Goal: Information Seeking & Learning: Find specific fact

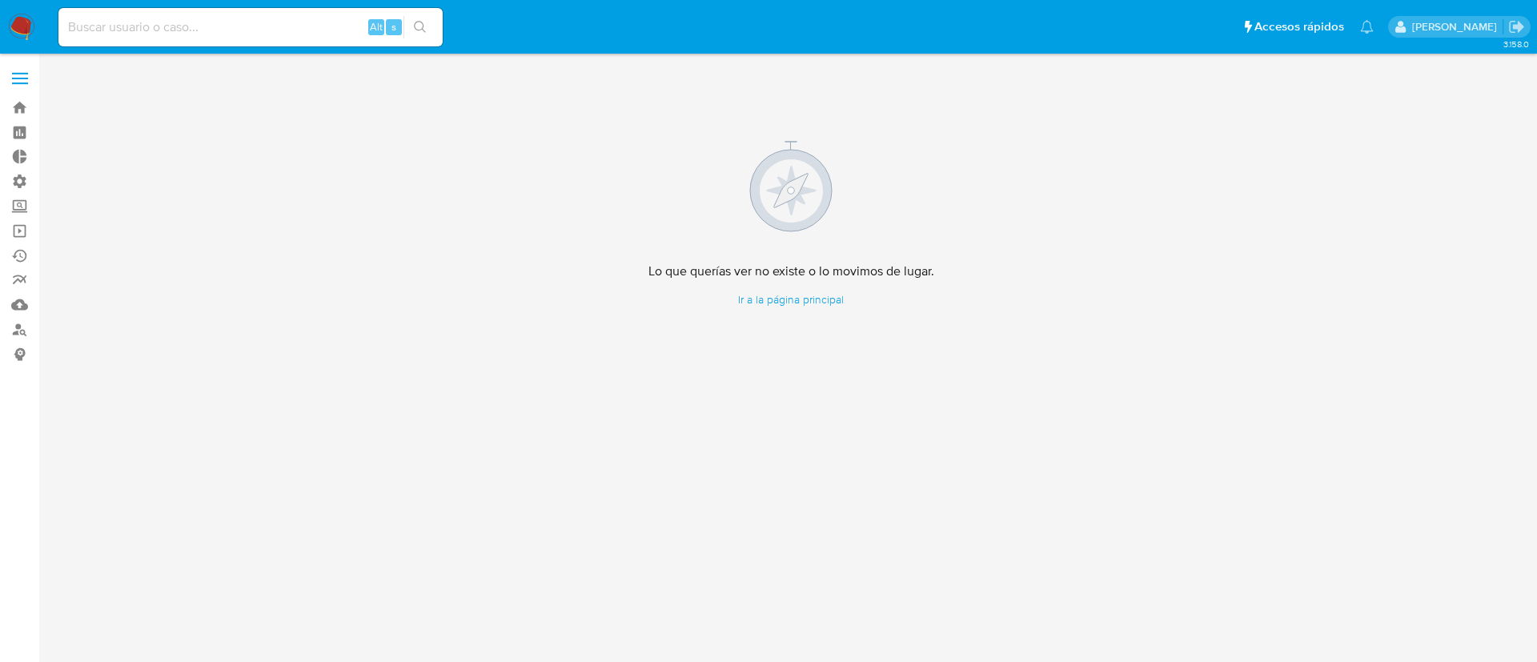
click at [291, 14] on div "Alt s" at bounding box center [250, 27] width 384 height 38
click at [254, 22] on input at bounding box center [250, 27] width 384 height 21
paste input "nsv19ZkXIVvVXhLM1zLjYUbg"
type input "nsv19ZkXIVvVXhLM1zLjYUbg"
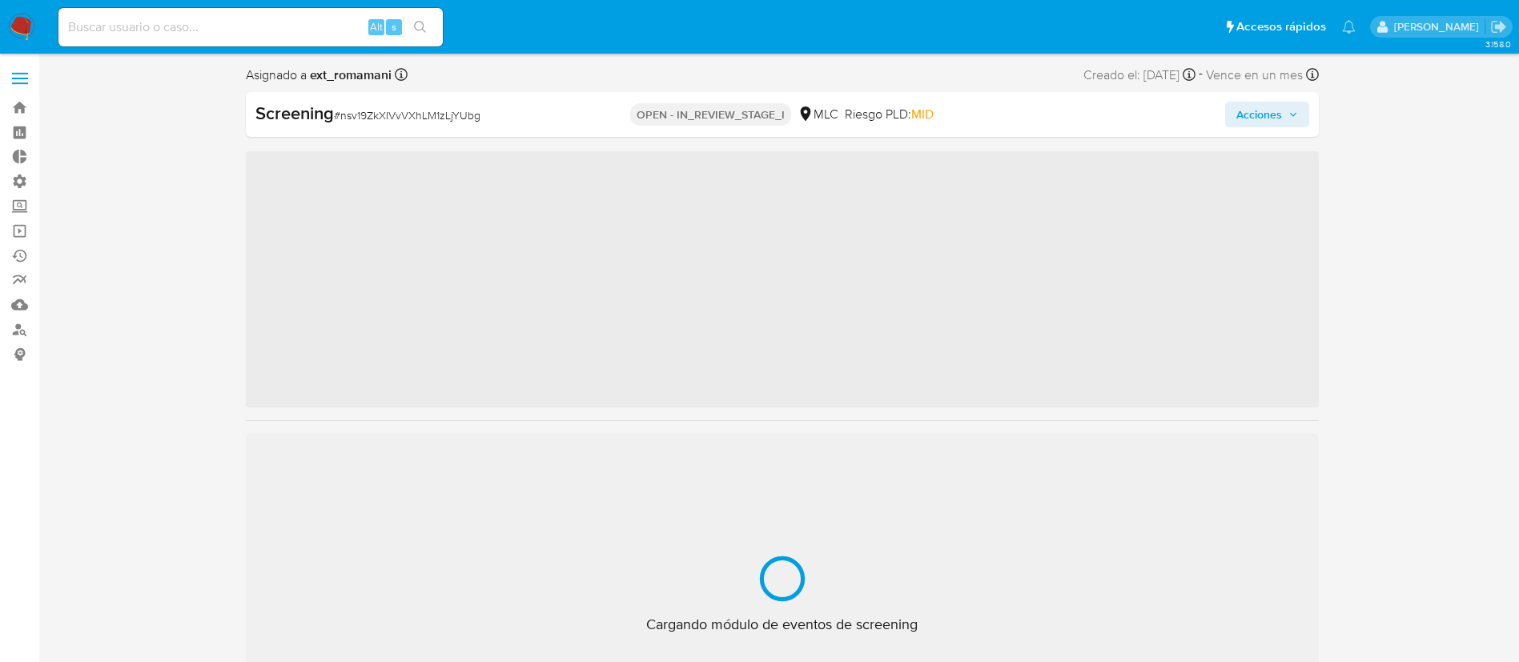
scroll to position [677, 0]
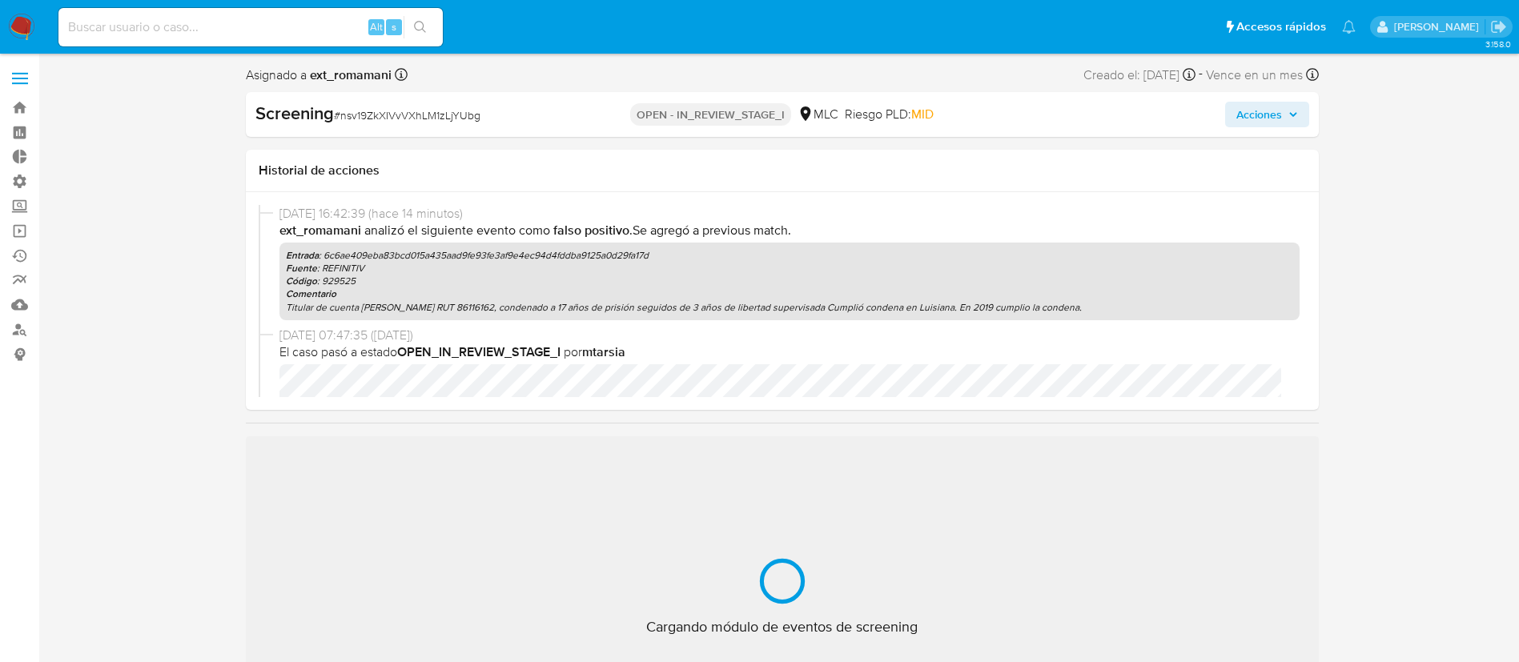
select select "10"
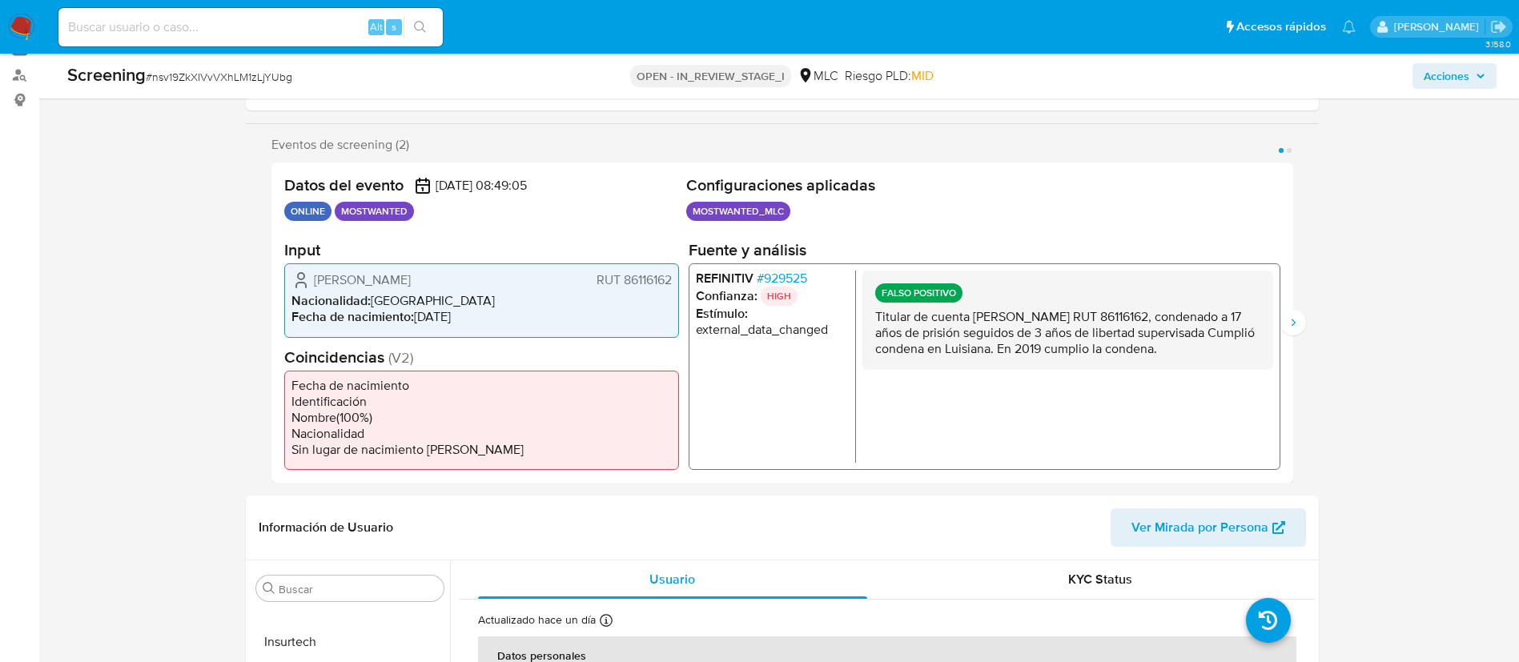
scroll to position [256, 0]
drag, startPoint x: 1176, startPoint y: 319, endPoint x: 1200, endPoint y: 313, distance: 24.7
click at [1200, 313] on p "Titular de cuenta Andrés Leonel Pimstein Scott RUT 86116162, condenado a 17 año…" at bounding box center [1066, 331] width 385 height 48
click at [1073, 344] on p "Titular de cuenta Andrés Leonel Pimstein Scott RUT 86116162, condenado a 17 año…" at bounding box center [1066, 331] width 385 height 48
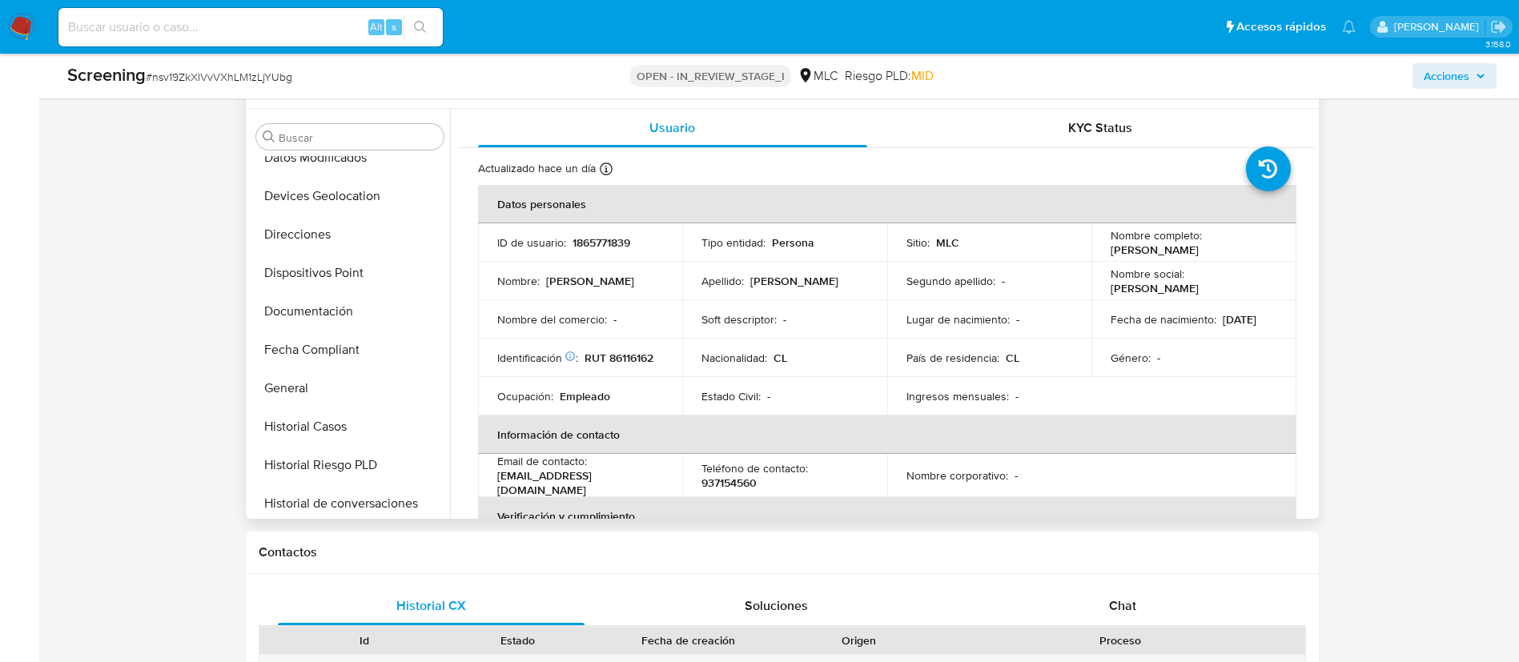
scroll to position [246, 0]
click at [308, 325] on button "Documentación" at bounding box center [343, 314] width 187 height 38
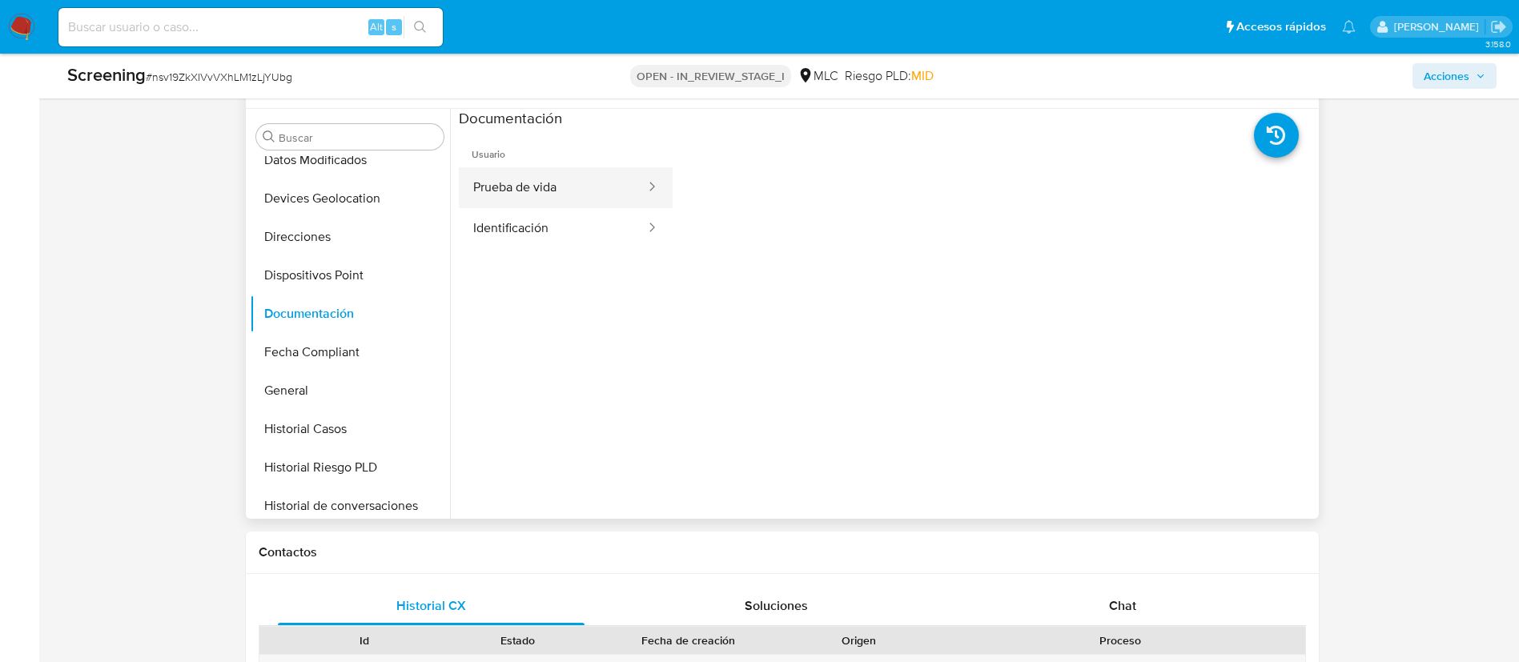
click at [489, 203] on button "Prueba de vida" at bounding box center [553, 187] width 188 height 41
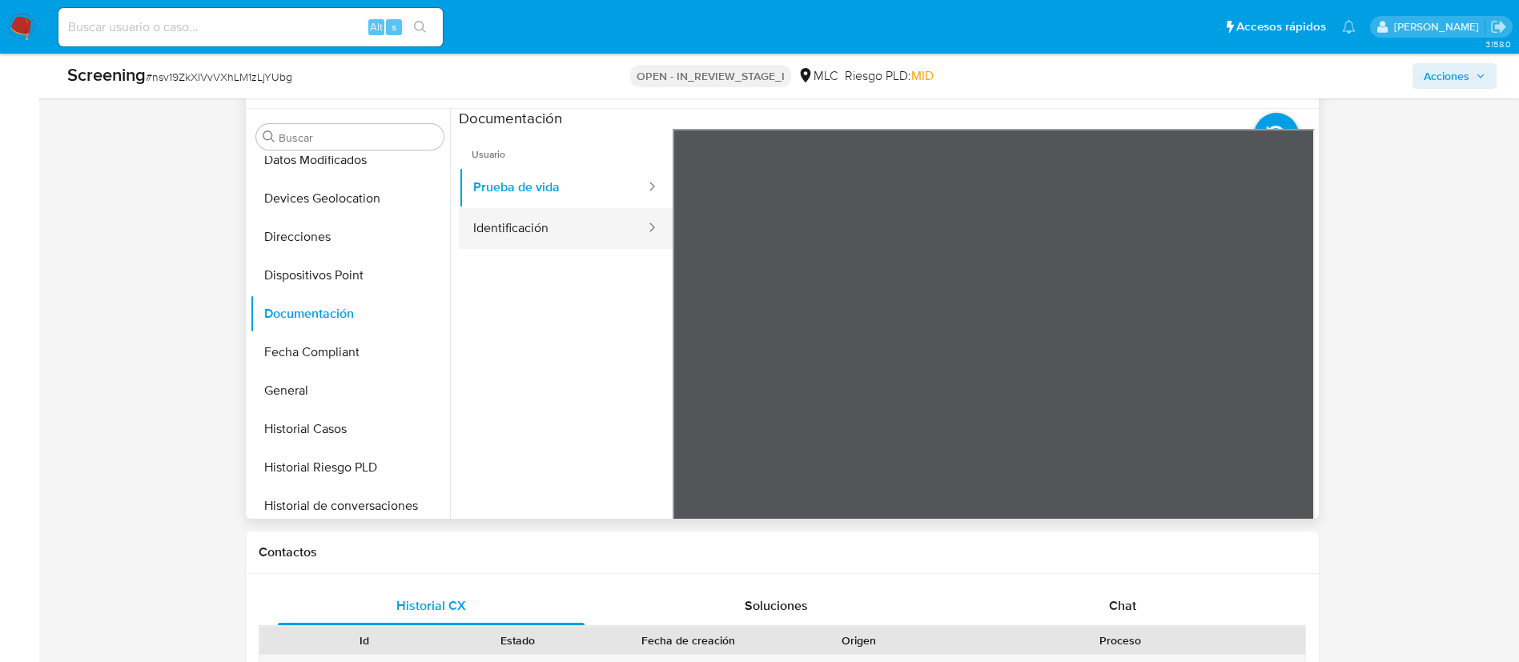
click at [504, 212] on button "Identificación" at bounding box center [553, 228] width 188 height 41
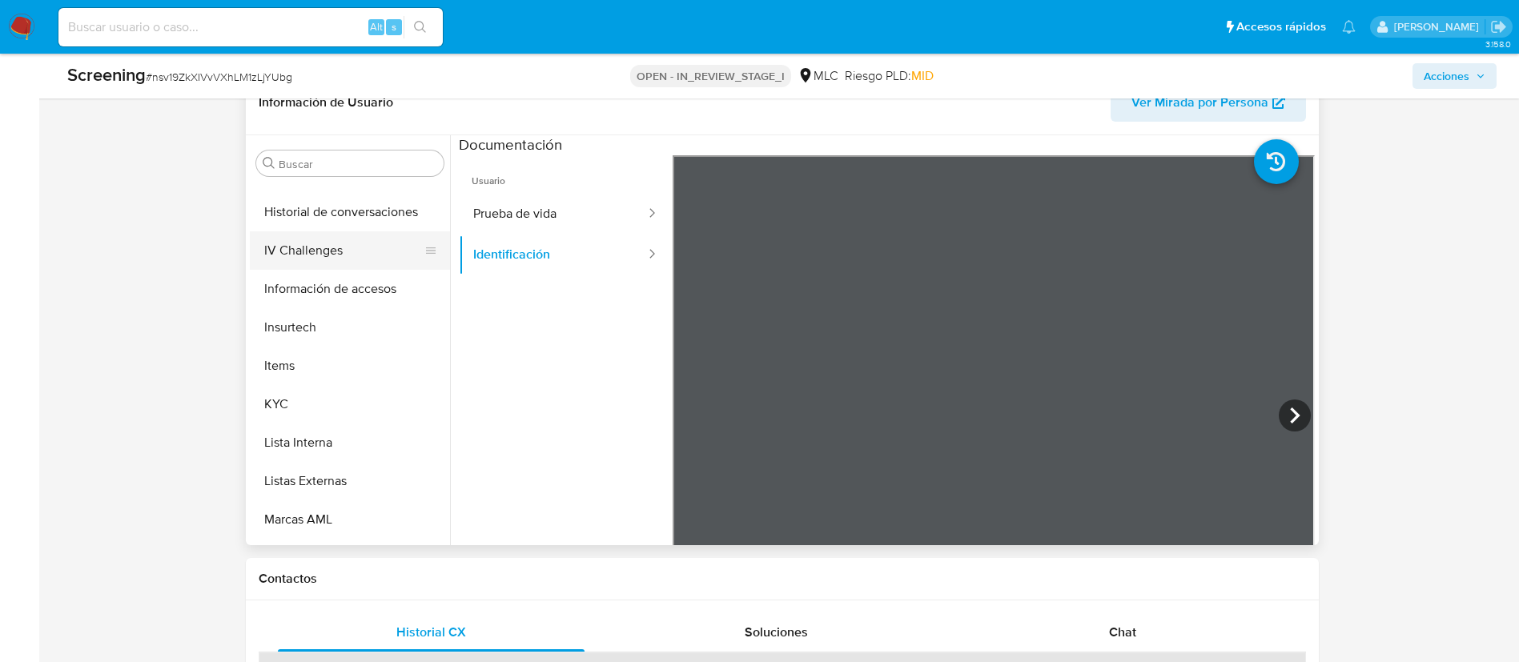
scroll to position [569, 0]
click at [316, 392] on button "KYC" at bounding box center [343, 401] width 187 height 38
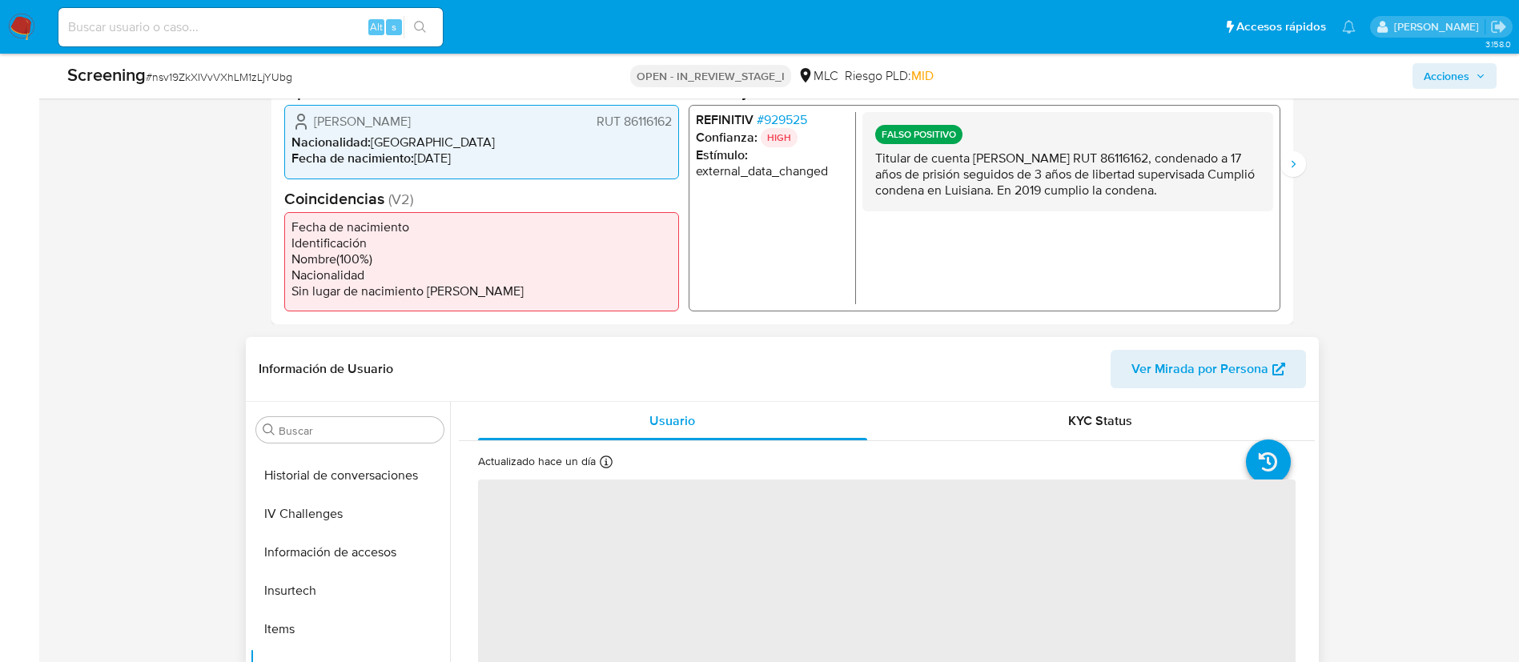
scroll to position [412, 0]
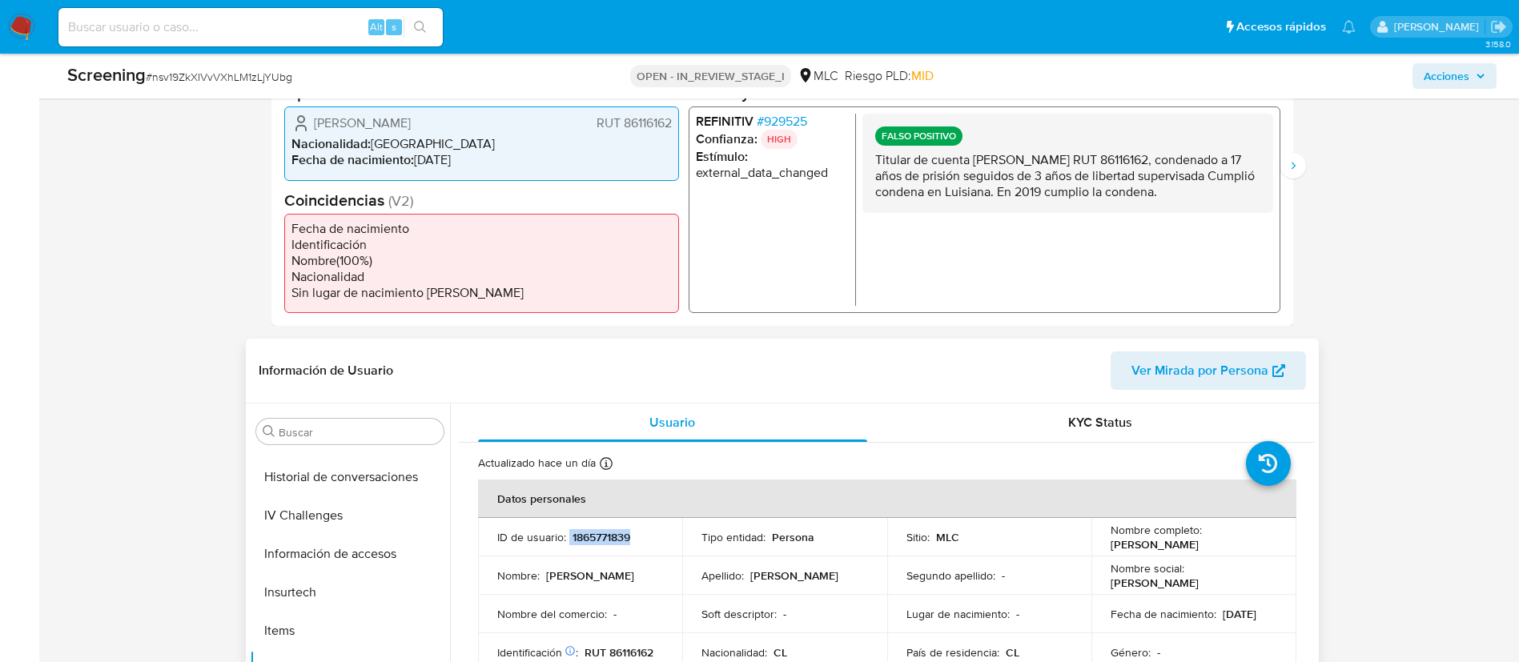
drag, startPoint x: 649, startPoint y: 527, endPoint x: 566, endPoint y: 541, distance: 83.6
click at [566, 541] on td "ID de usuario : 1865771839" at bounding box center [580, 537] width 205 height 38
copy div "1865771839"
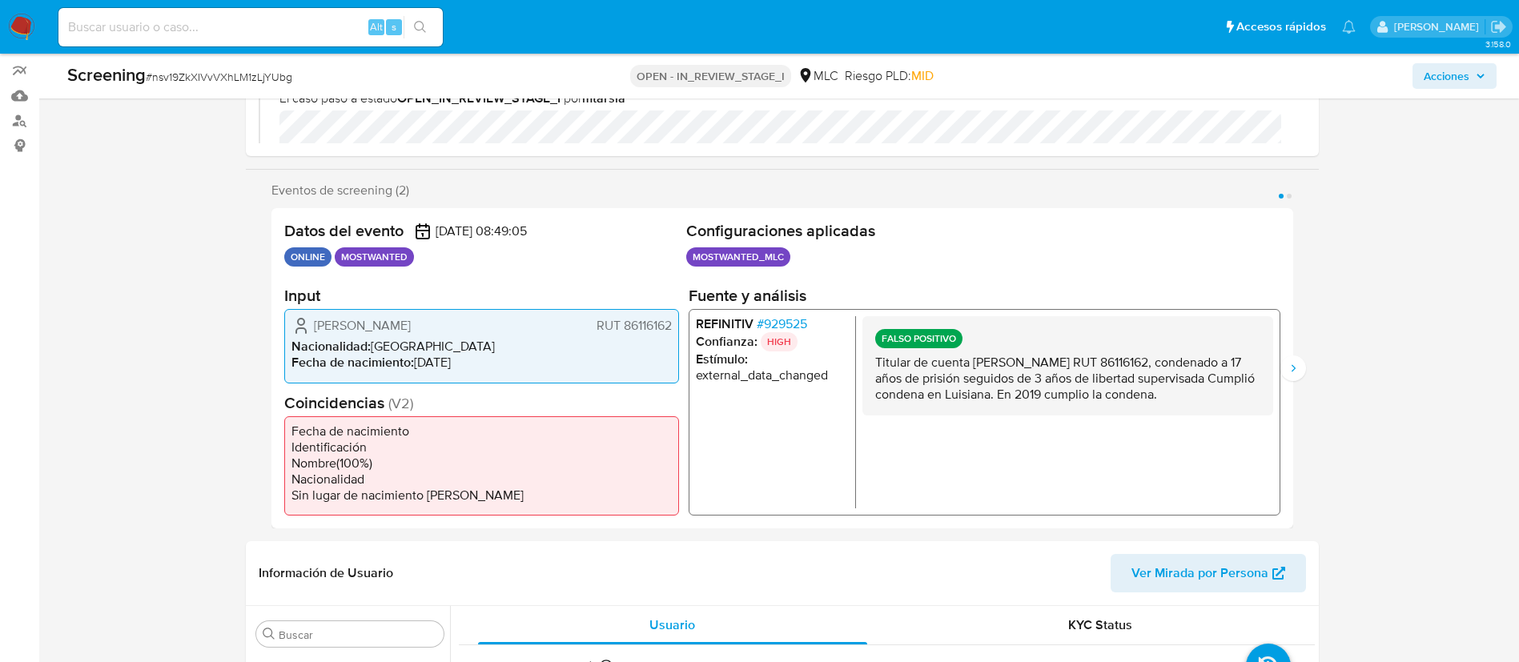
scroll to position [207, 0]
click at [772, 319] on span "# 929525" at bounding box center [781, 326] width 50 height 16
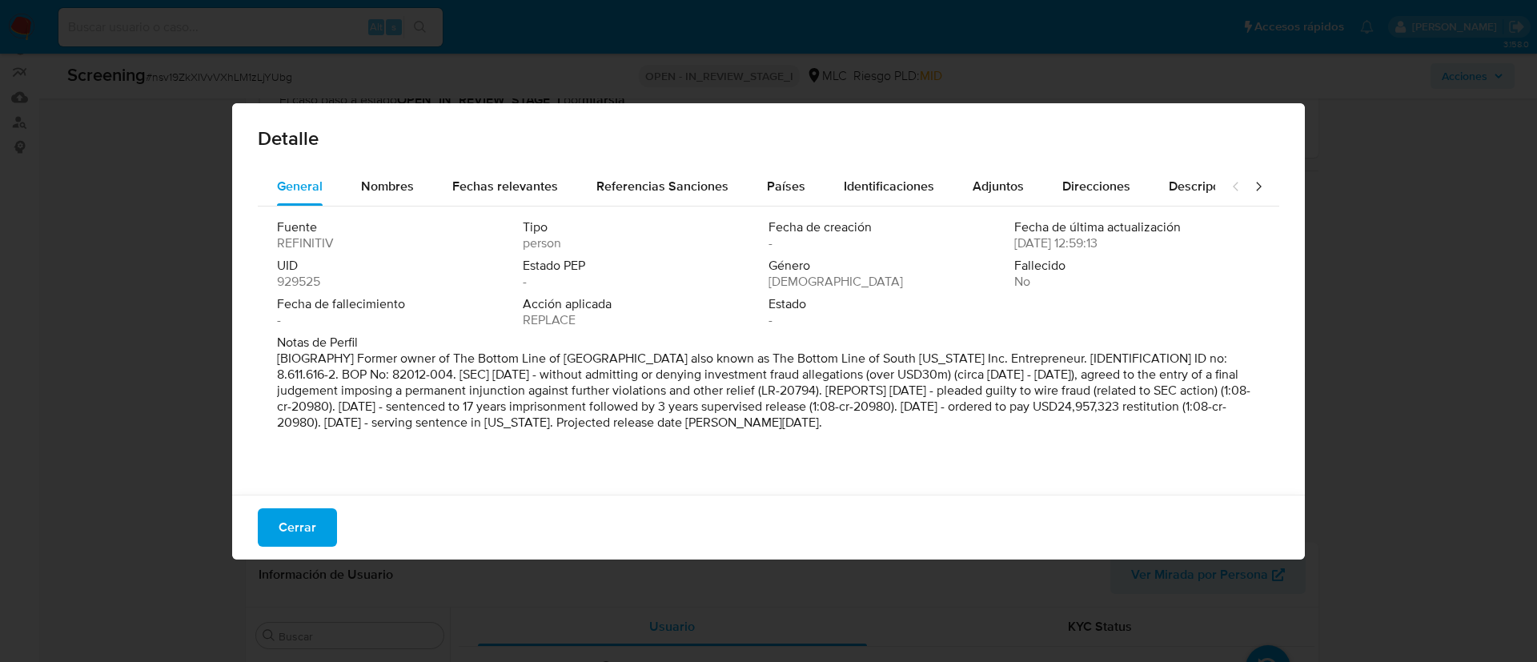
drag, startPoint x: 948, startPoint y: 393, endPoint x: 1112, endPoint y: 396, distance: 164.2
click at [1112, 396] on p "[BIOGRAPHY] Former owner of The Bottom Line of South America also known as The …" at bounding box center [767, 391] width 980 height 80
click at [303, 510] on span "Cerrar" at bounding box center [298, 527] width 38 height 35
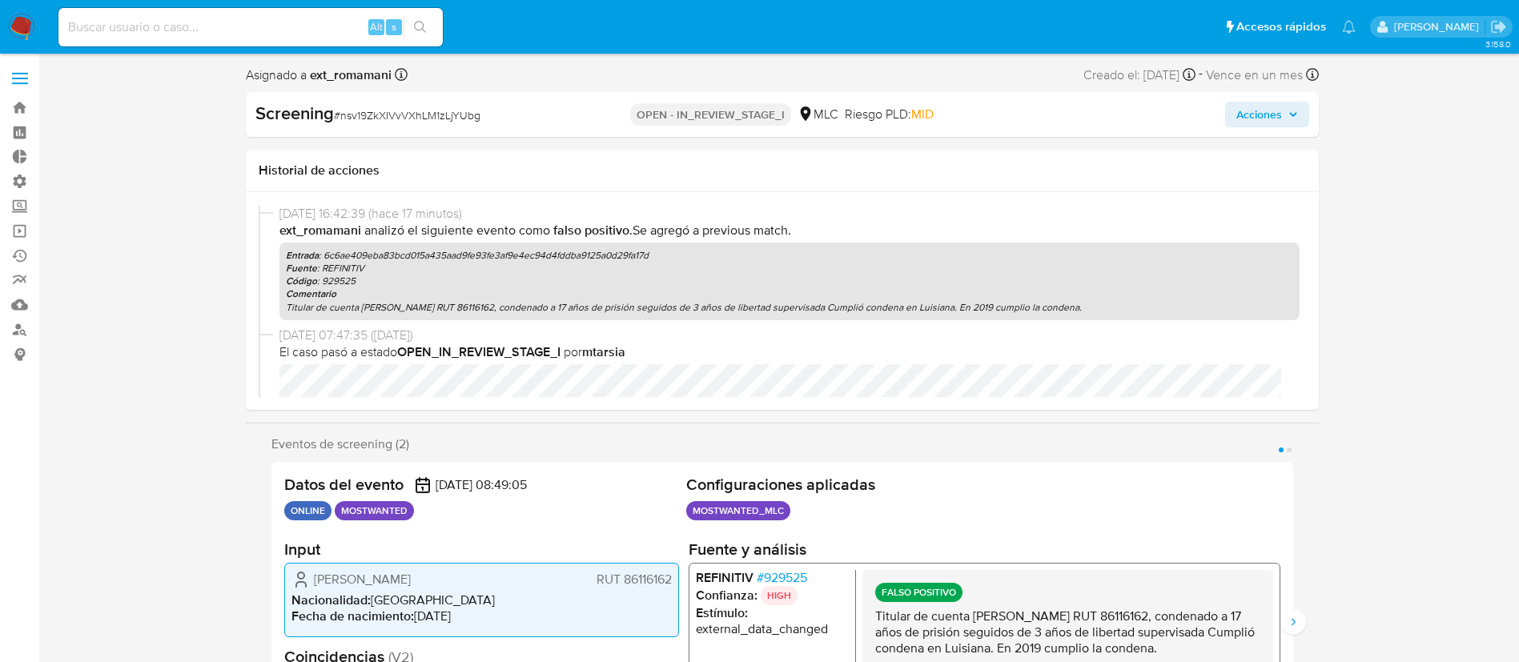
click at [1296, 111] on icon "button" at bounding box center [1293, 115] width 10 height 10
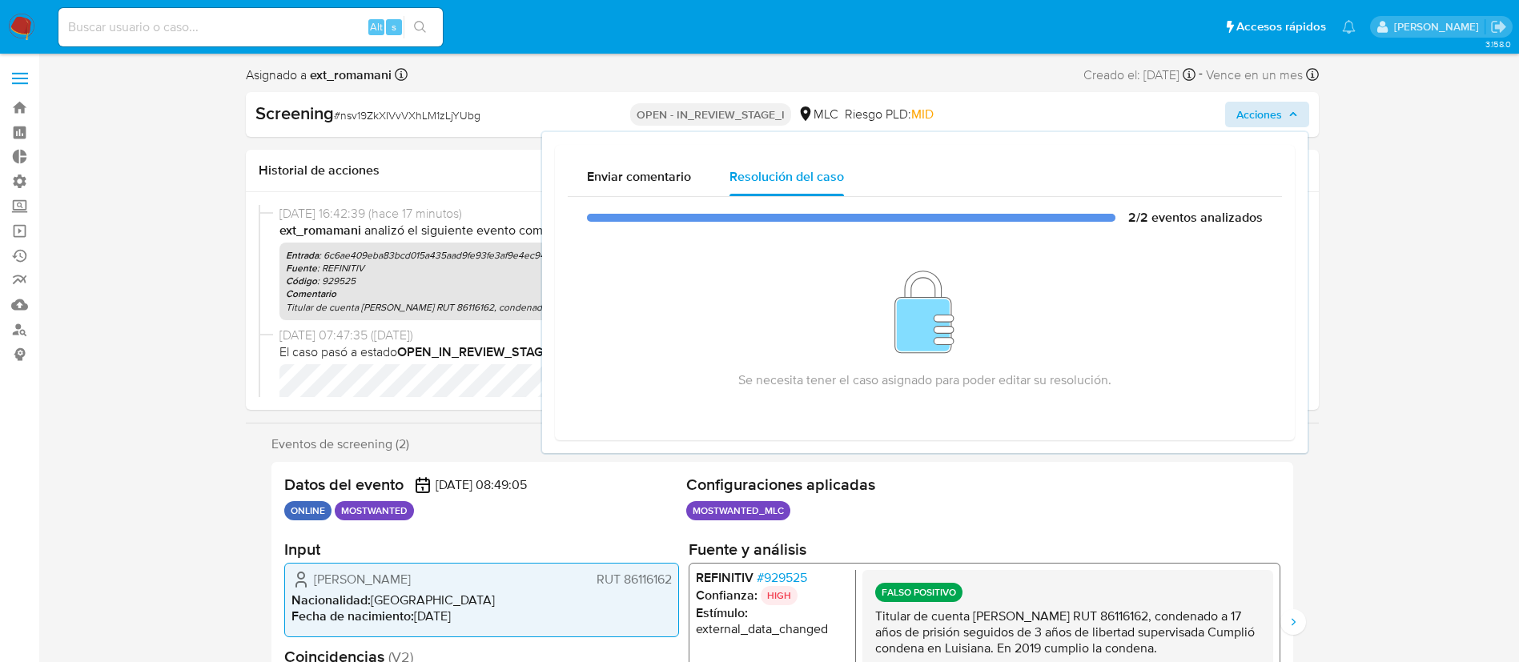
click at [446, 167] on h1 "Historial de acciones" at bounding box center [782, 171] width 1047 height 16
click at [254, 32] on input at bounding box center [250, 27] width 384 height 21
paste input "226644968"
type input "226644968"
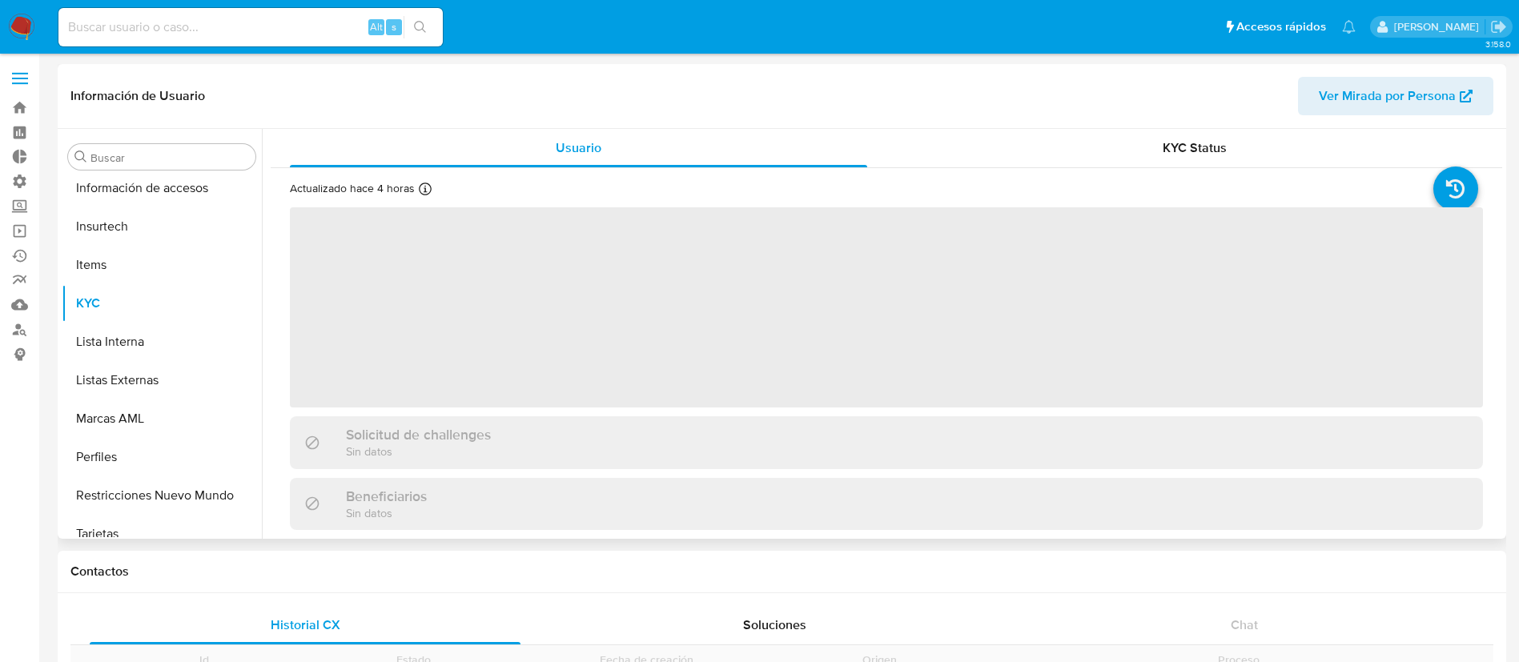
scroll to position [677, 0]
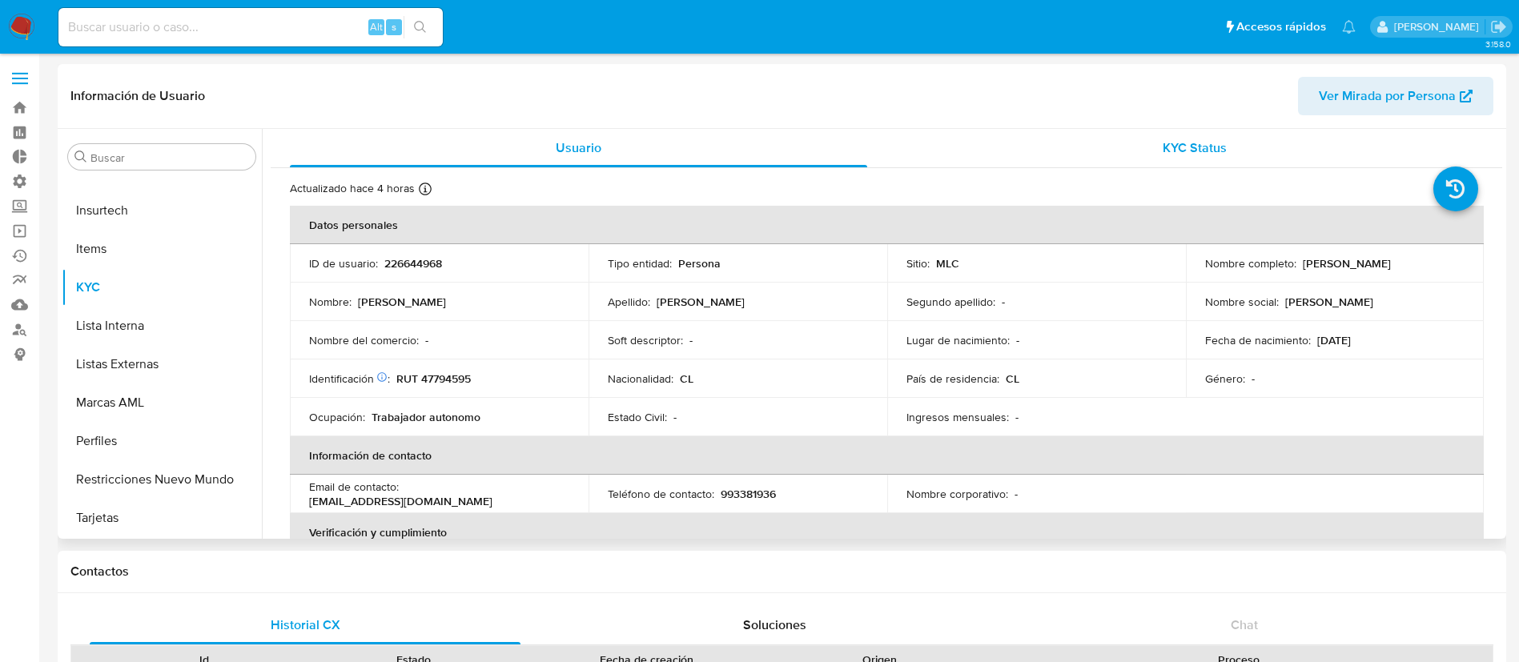
select select "10"
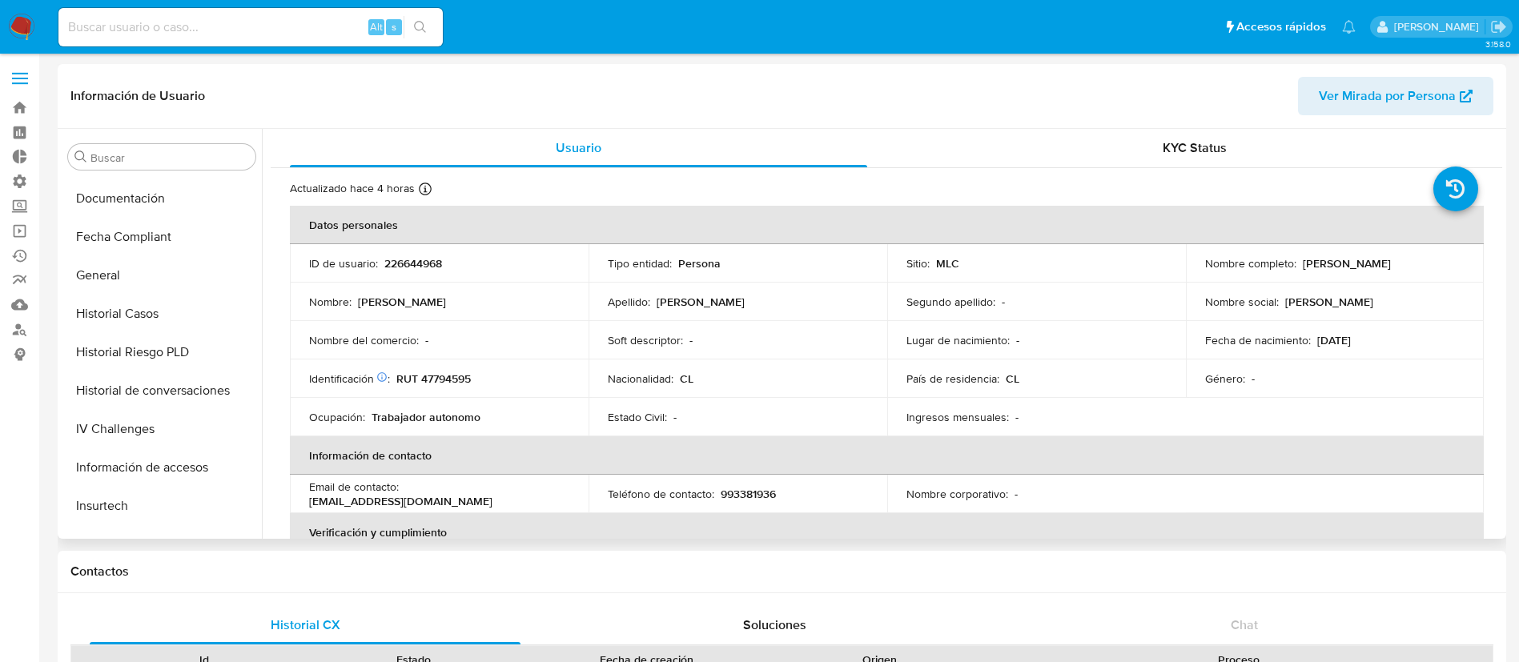
scroll to position [374, 0]
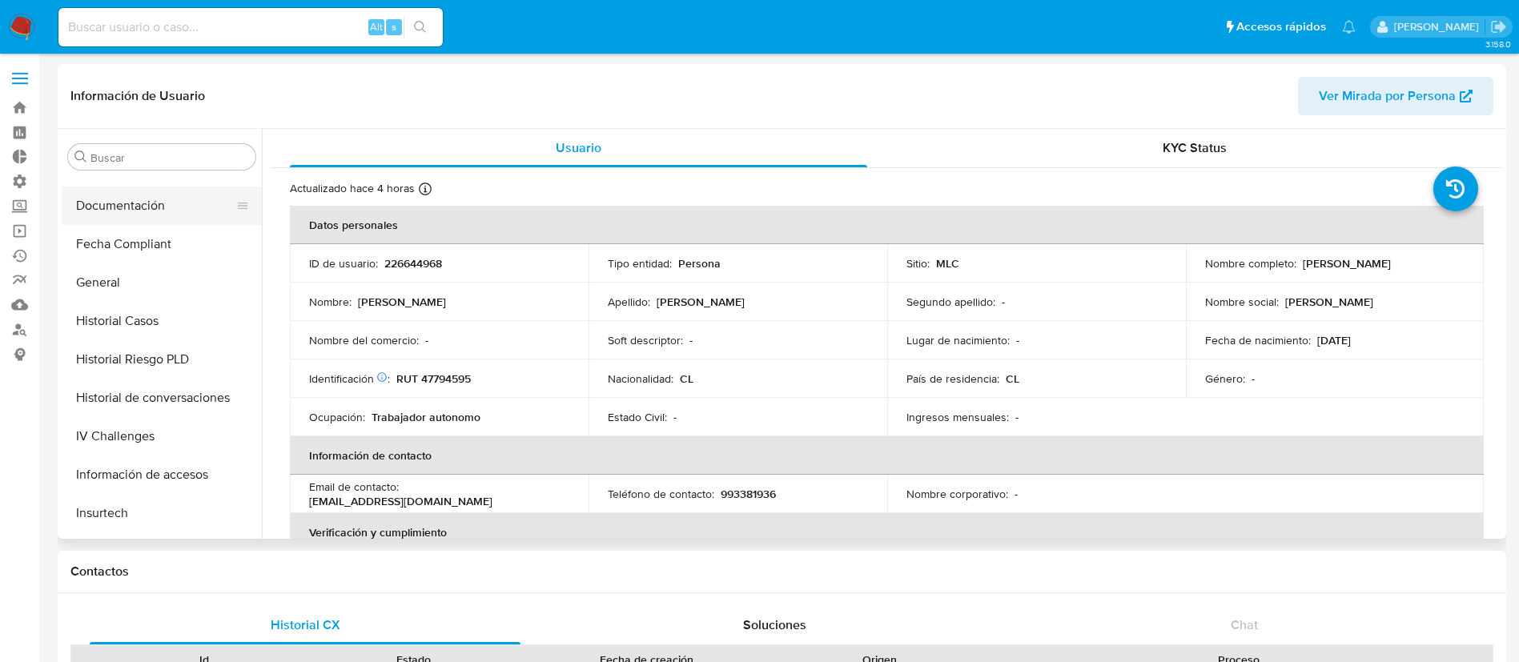
click at [131, 215] on button "Documentación" at bounding box center [155, 206] width 187 height 38
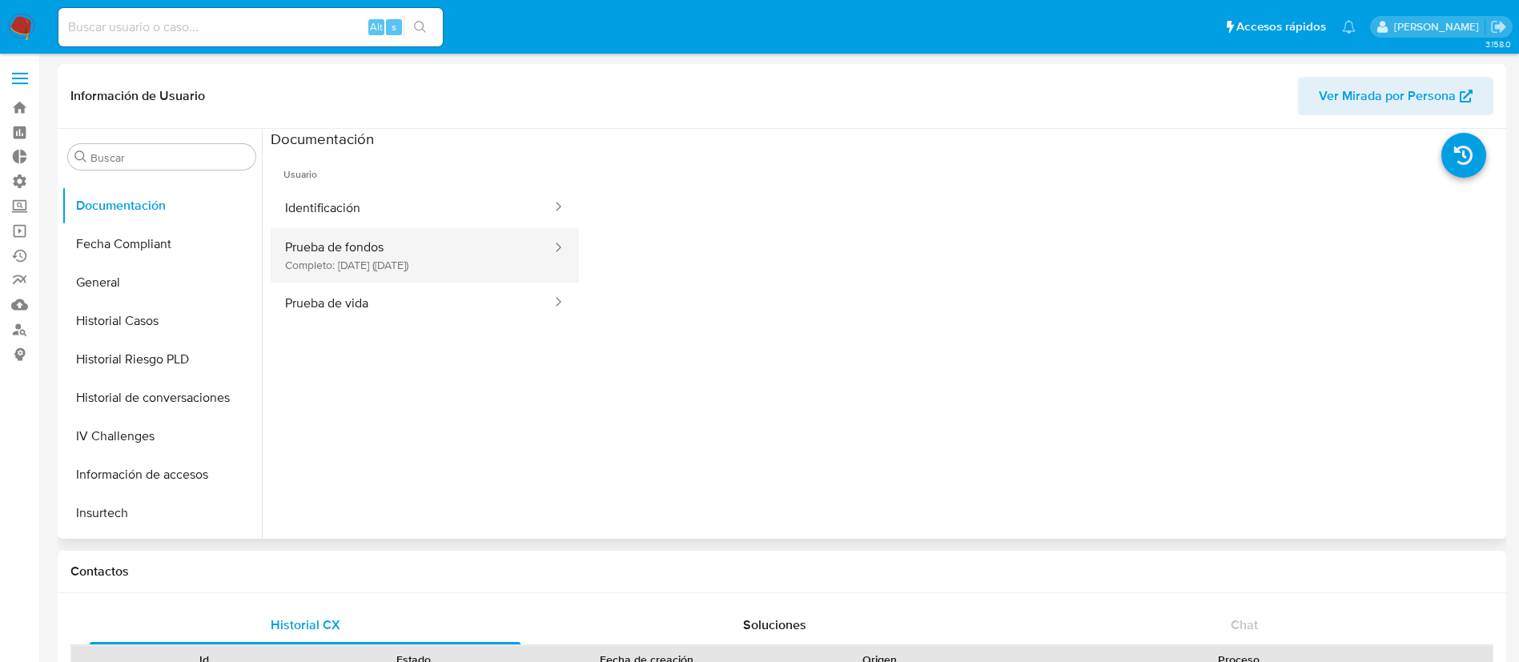
click at [402, 263] on button "Prueba de fondos Completo: 20/08/2025 (hace 23 días)" at bounding box center [412, 255] width 283 height 54
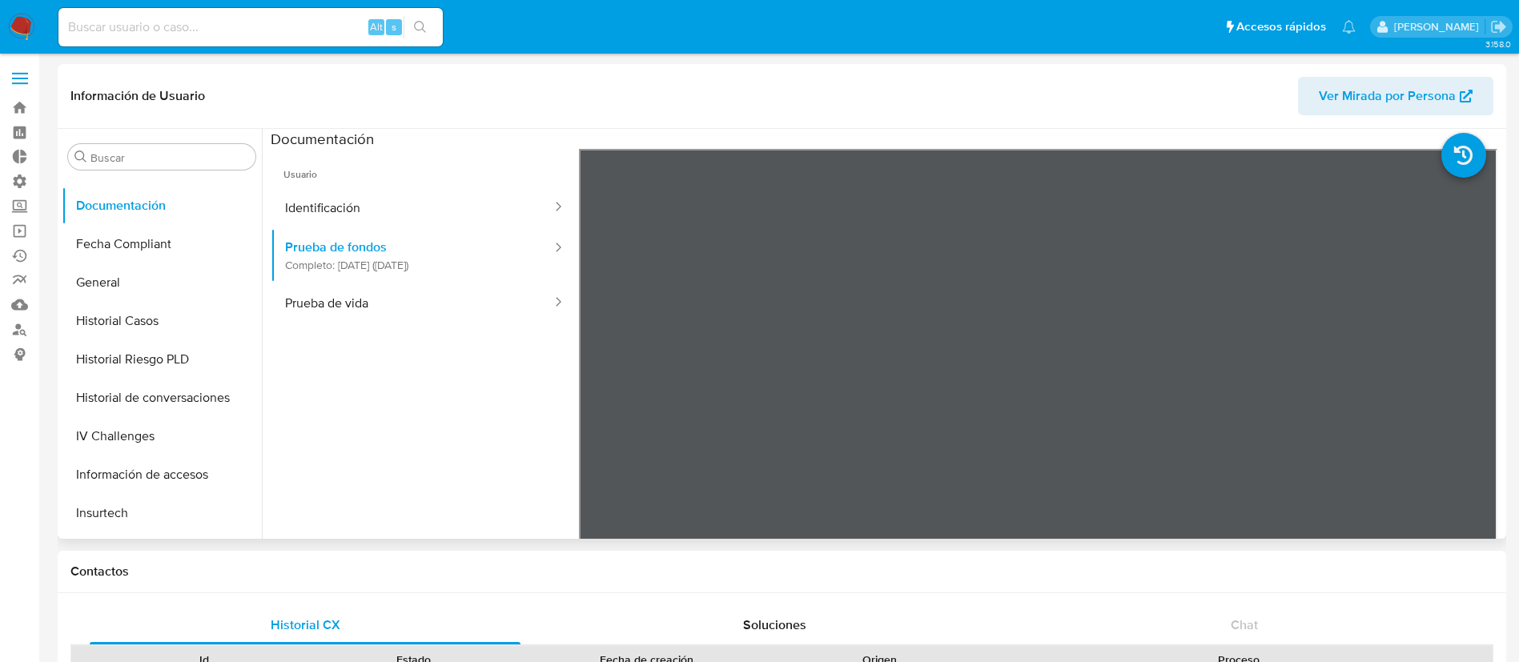
scroll to position [9, 0]
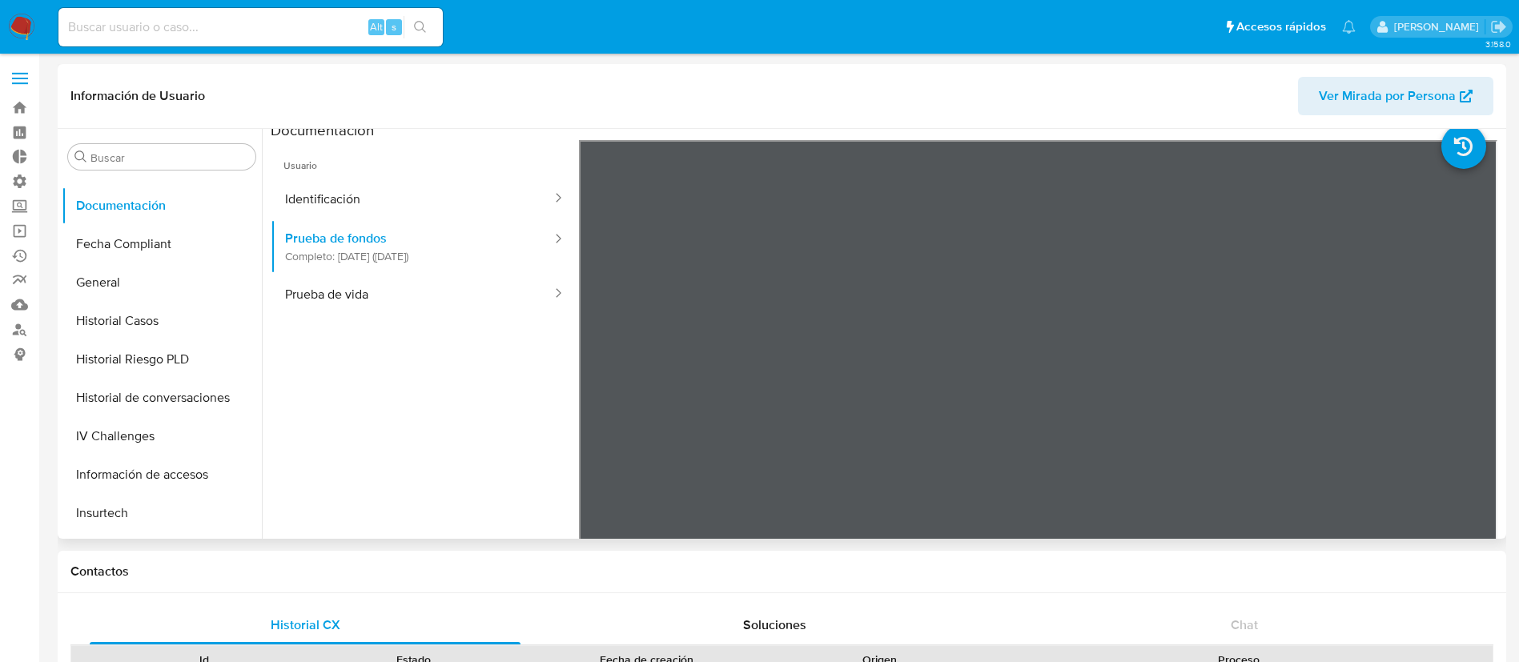
click at [1317, 100] on button "Ver Mirada por Persona" at bounding box center [1395, 96] width 195 height 38
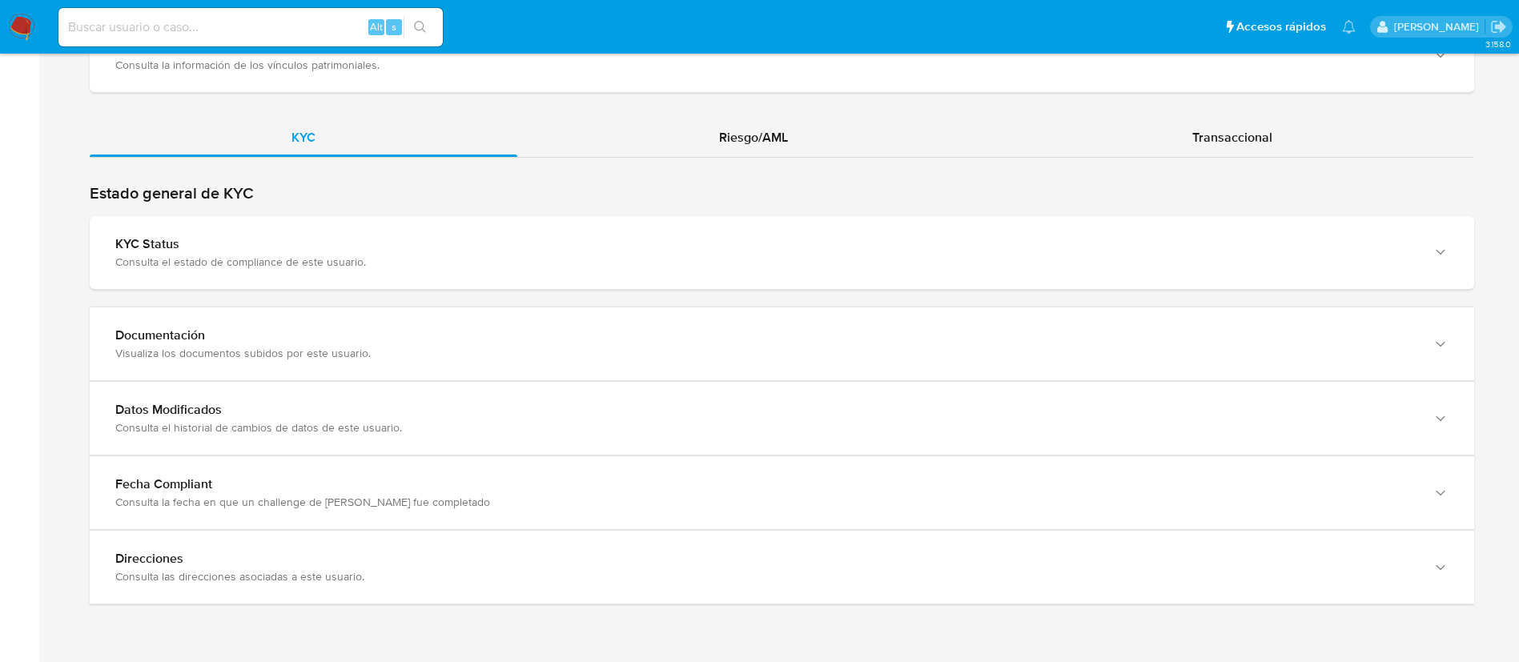
scroll to position [1473, 0]
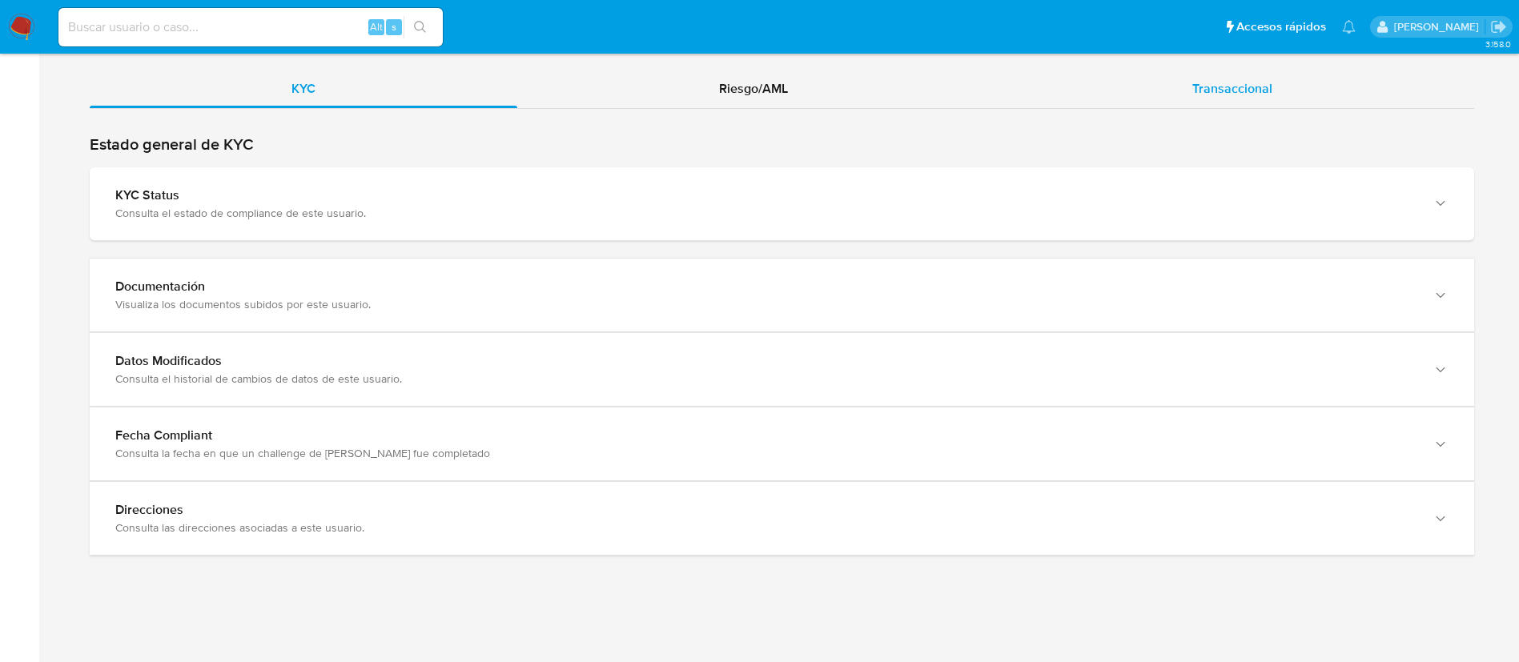
click at [1201, 93] on span "Transaccional" at bounding box center [1232, 88] width 80 height 18
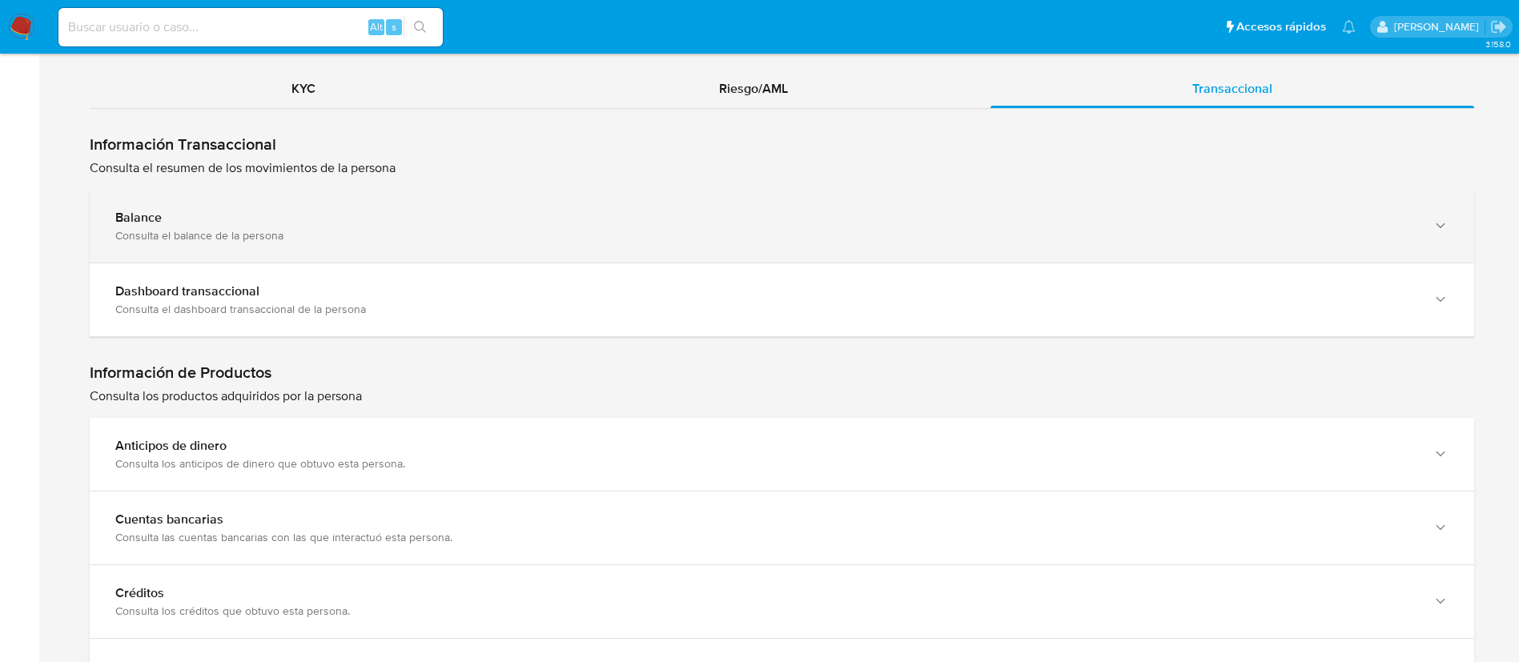
click at [1043, 219] on div "Balance" at bounding box center [765, 218] width 1301 height 16
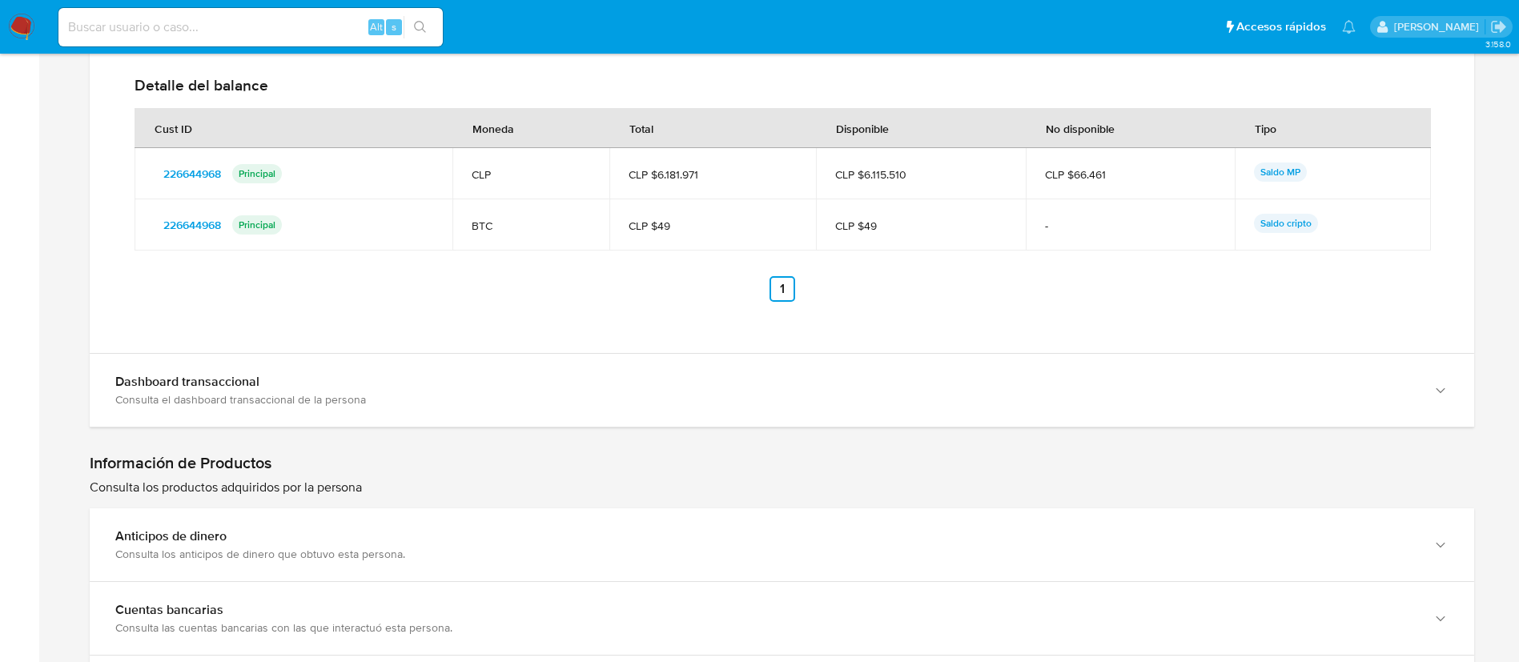
scroll to position [2040, 0]
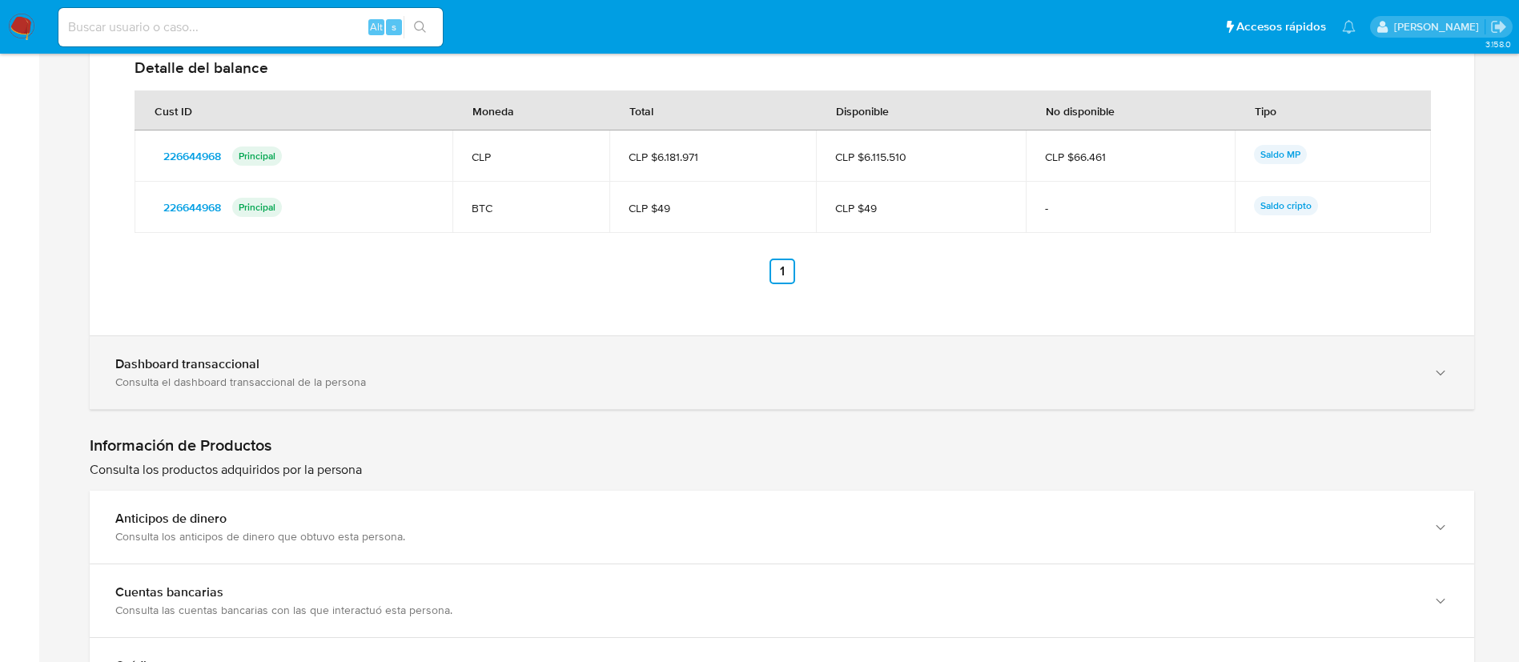
click at [1351, 408] on div "Dashboard transaccional Consulta el dashboard transaccional de la persona" at bounding box center [782, 372] width 1385 height 73
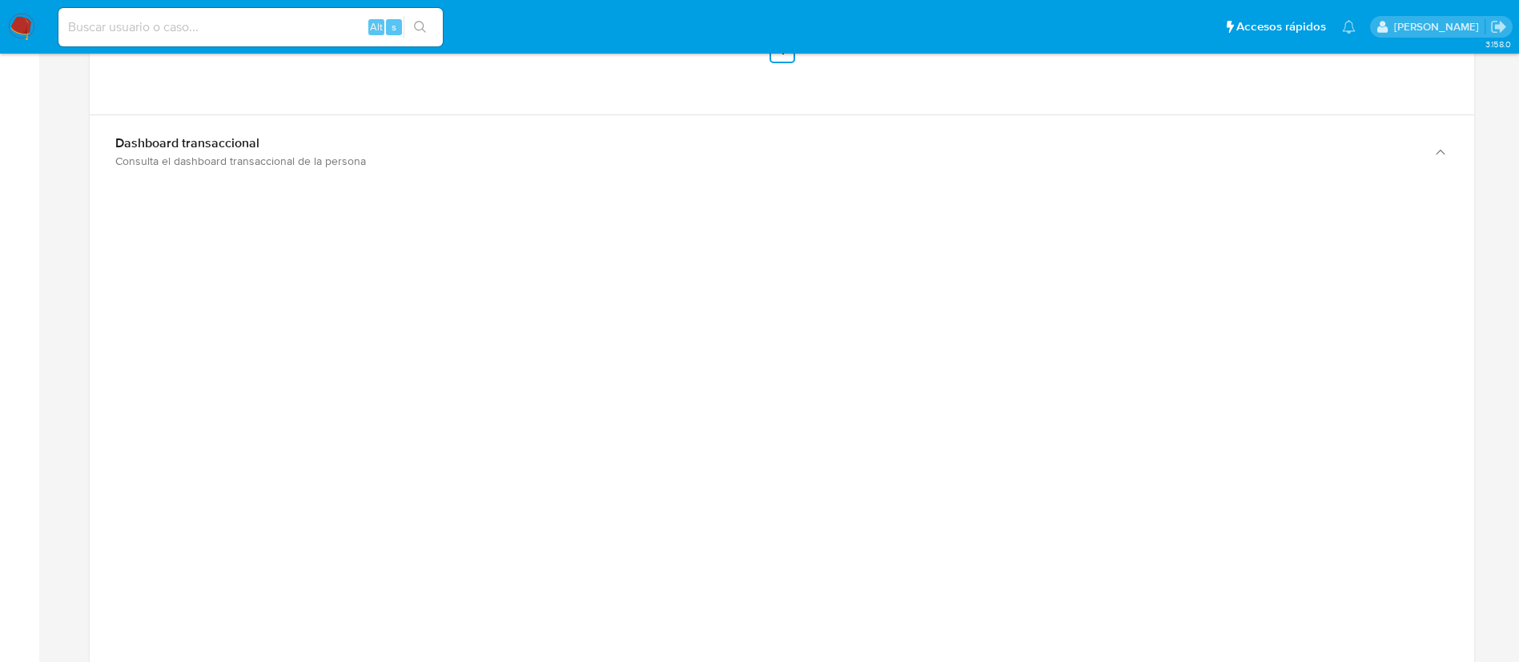
scroll to position [2258, 0]
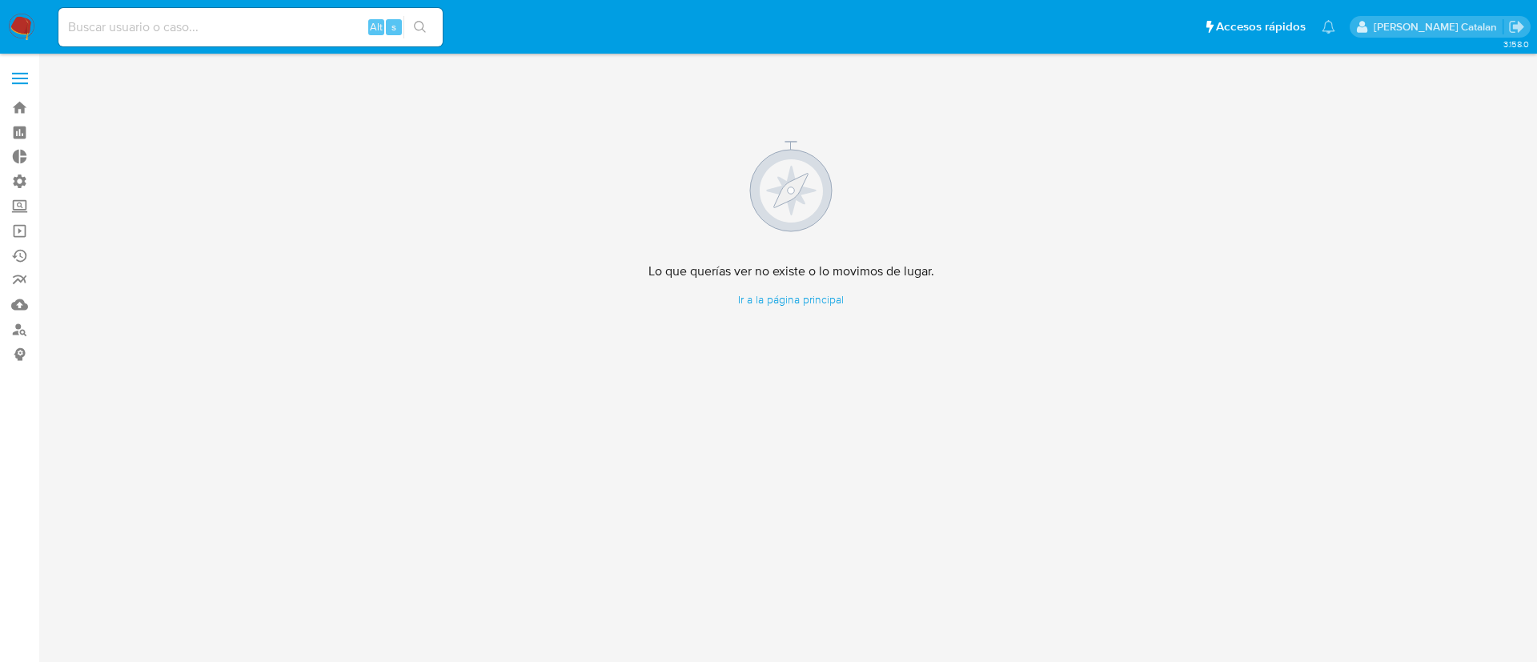
click at [200, 43] on div "Alt s" at bounding box center [250, 27] width 384 height 38
click at [199, 42] on div "Alt s" at bounding box center [250, 27] width 384 height 38
click at [168, 29] on input at bounding box center [250, 27] width 384 height 21
paste input "nsv19ZkXIVvVXhLM1zLjYUbg"
type input "nsv19ZkXIVvVXhLM1zLjYUbg"
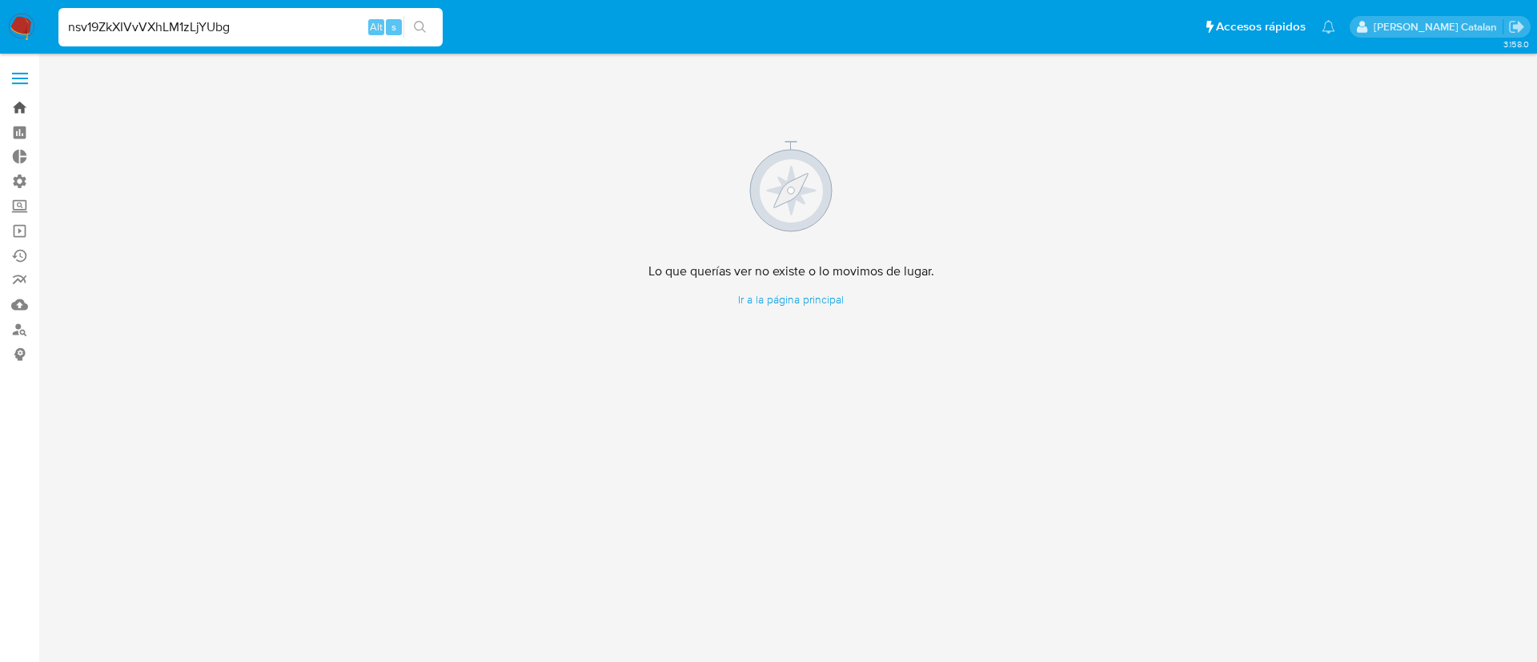
click at [30, 107] on link "Bandeja" at bounding box center [95, 107] width 191 height 25
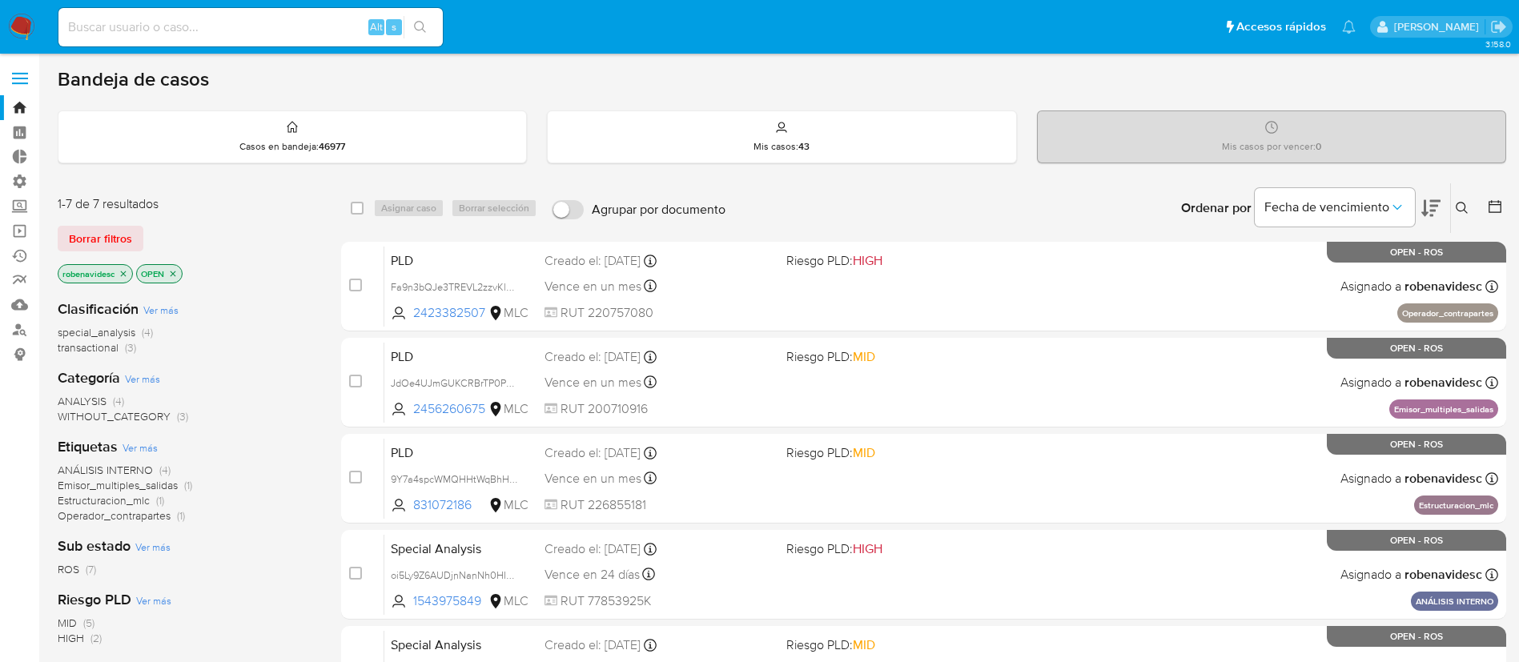
click at [179, 280] on p "OPEN" at bounding box center [159, 274] width 45 height 18
click at [122, 273] on icon "close-filter" at bounding box center [124, 274] width 10 height 10
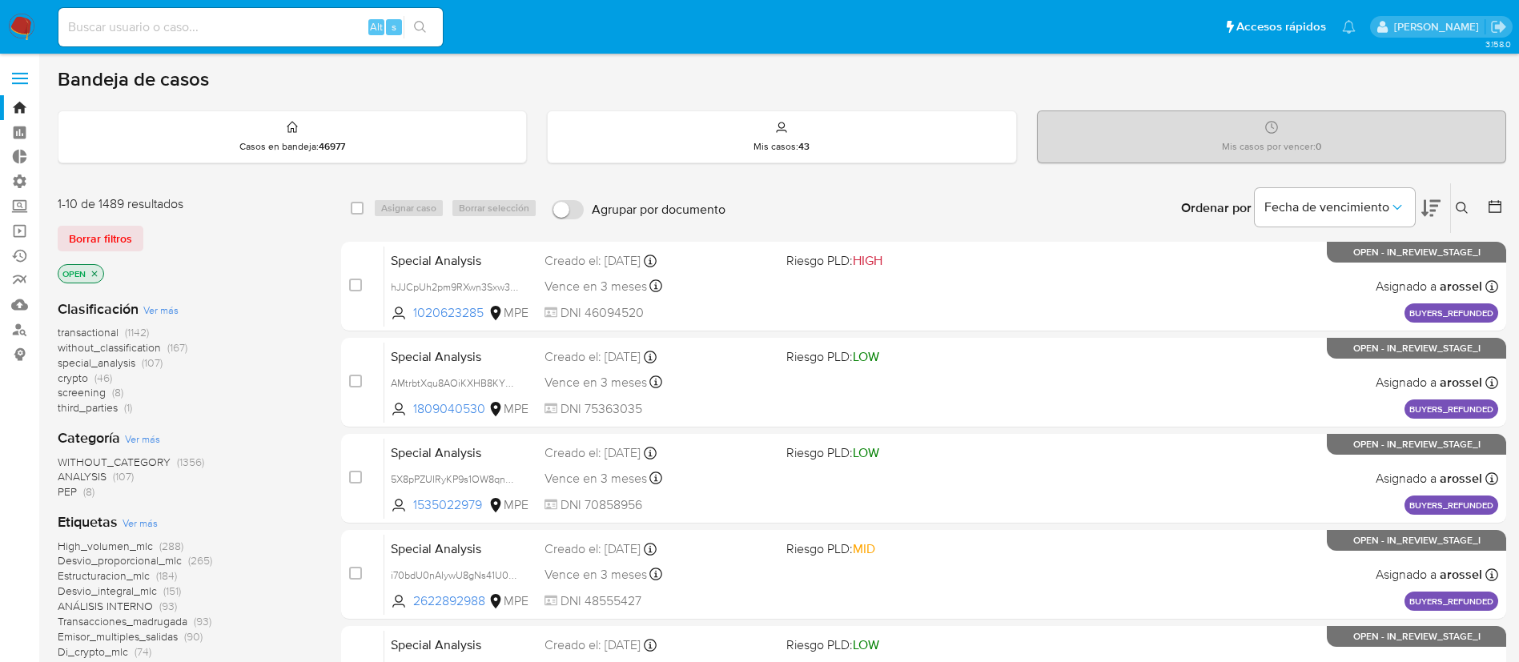
click at [1467, 200] on button at bounding box center [1464, 208] width 26 height 19
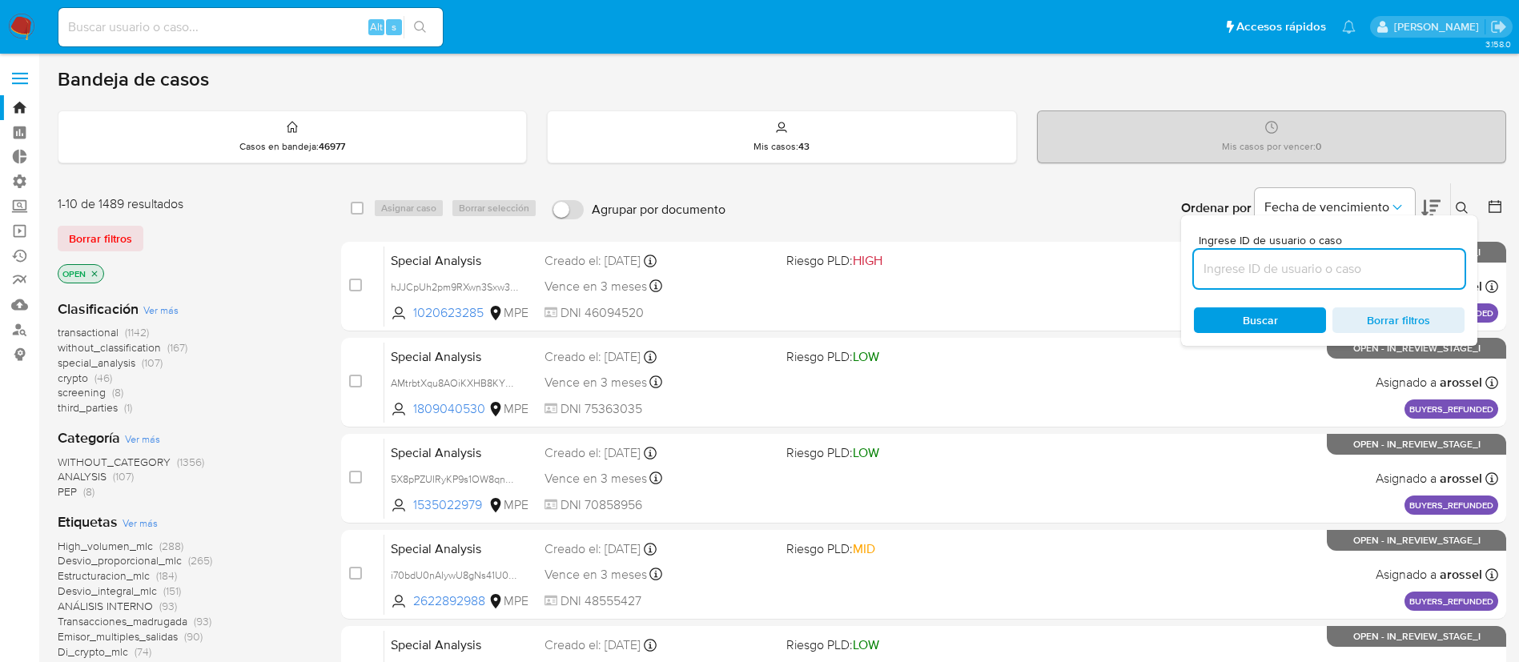
click at [1268, 268] on input at bounding box center [1329, 269] width 271 height 21
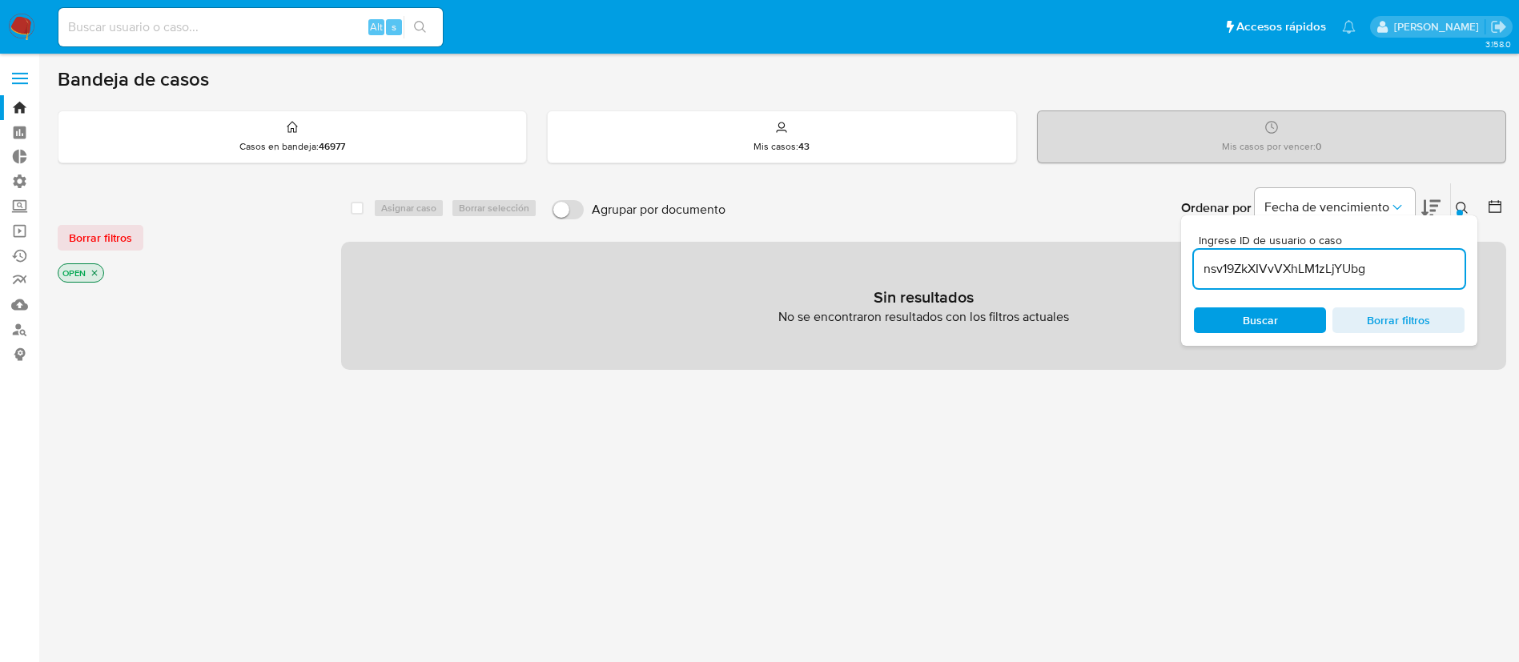
click at [1394, 263] on input "nsv19ZkXIVvVXhLM1zLjYUbg" at bounding box center [1329, 269] width 271 height 21
type input "nsv19ZkXIVvVXhLM1zLjYUbg"
click at [90, 271] on icon "close-filter" at bounding box center [95, 273] width 10 height 10
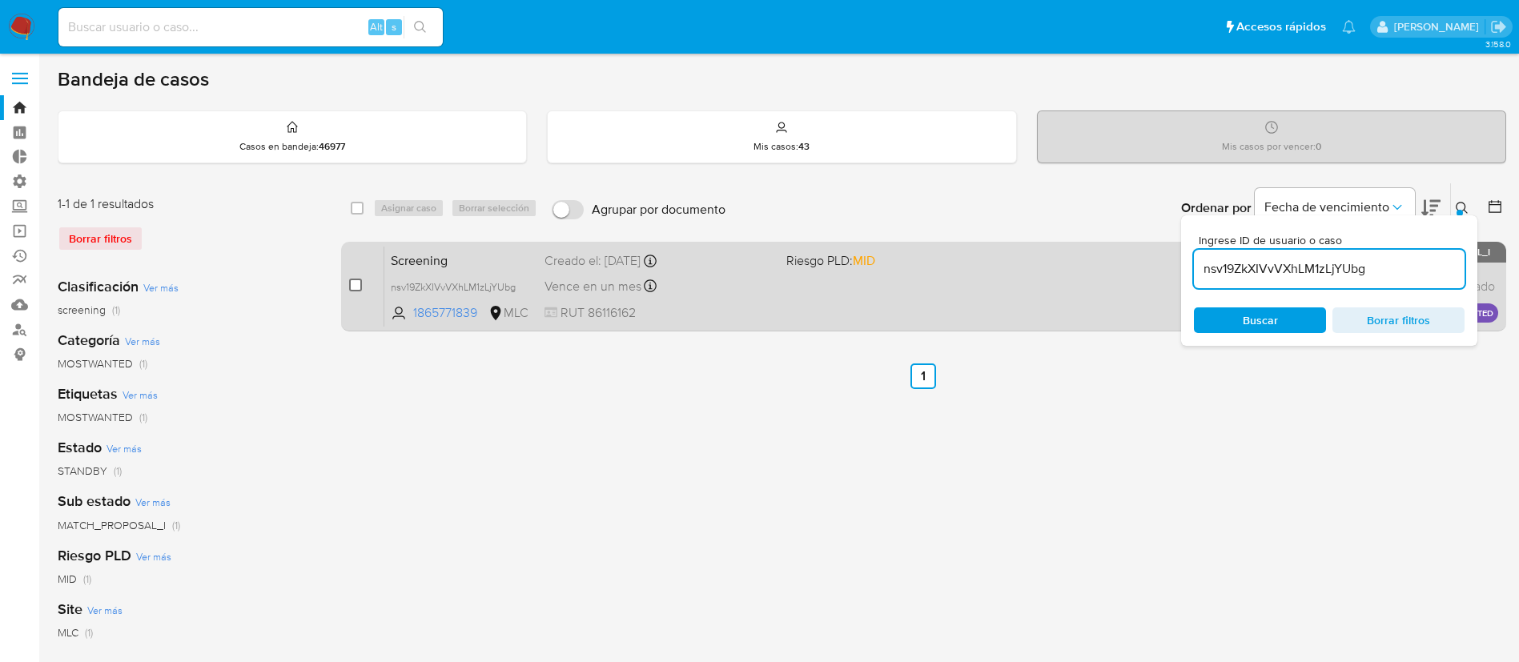
click at [353, 291] on input "checkbox" at bounding box center [355, 285] width 13 height 13
checkbox input "true"
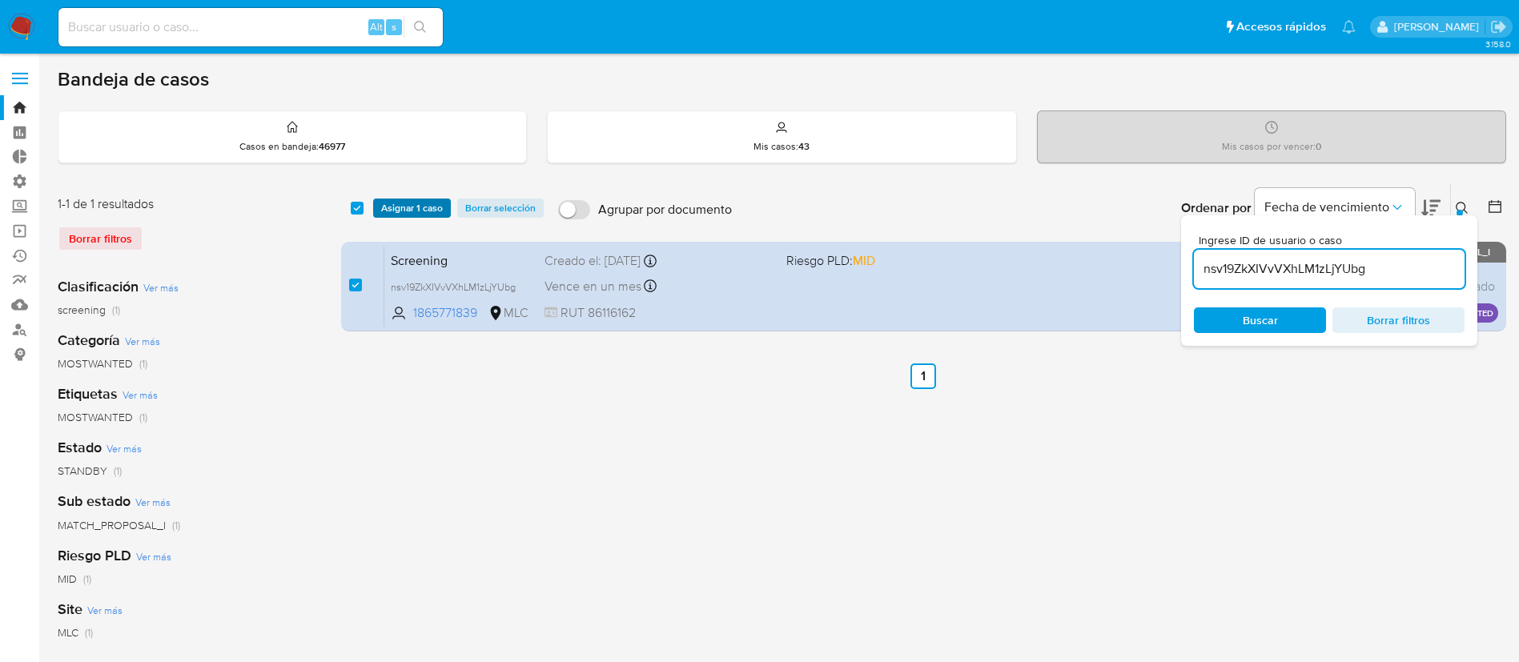
click at [422, 204] on span "Asignar 1 caso" at bounding box center [412, 208] width 62 height 16
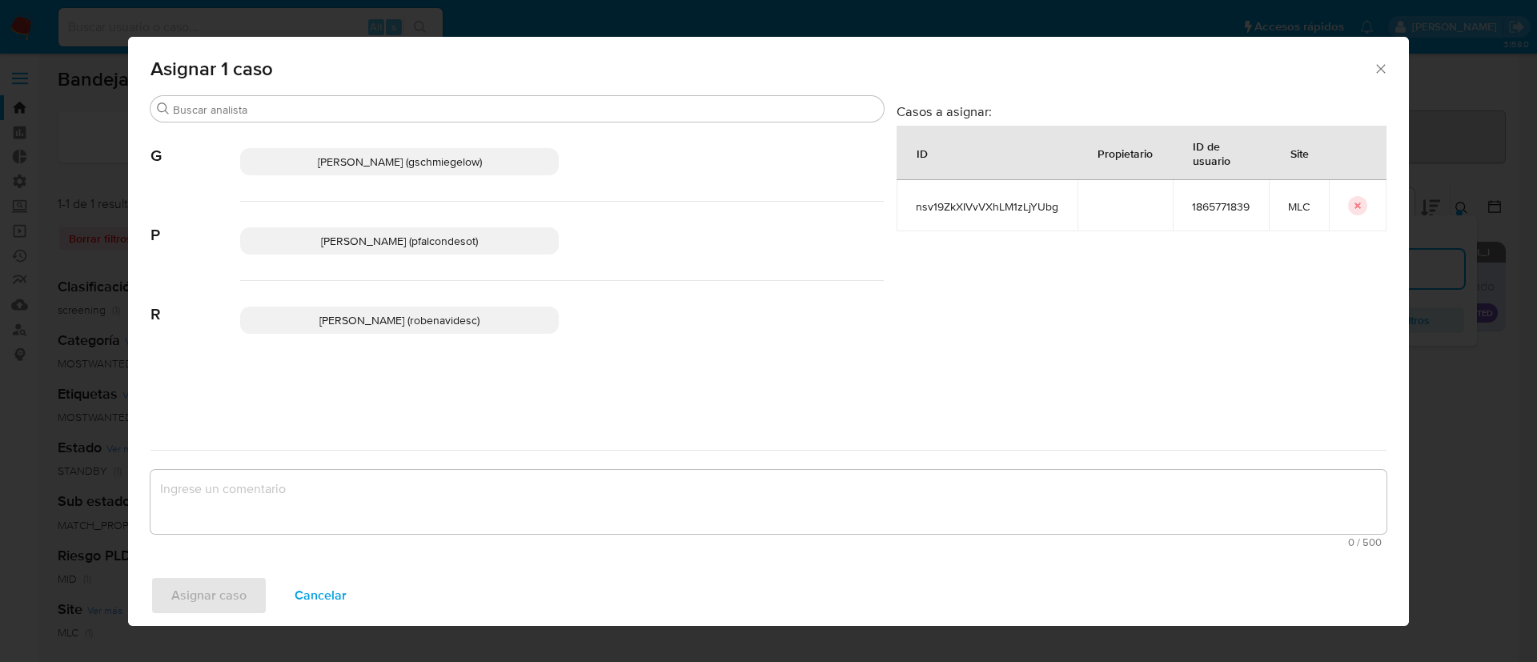
click at [361, 324] on span "Rocio Daniela Benavides Catalan (robenavidesc)" at bounding box center [400, 320] width 160 height 16
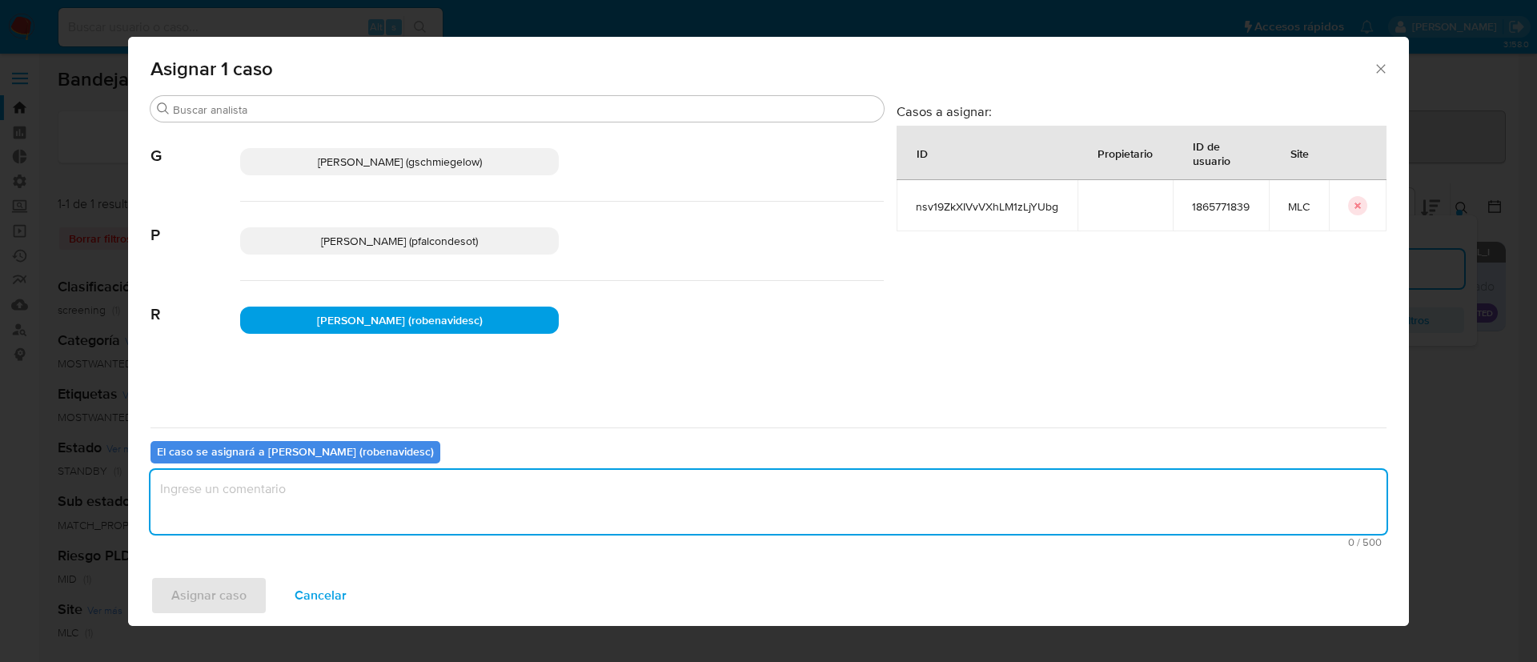
click at [362, 507] on textarea "assign-modal" at bounding box center [769, 502] width 1236 height 64
type textarea "Assign"
click at [152, 604] on button "Asignar caso" at bounding box center [209, 596] width 117 height 38
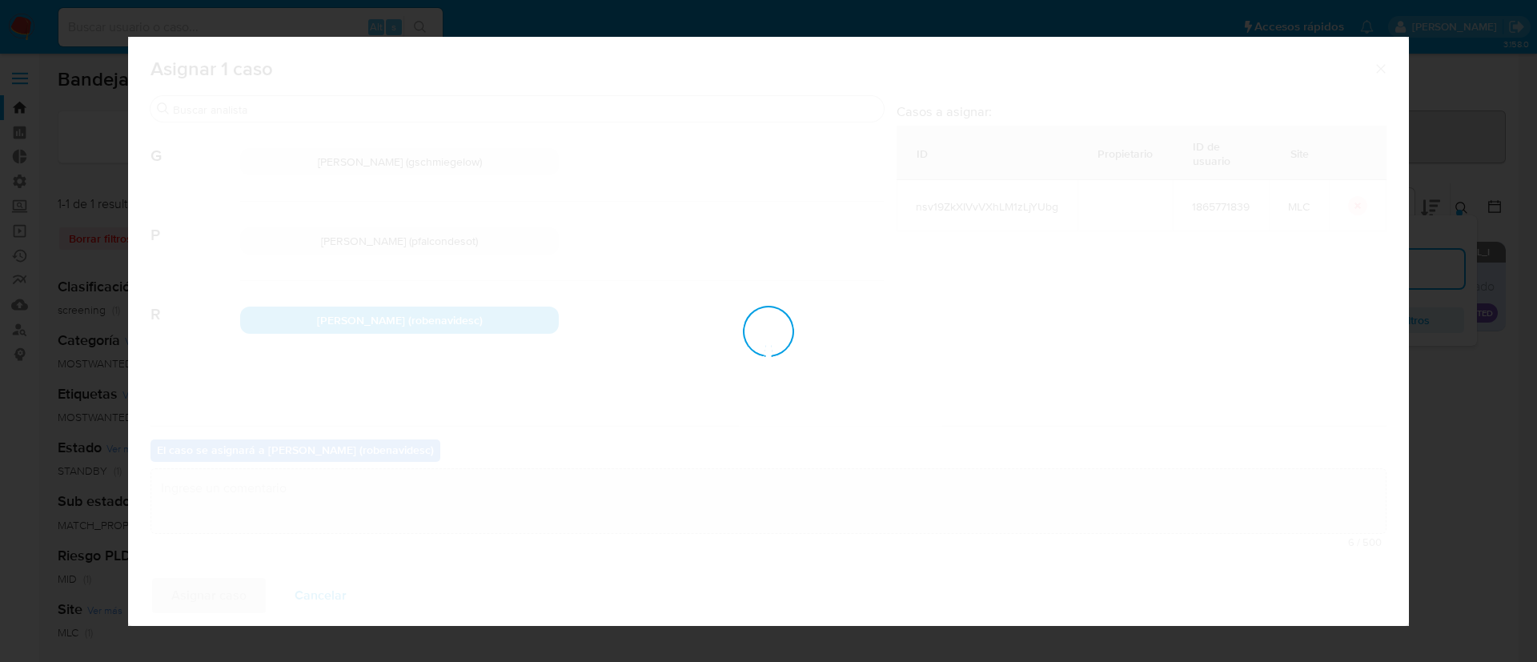
checkbox input "false"
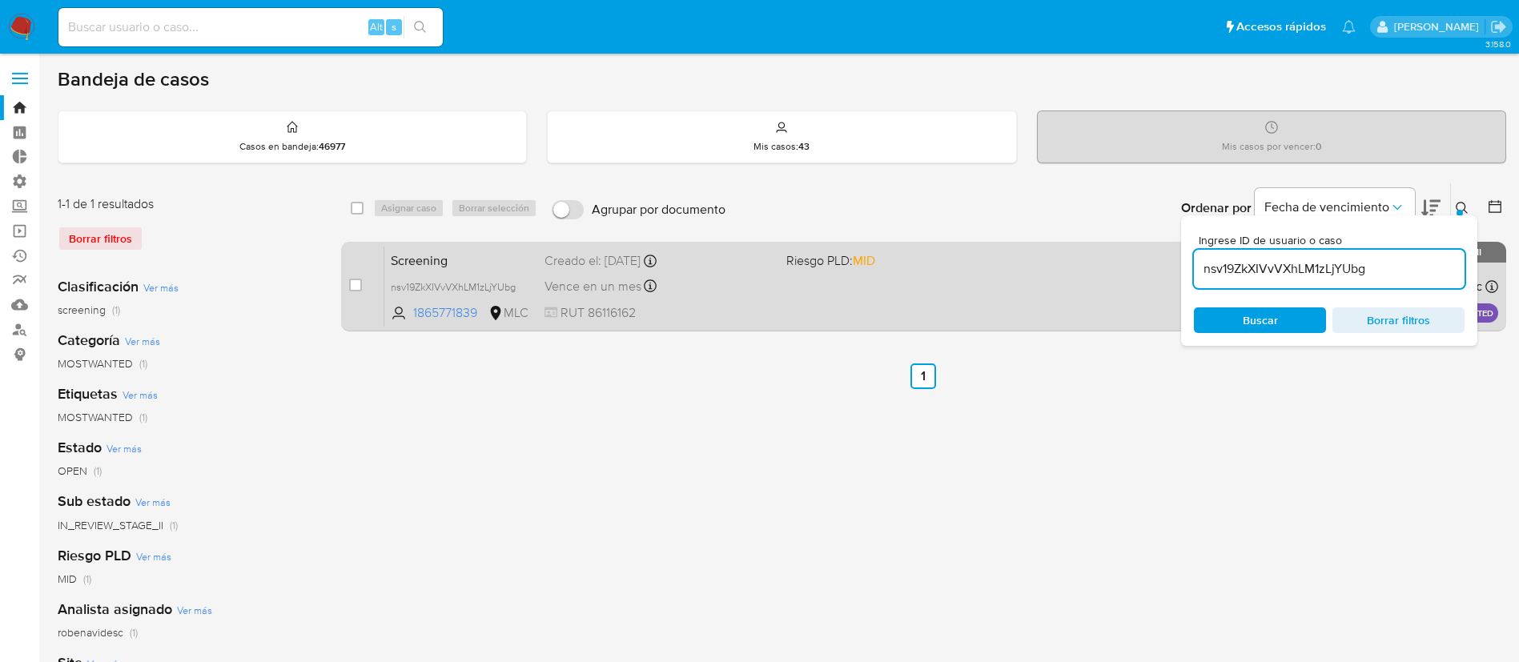
click at [713, 300] on div "Screening nsv19ZkXIVvVXhLM1zLjYUbg 1865771839 MLC Riesgo PLD: MID Creado el: 11…" at bounding box center [941, 286] width 1114 height 81
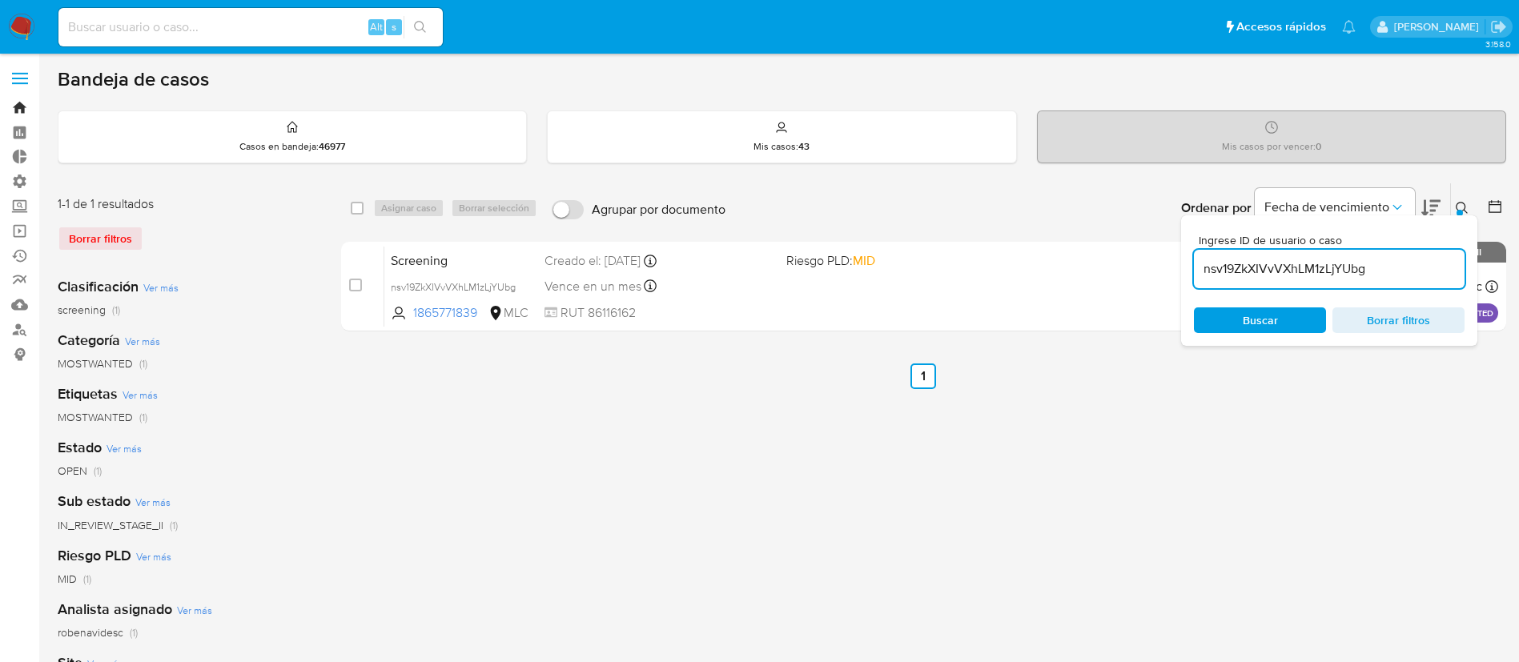
click at [19, 108] on link "Bandeja" at bounding box center [95, 107] width 191 height 25
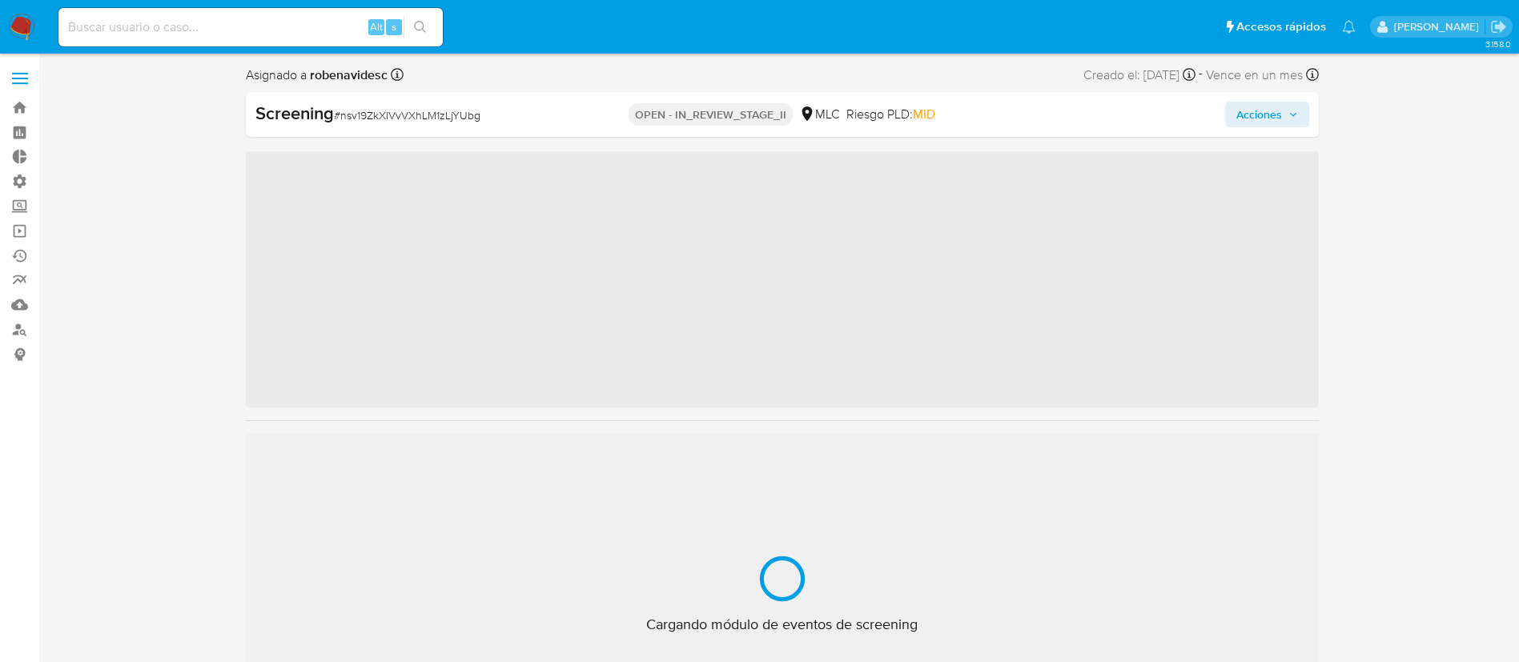
scroll to position [677, 0]
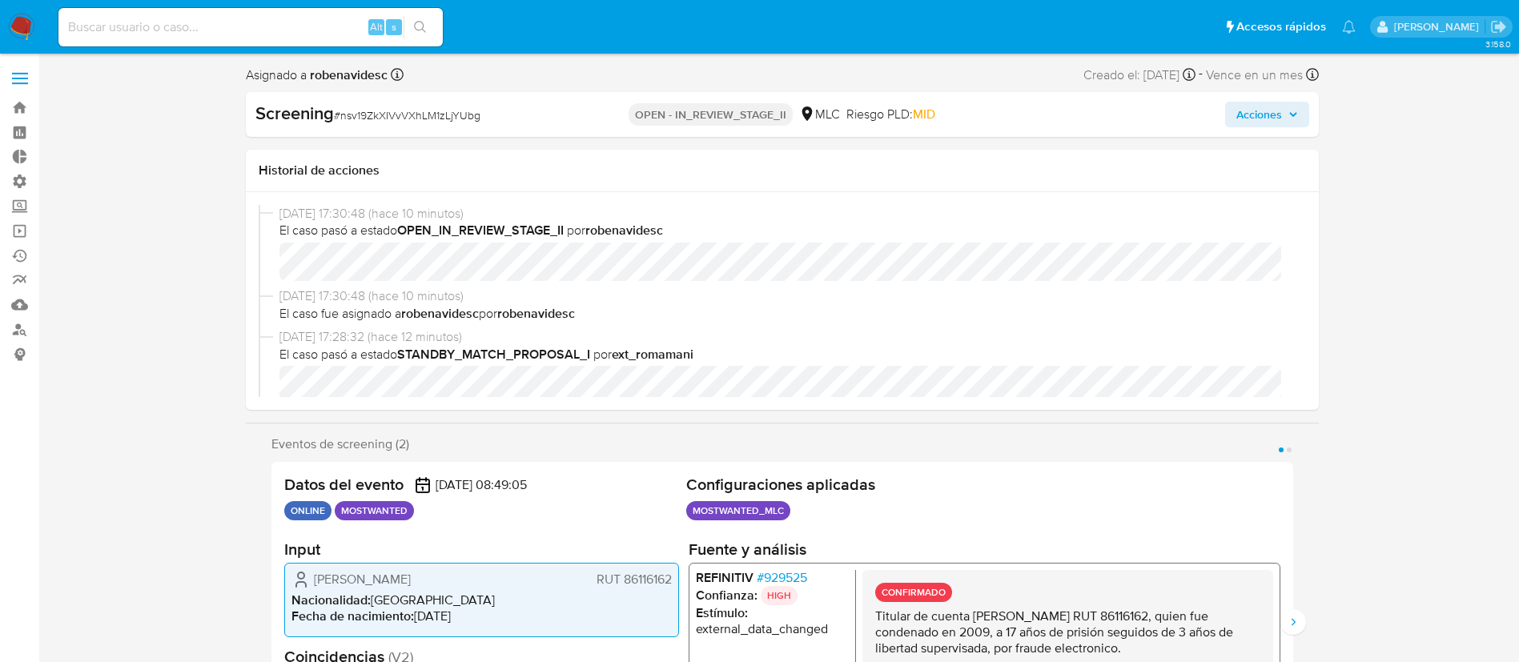
select select "10"
click at [1244, 114] on span "Acciones" at bounding box center [1259, 115] width 46 height 26
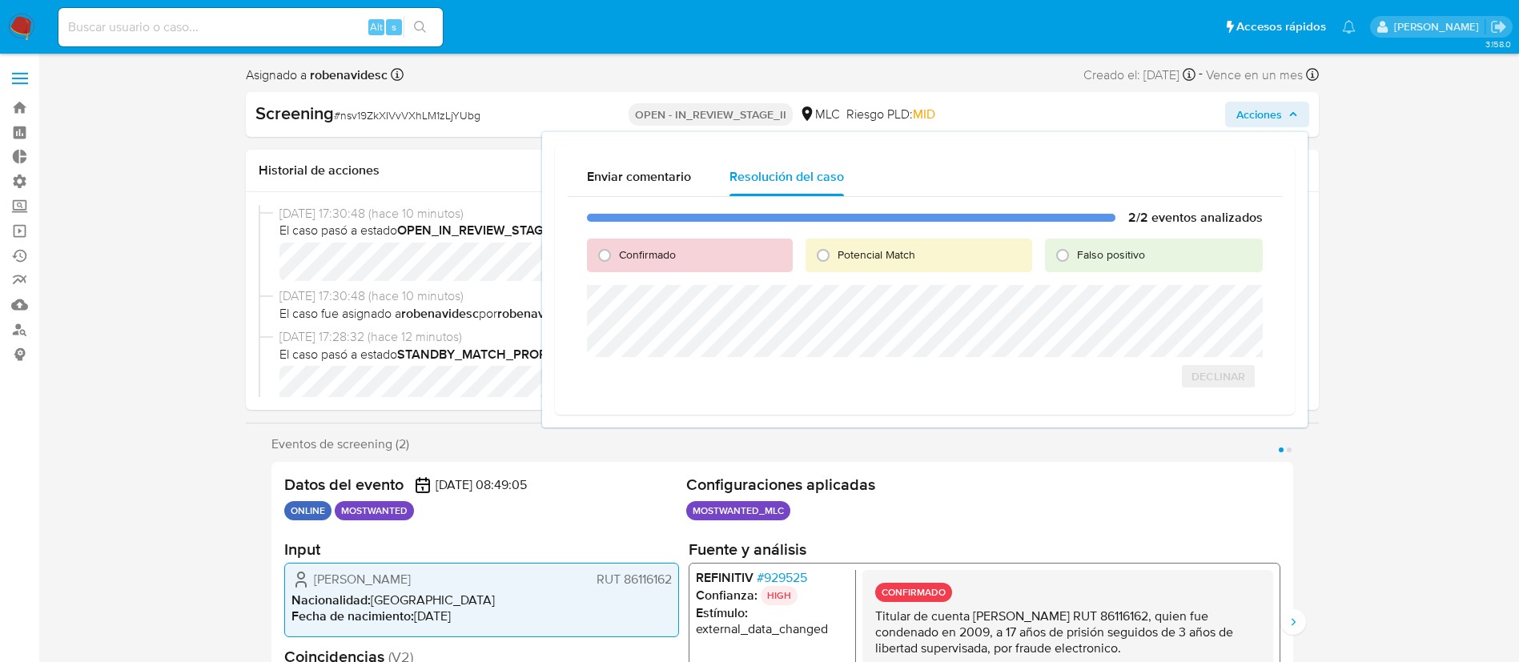
click at [1305, 551] on div "Eventos de screening (2) Página 1 Página 2 Datos del evento 11/09/2025 08:49:05…" at bounding box center [782, 609] width 1073 height 346
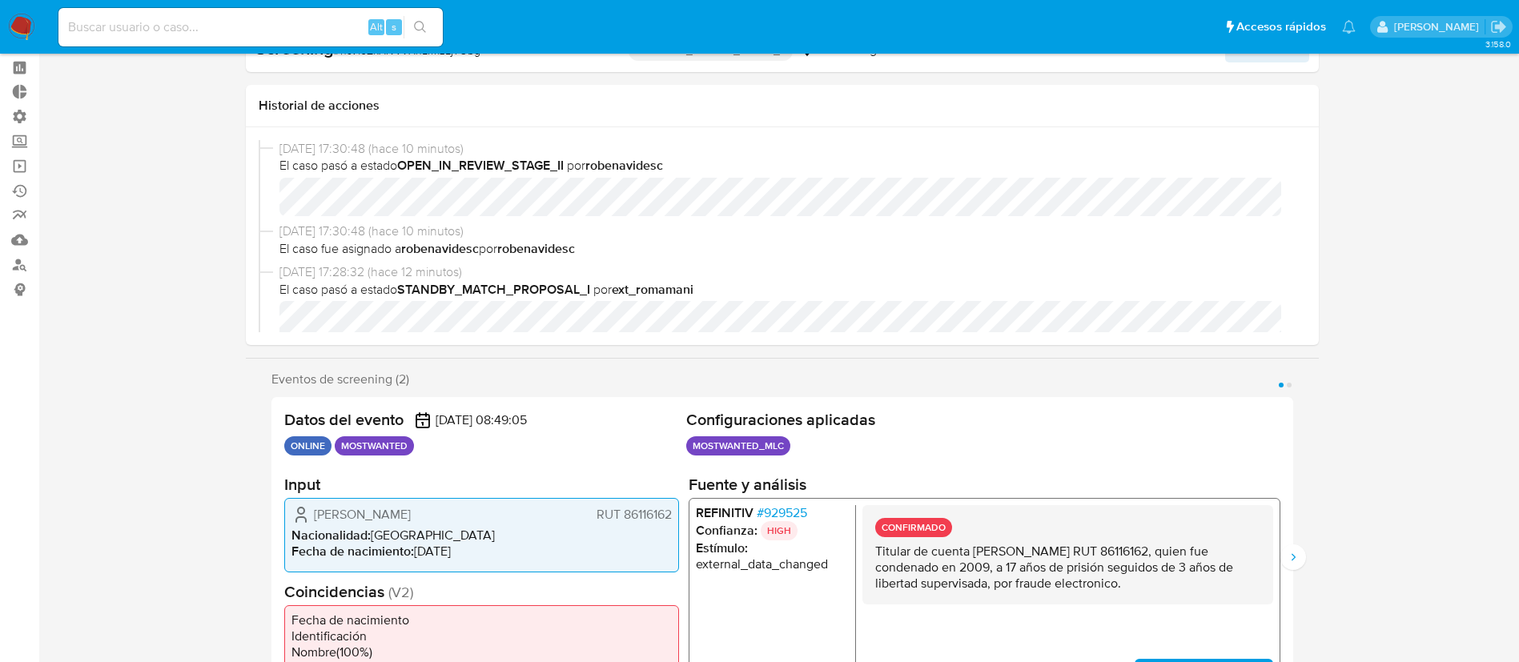
scroll to position [0, 0]
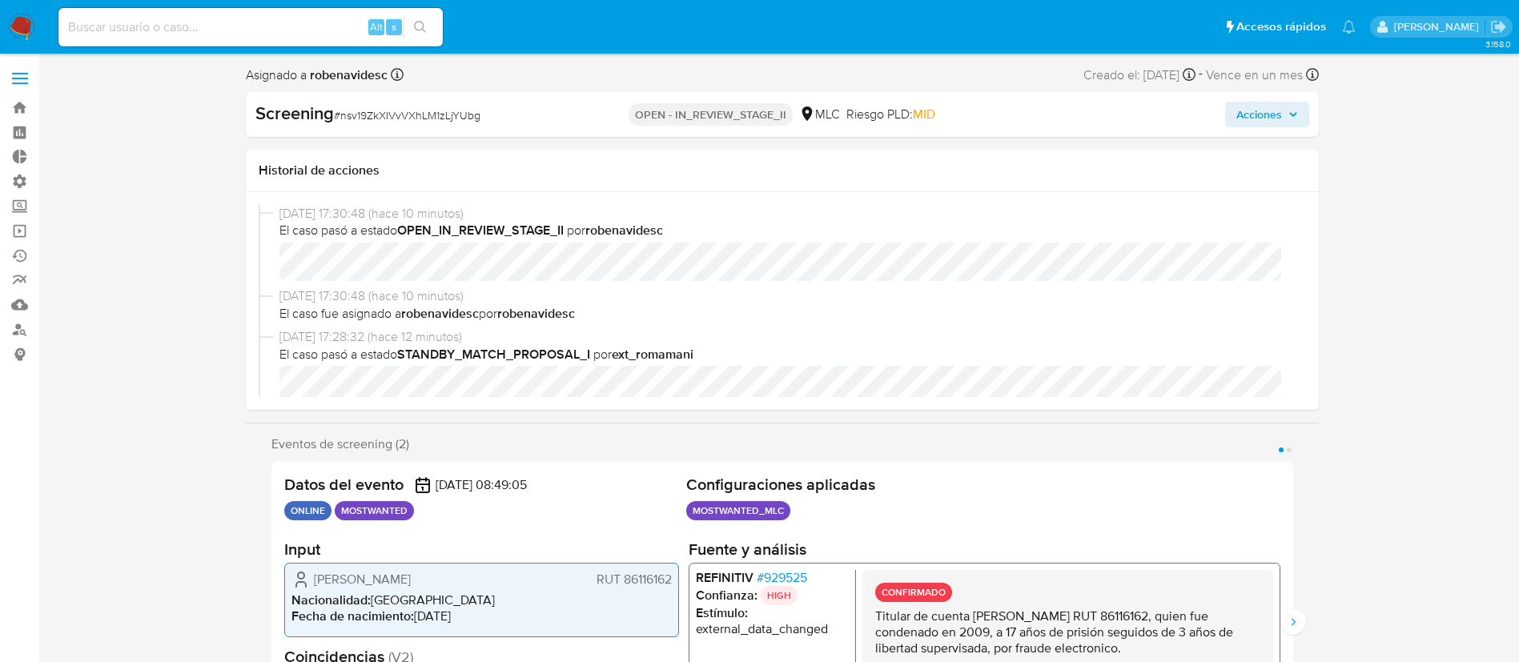
click at [1250, 103] on span "Acciones" at bounding box center [1259, 115] width 46 height 26
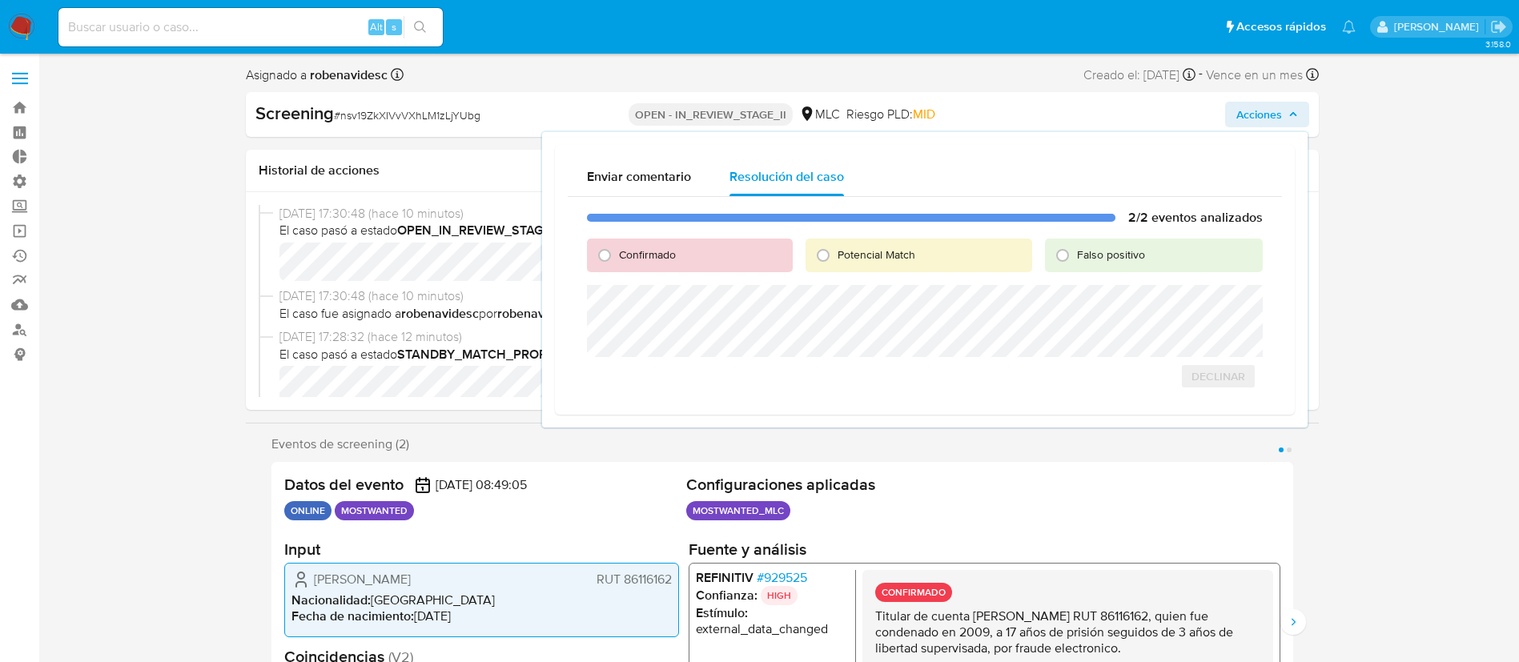
click at [635, 258] on span "Confirmado" at bounding box center [647, 255] width 57 height 16
click at [617, 258] on input "Confirmado" at bounding box center [605, 256] width 26 height 26
radio input "true"
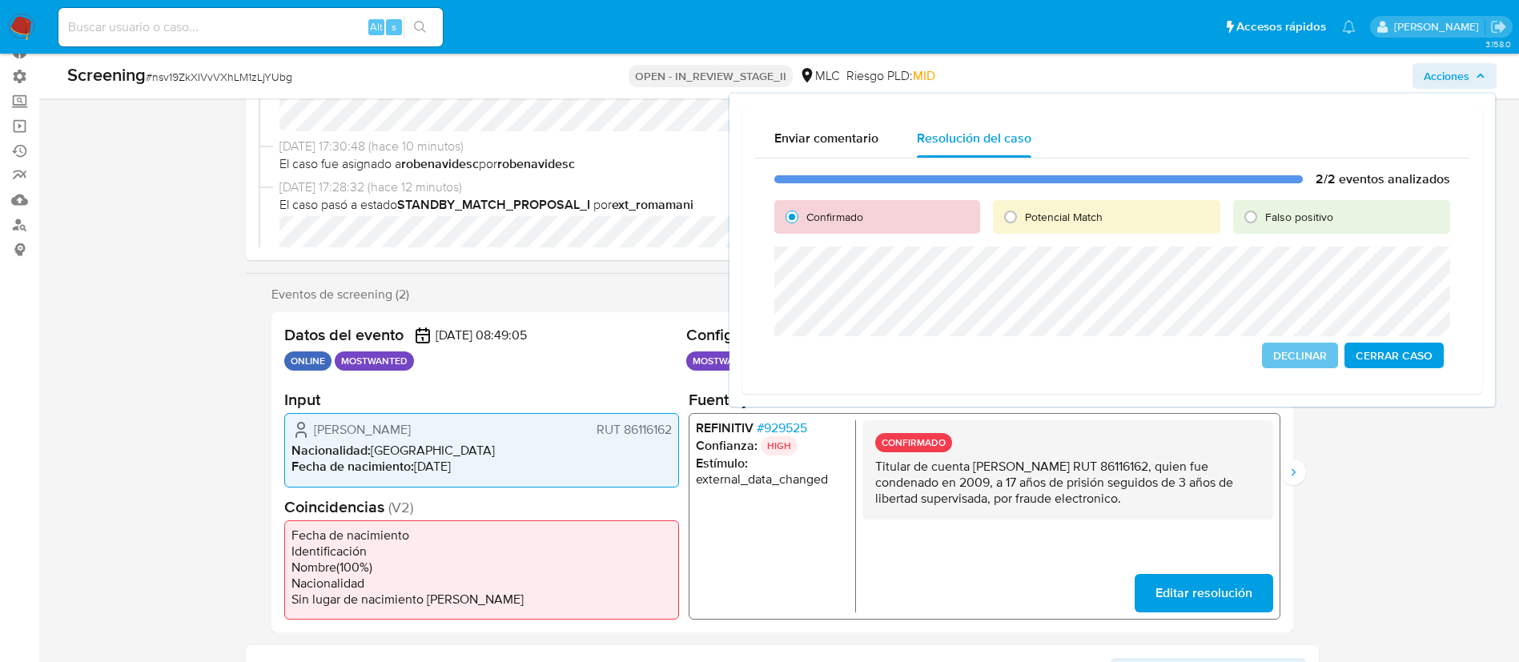
scroll to position [112, 0]
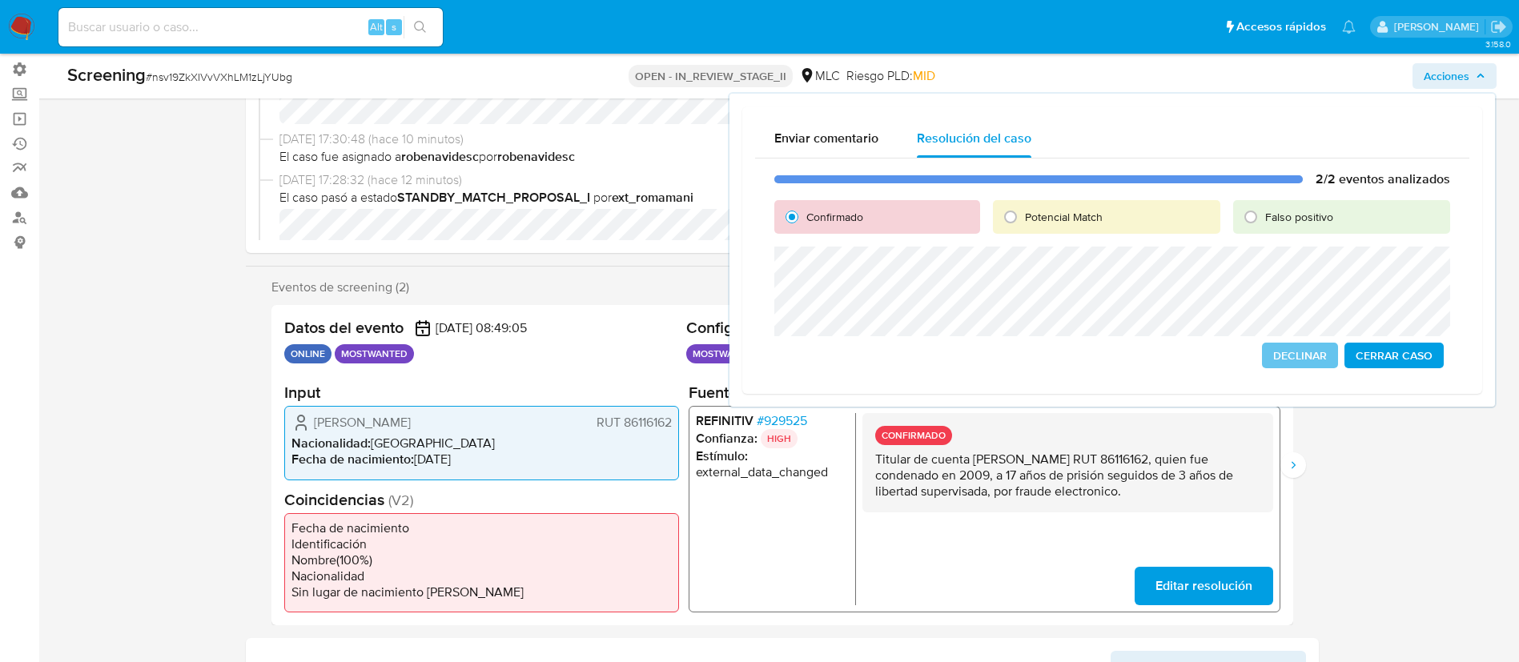
click at [1380, 352] on span "Cerrar Caso" at bounding box center [1394, 355] width 77 height 22
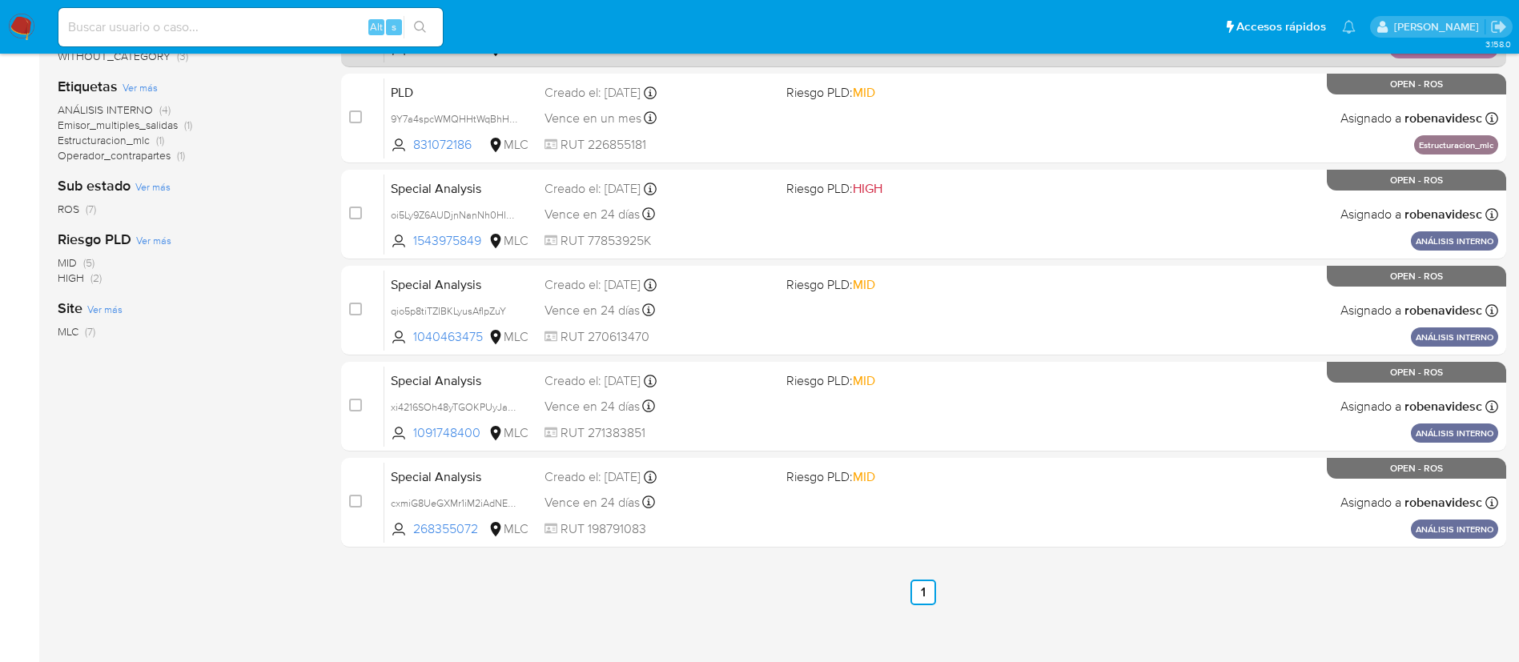
scroll to position [372, 0]
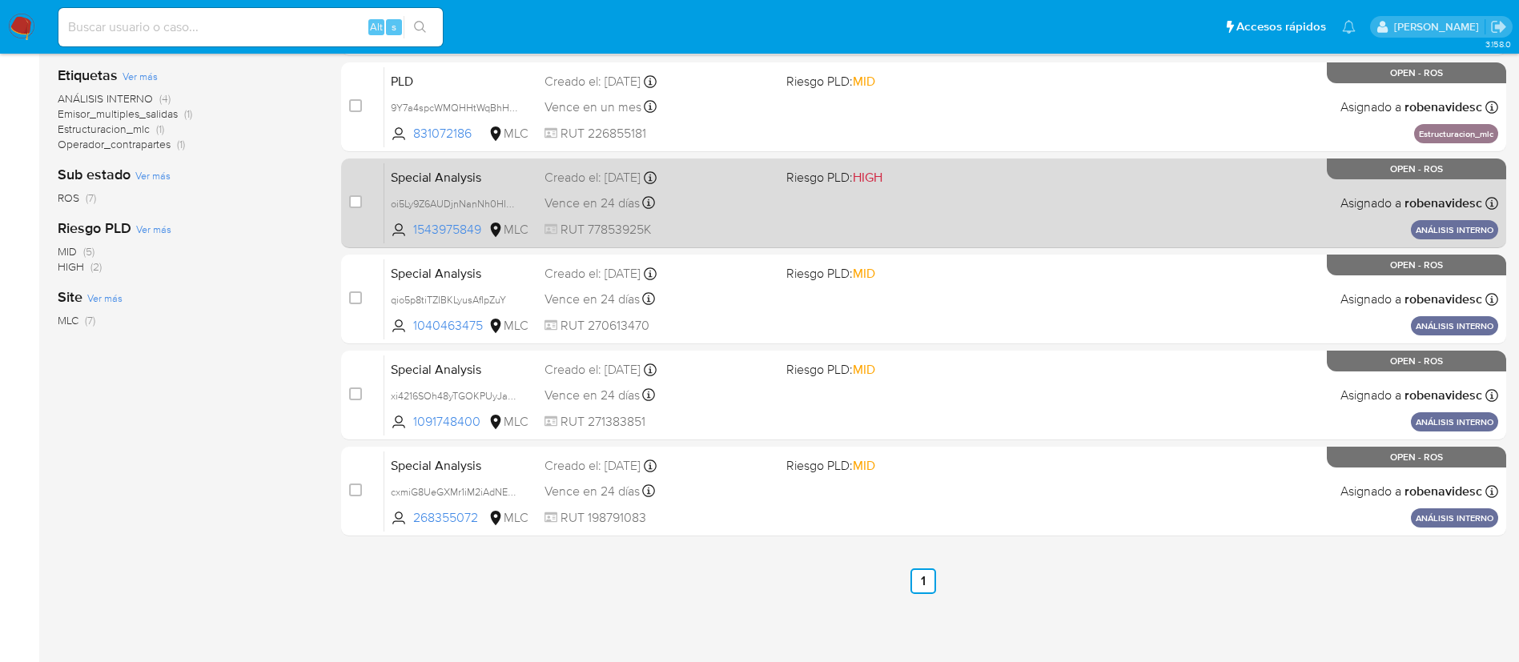
click at [1061, 223] on div "Special Analysis oi5Ly9Z6AUDjnNanNh0HIOih 1543975849 MLC Riesgo PLD: HIGH Cread…" at bounding box center [941, 203] width 1114 height 81
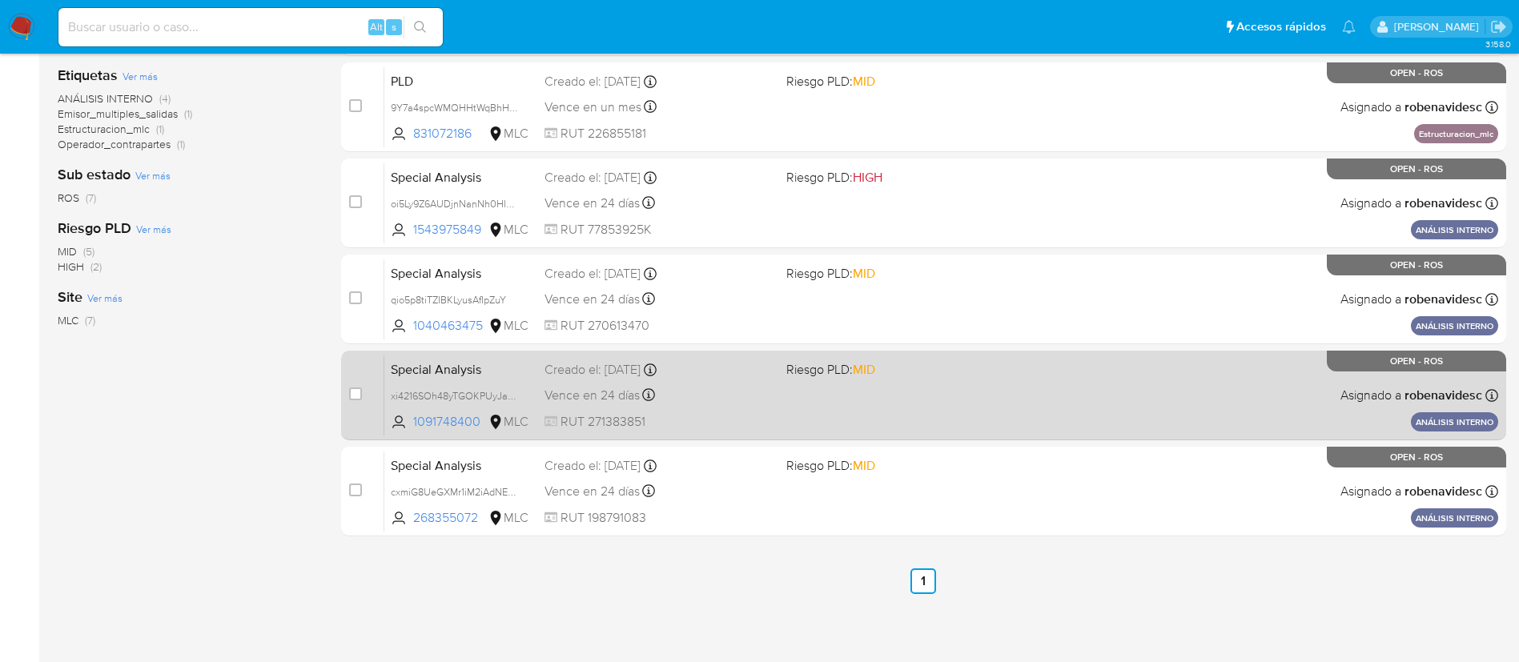
click at [1016, 385] on div "Special Analysis xi4216SOh48yTGOKPUyJaLwv 1091748400 MLC Riesgo PLD: MID Creado…" at bounding box center [941, 395] width 1114 height 81
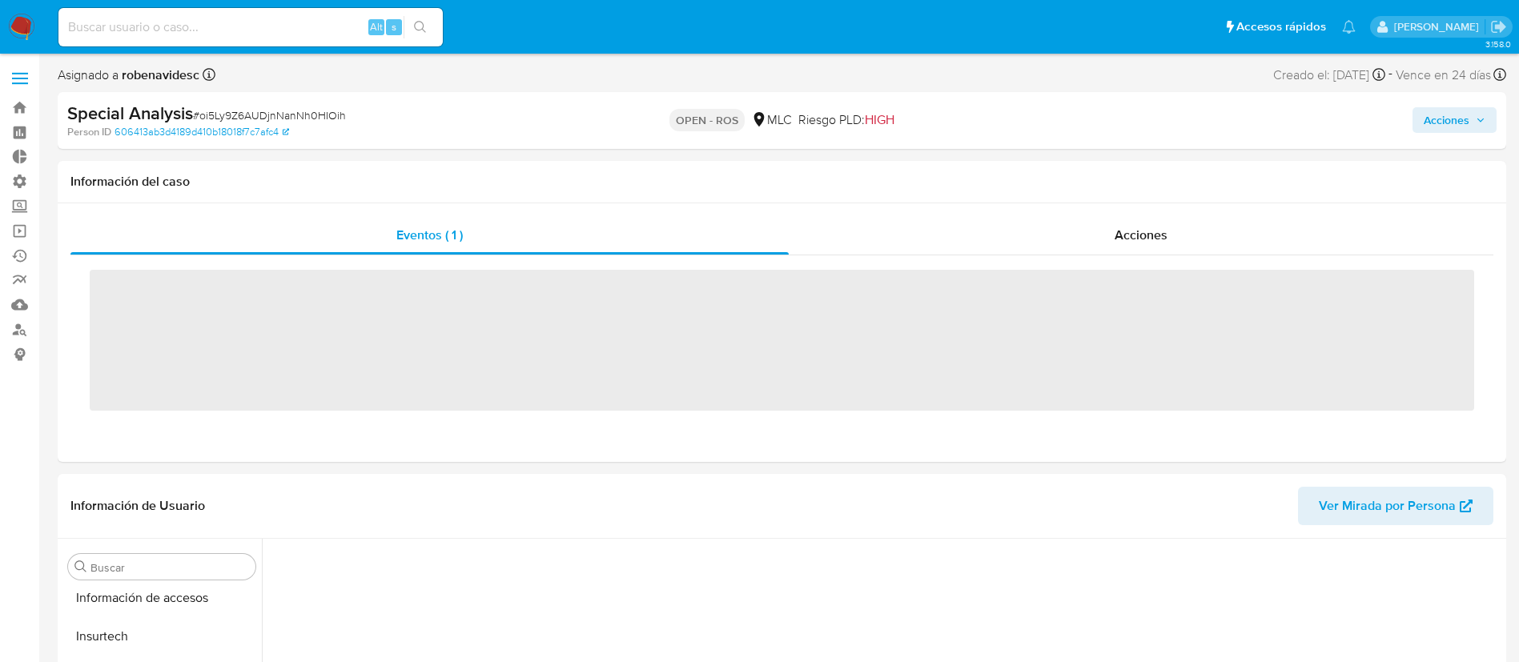
scroll to position [677, 0]
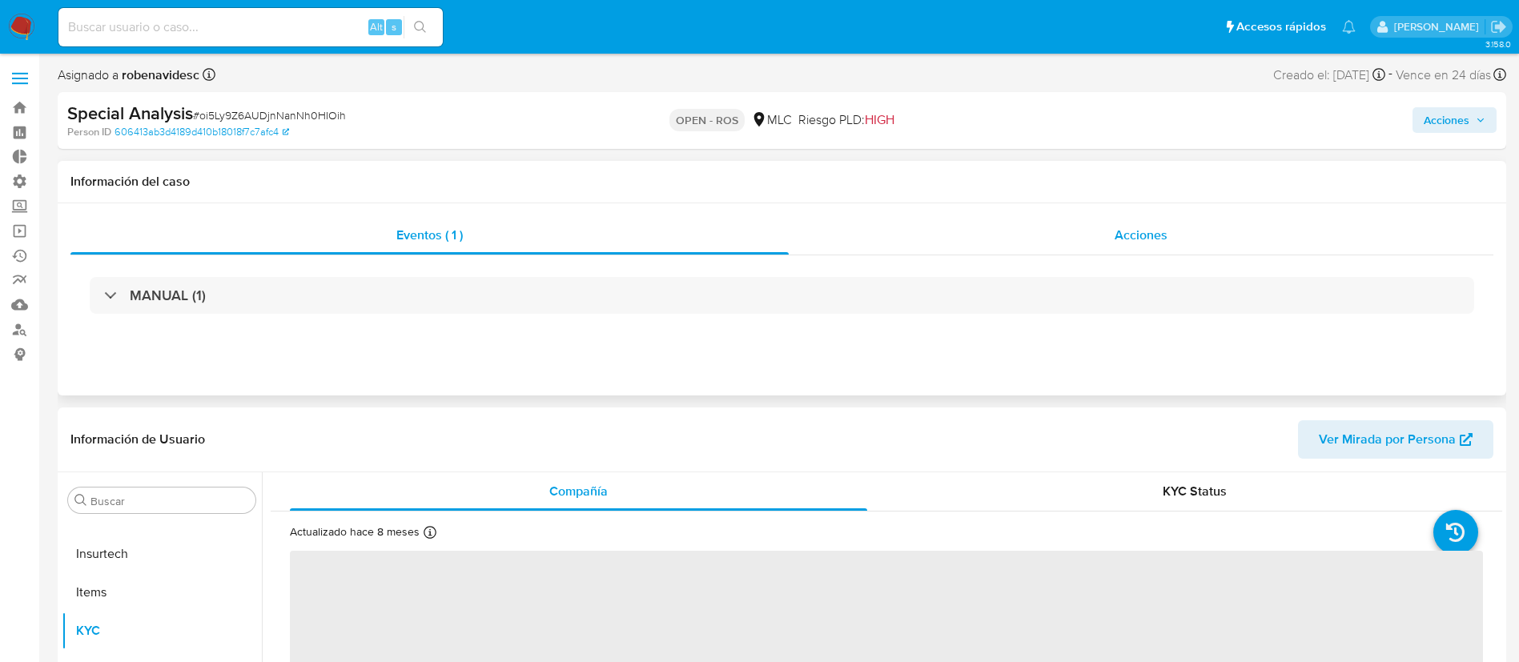
click at [1109, 229] on div "Acciones" at bounding box center [1141, 235] width 705 height 38
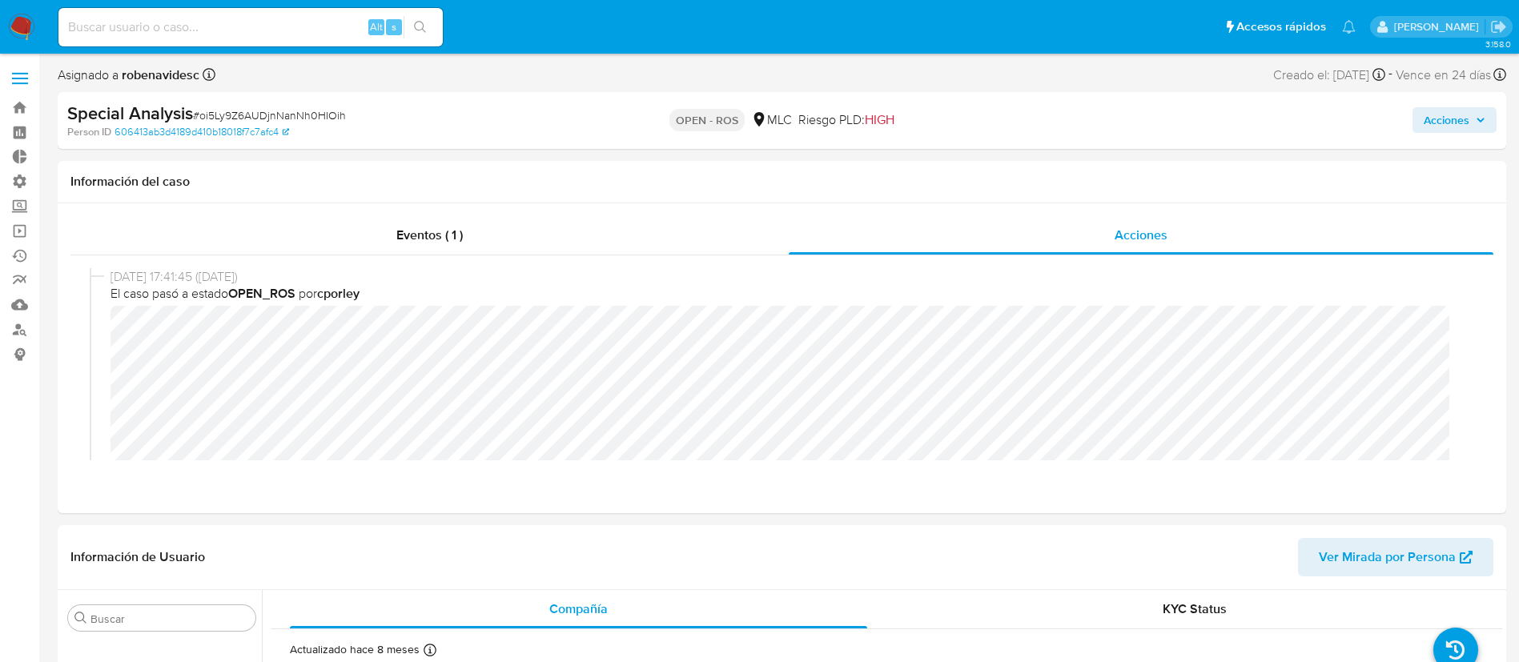
select select "10"
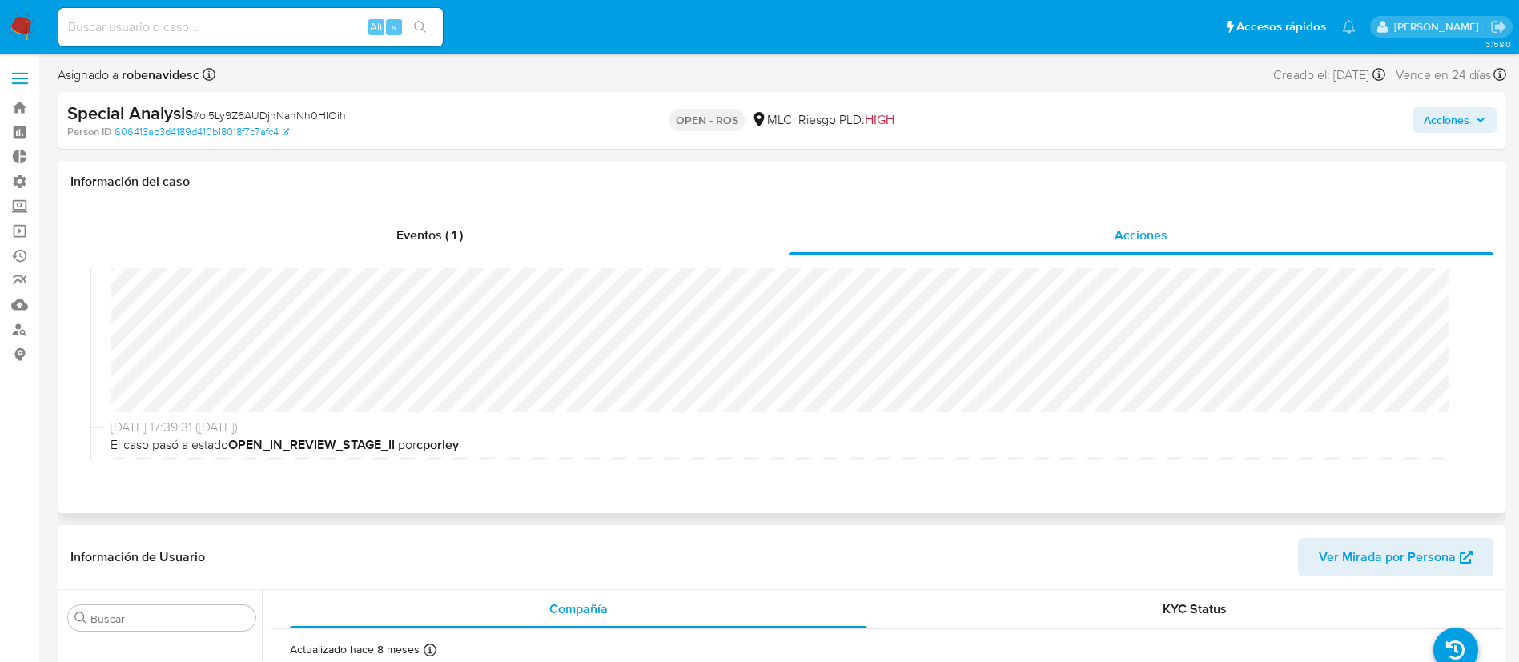
scroll to position [0, 0]
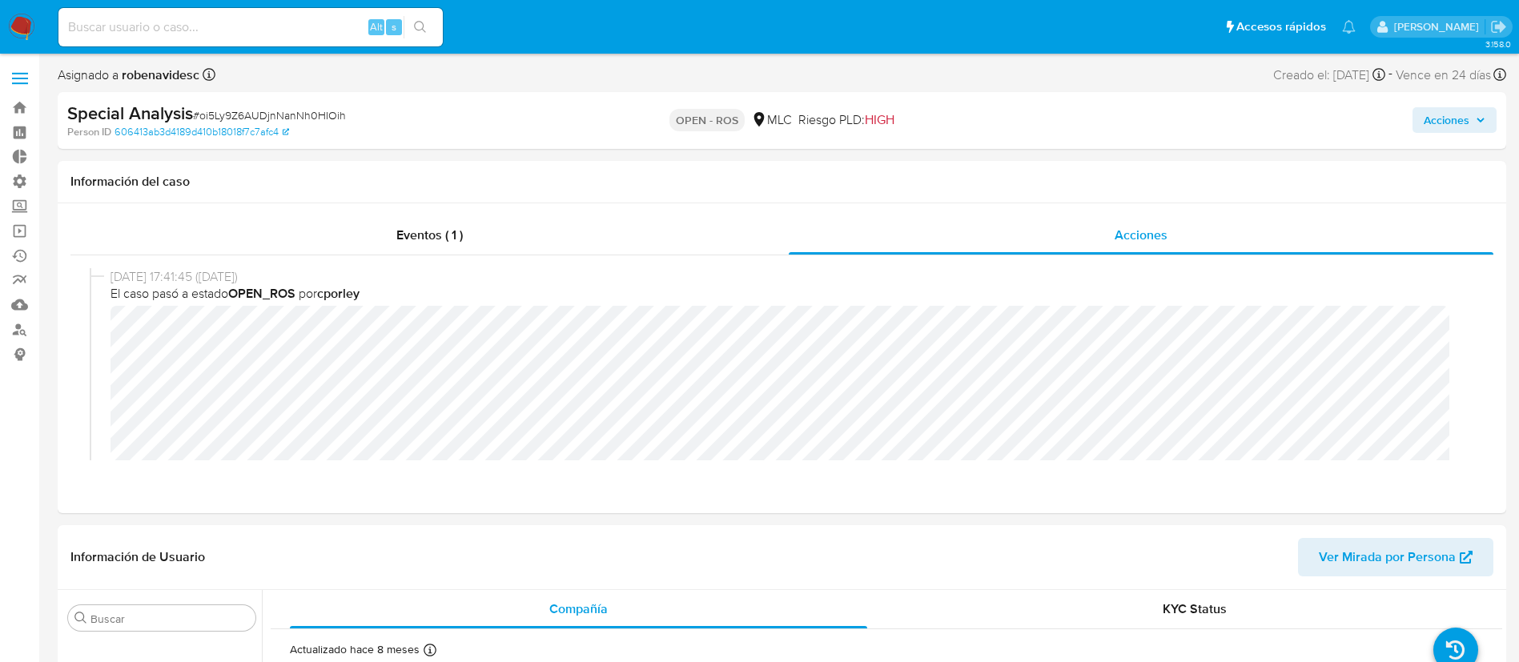
click at [1427, 120] on span "Acciones" at bounding box center [1447, 120] width 46 height 26
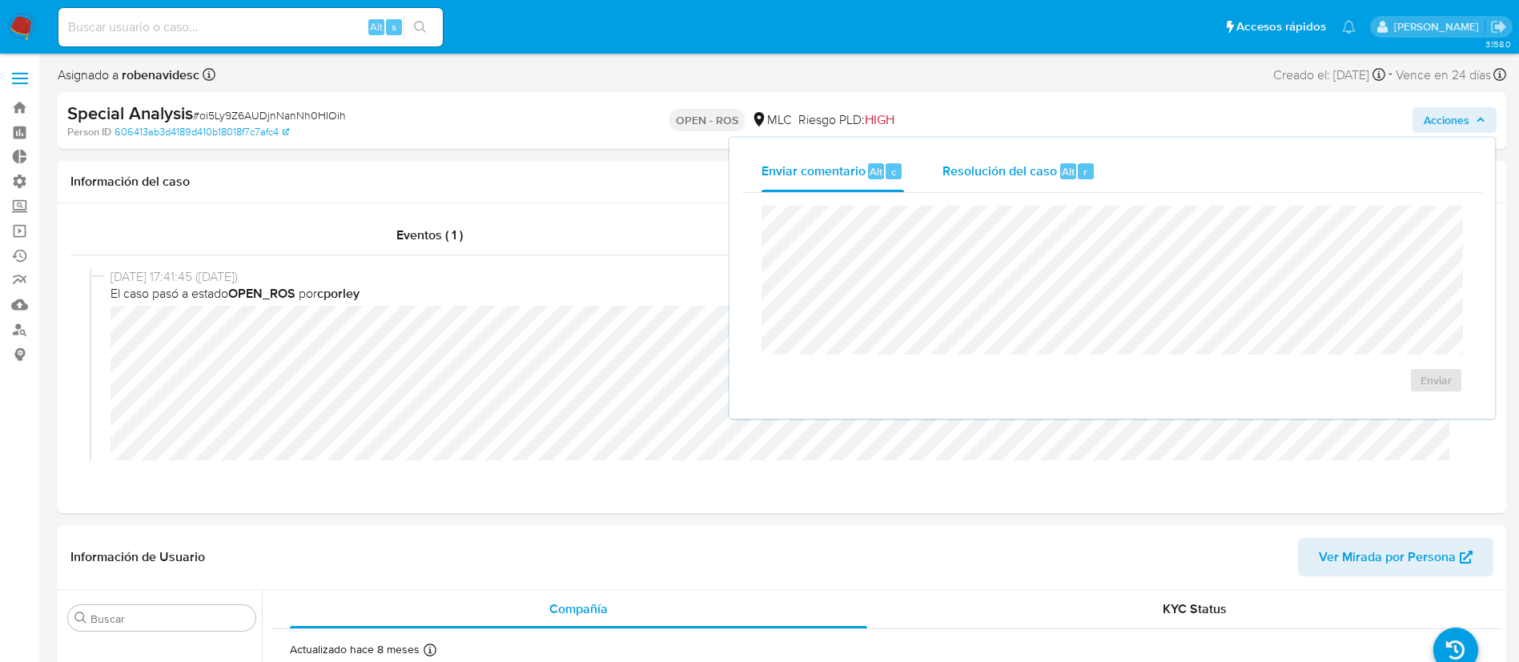
click at [1039, 170] on span "Resolución del caso" at bounding box center [1000, 171] width 115 height 18
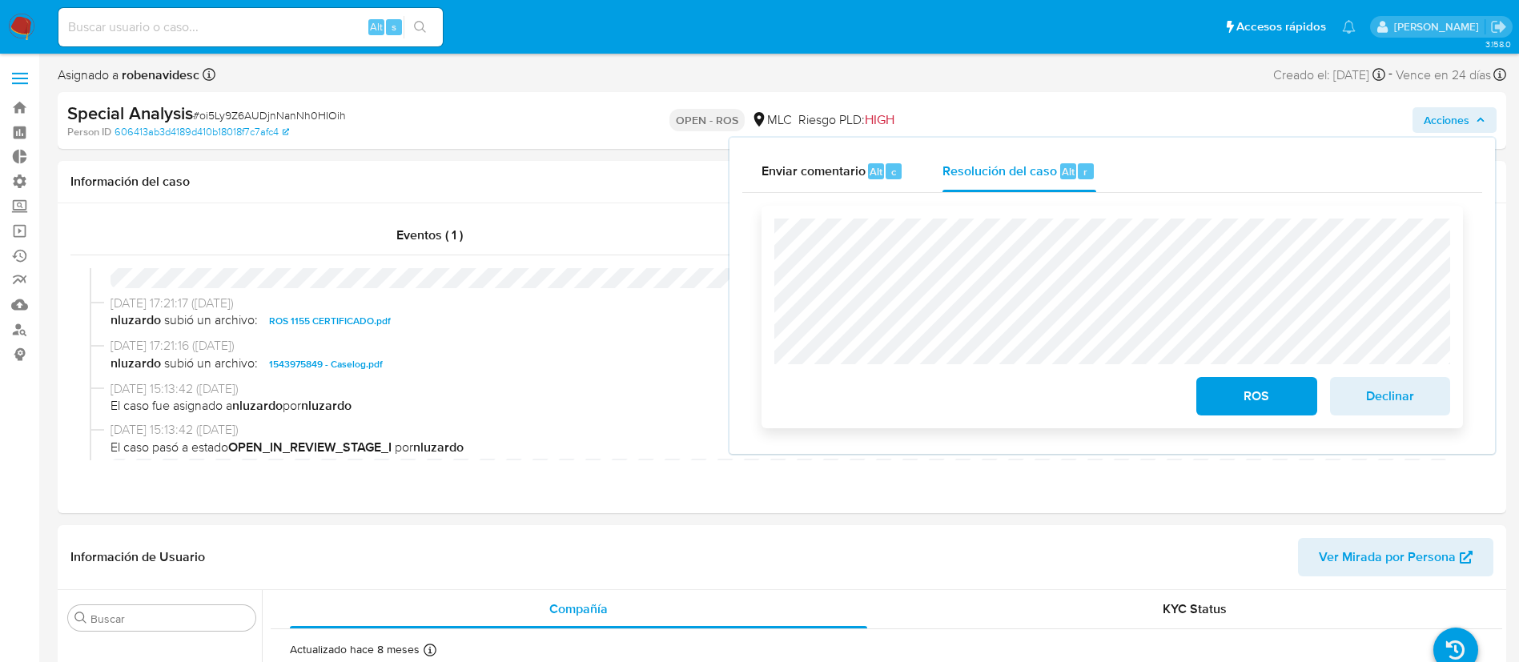
scroll to position [405, 0]
click at [744, 226] on div "Cierre de caso ROS Declinar" at bounding box center [1112, 317] width 740 height 248
click at [1217, 408] on span "ROS" at bounding box center [1256, 396] width 78 height 35
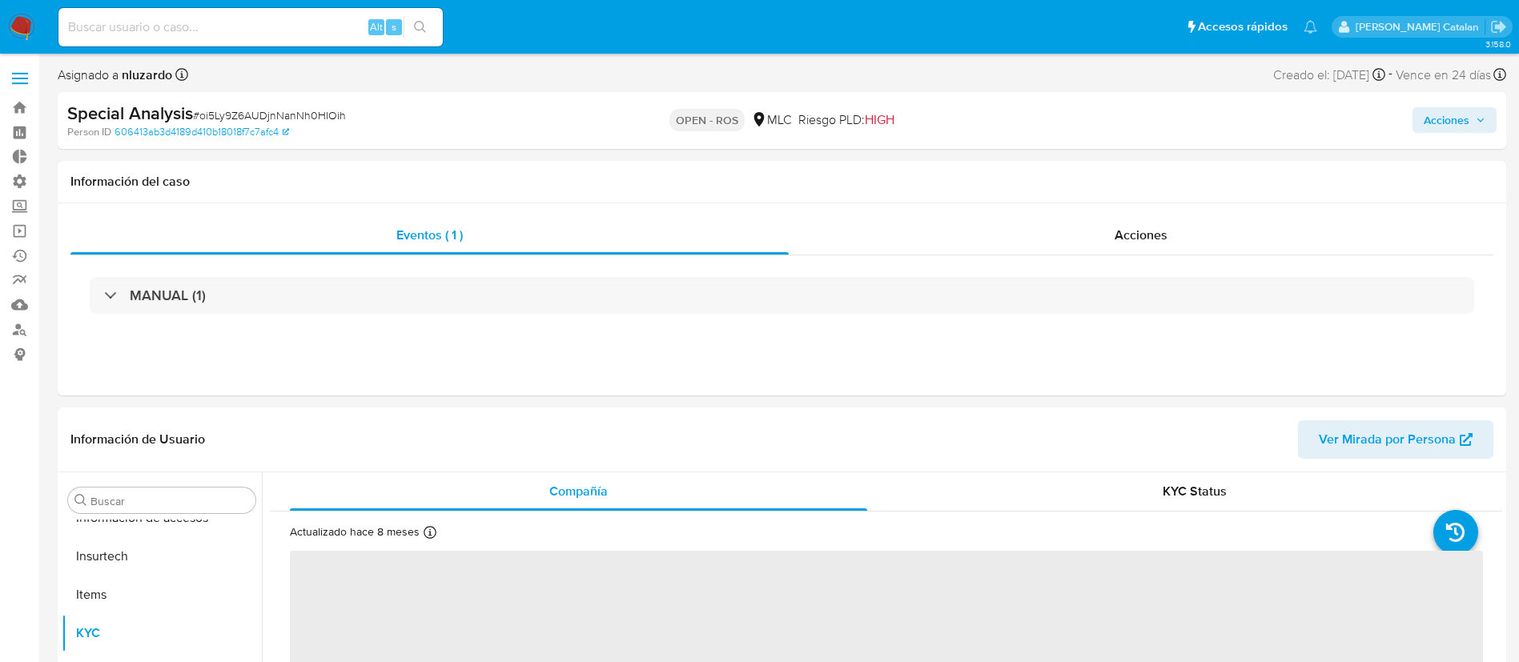
scroll to position [677, 0]
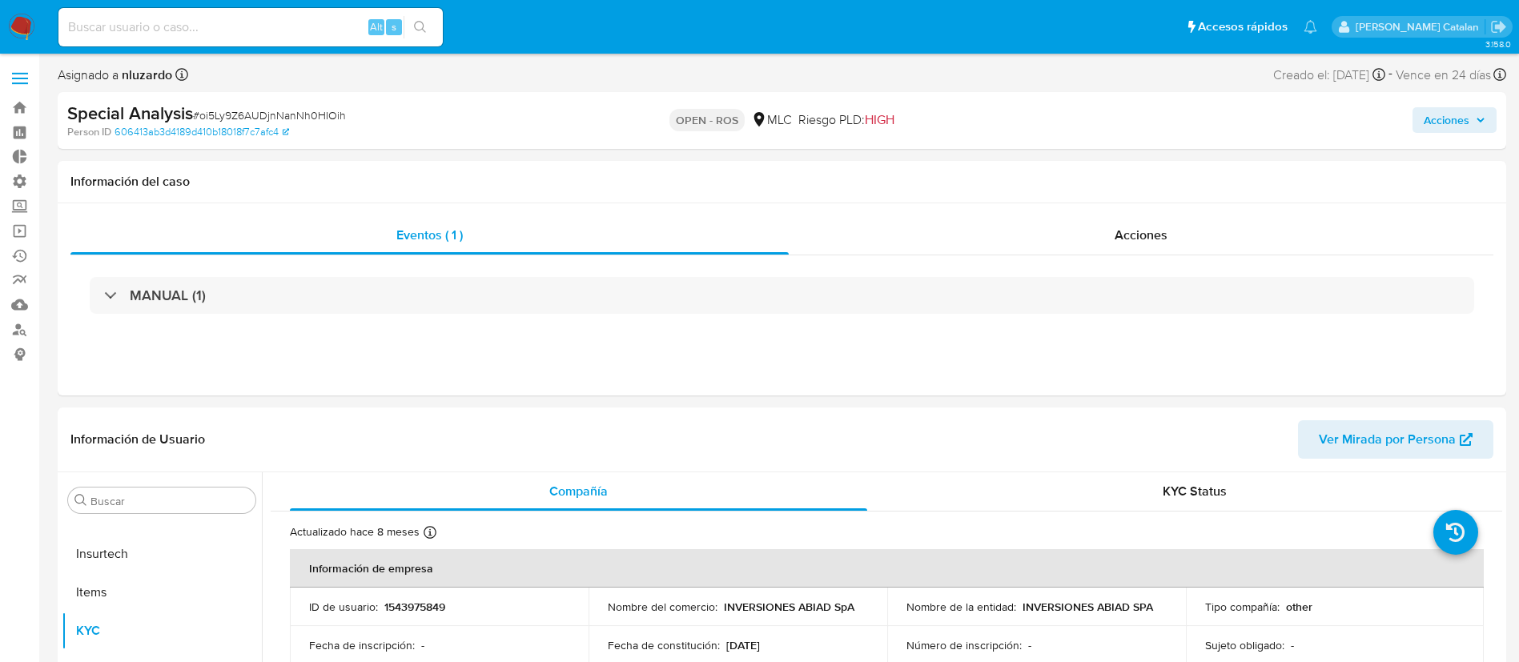
select select "10"
click at [1127, 243] on span "Acciones" at bounding box center [1141, 235] width 53 height 18
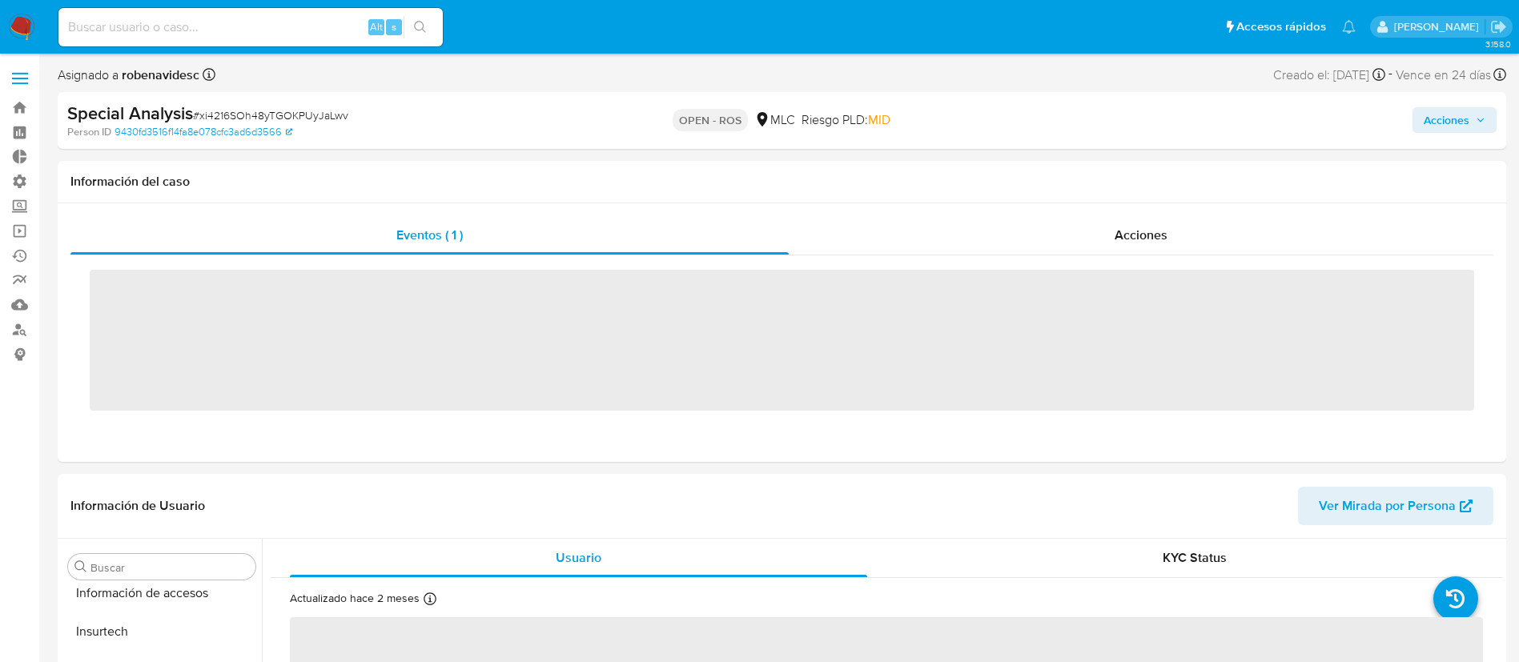
scroll to position [677, 0]
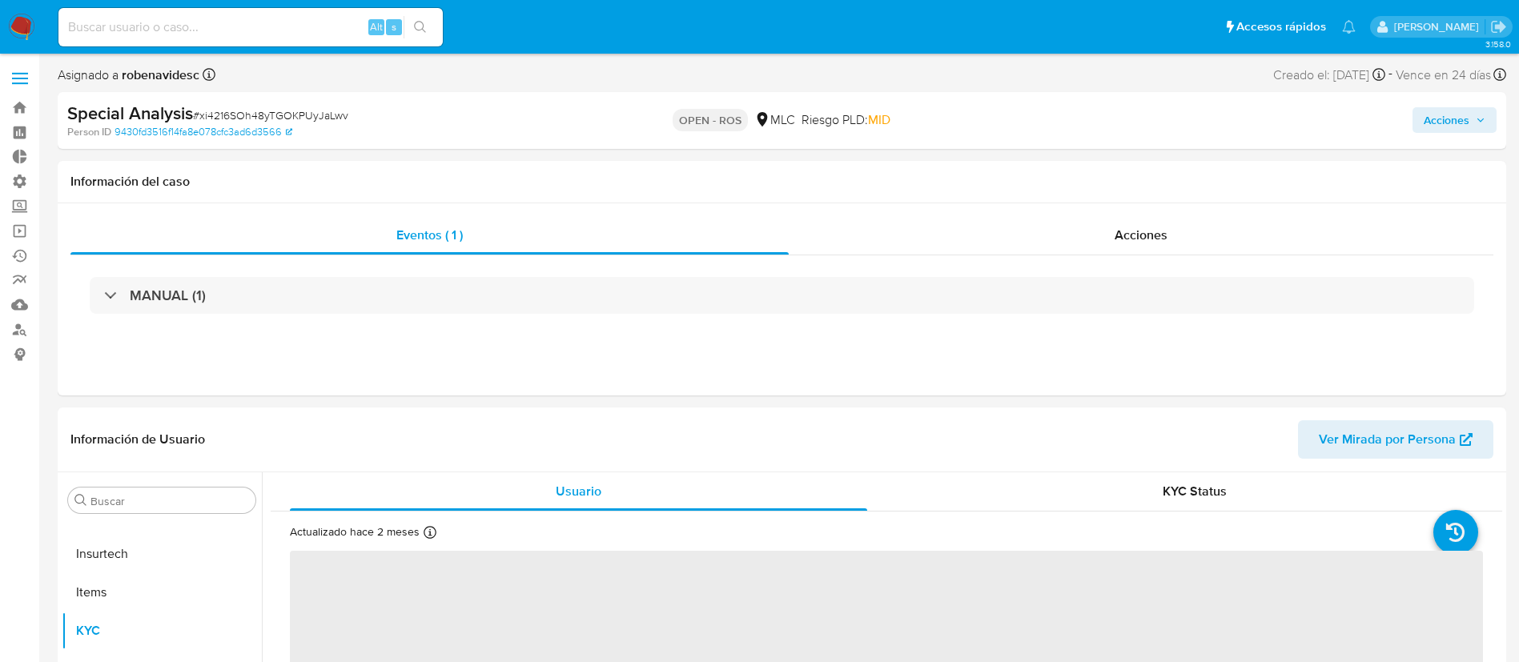
select select "10"
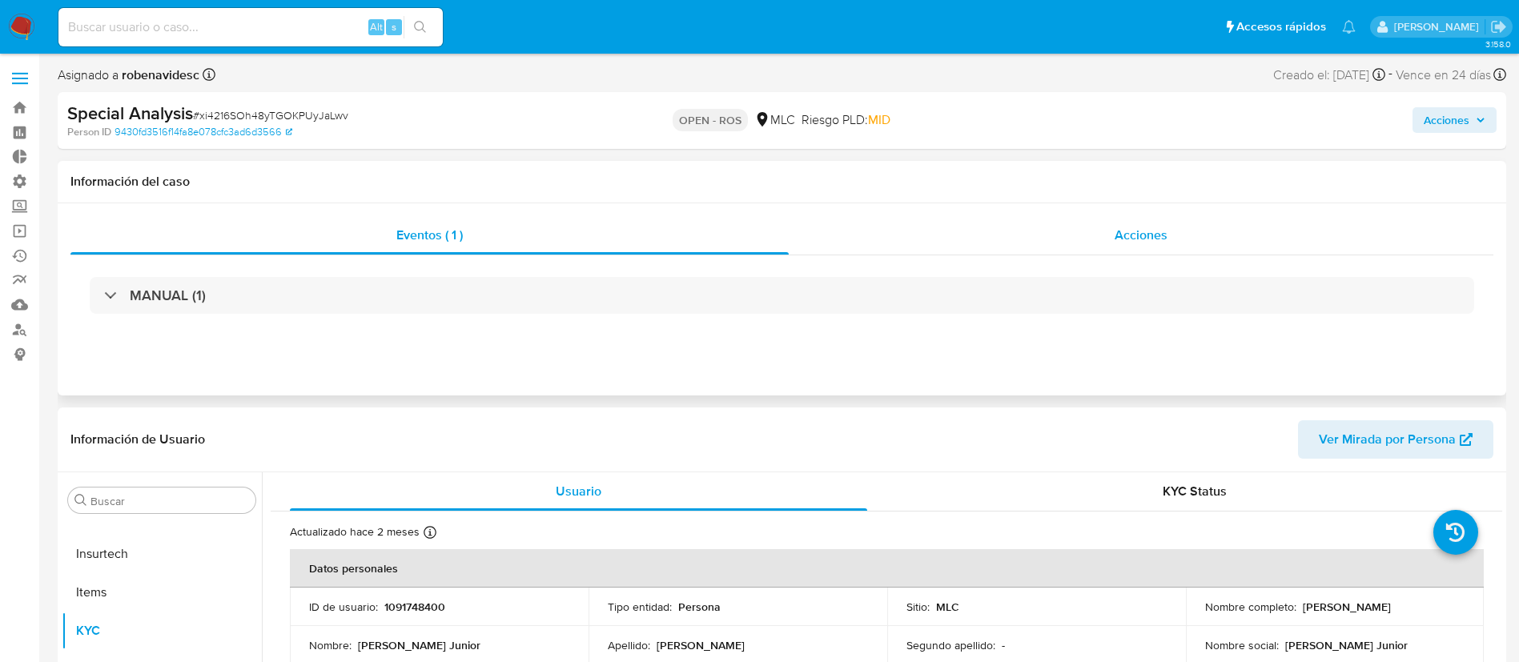
click at [1155, 233] on span "Acciones" at bounding box center [1141, 235] width 53 height 18
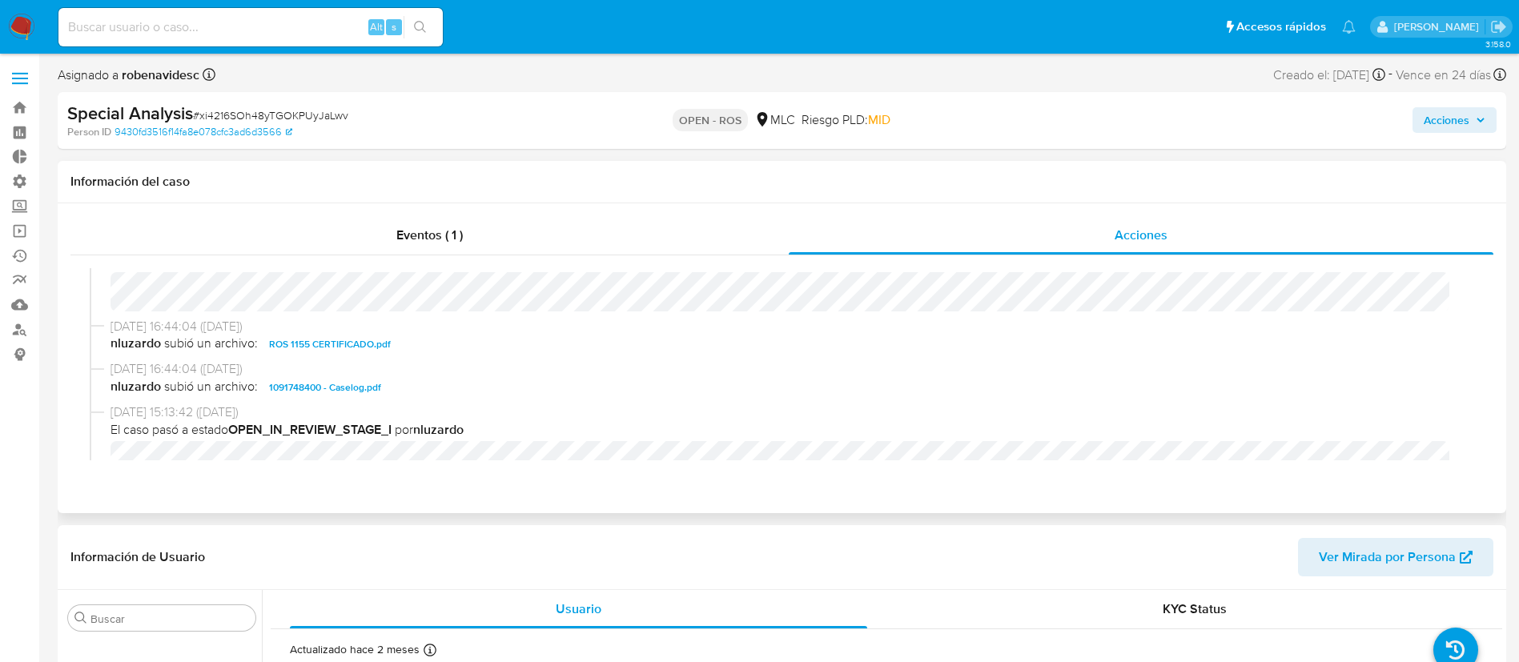
scroll to position [398, 0]
click at [1433, 117] on span "Acciones" at bounding box center [1447, 120] width 46 height 26
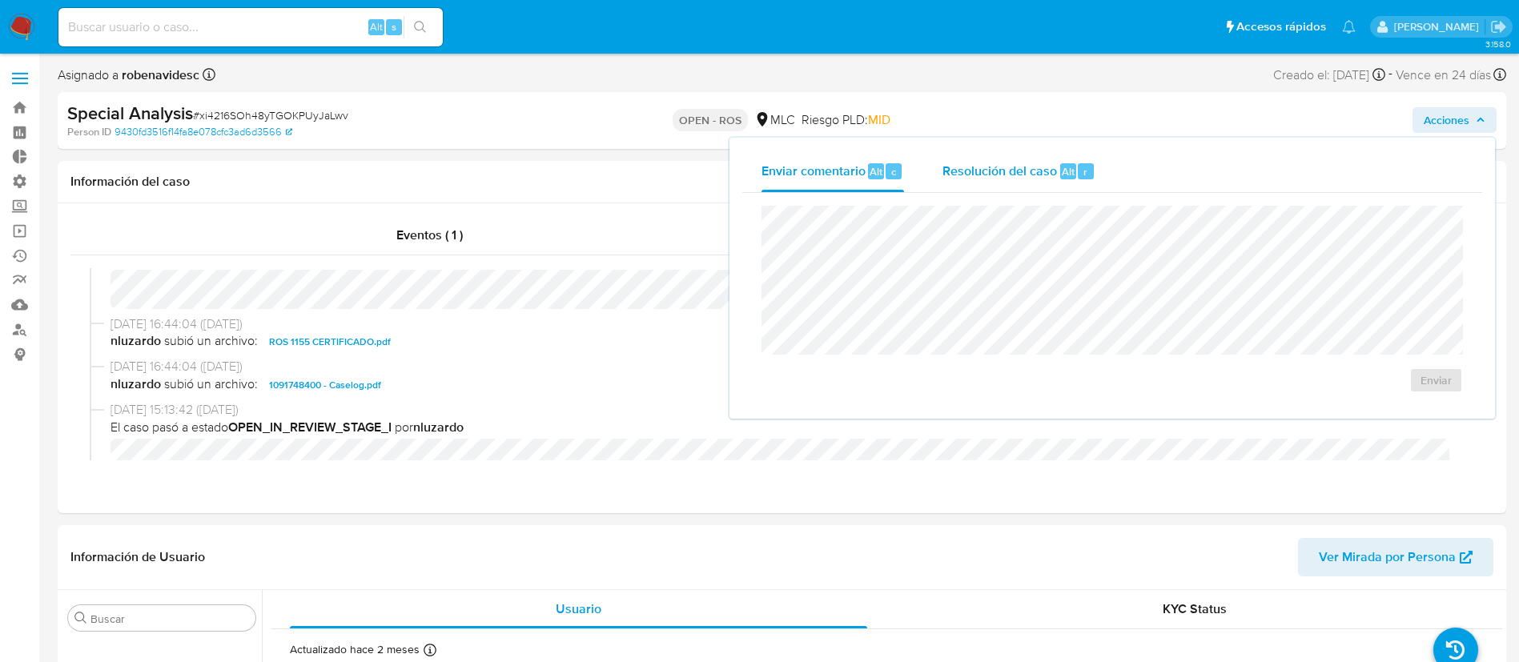
click at [955, 178] on span "Resolución del caso" at bounding box center [1000, 171] width 115 height 18
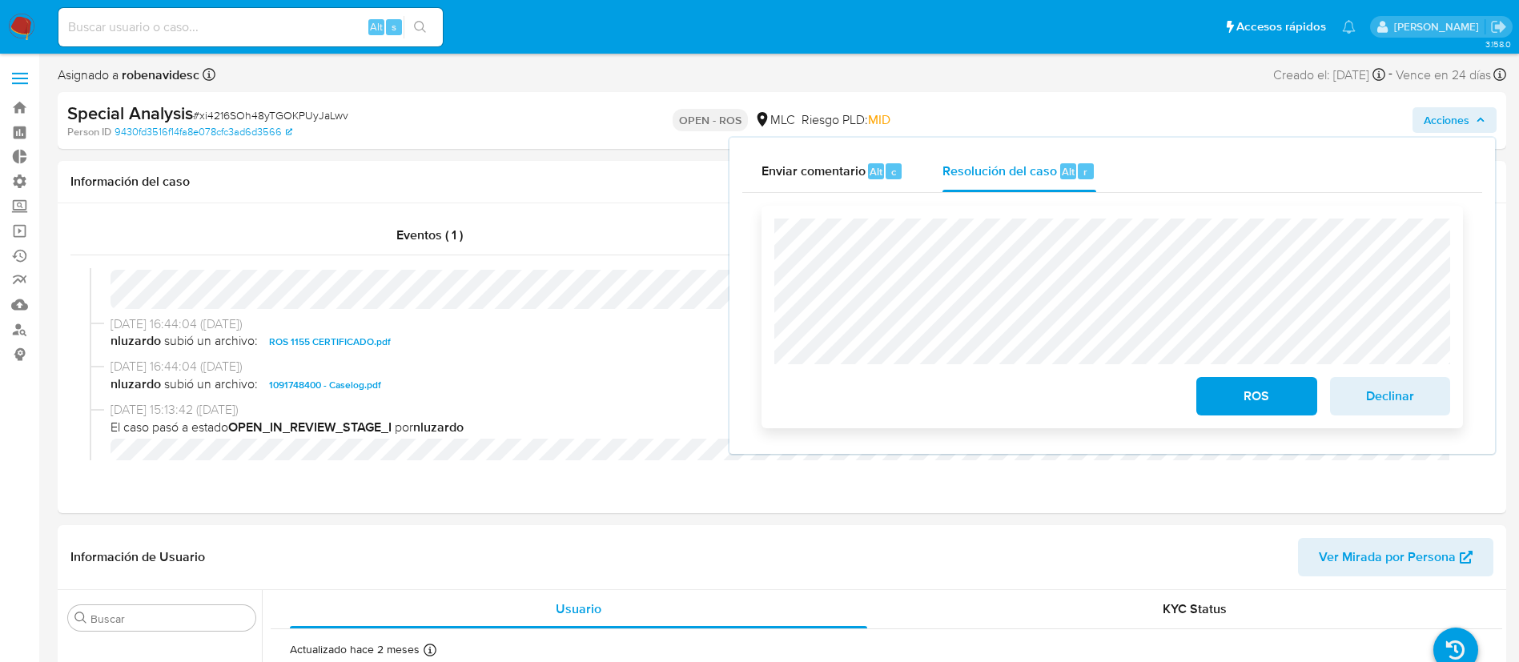
click at [1234, 392] on span "ROS" at bounding box center [1256, 396] width 78 height 35
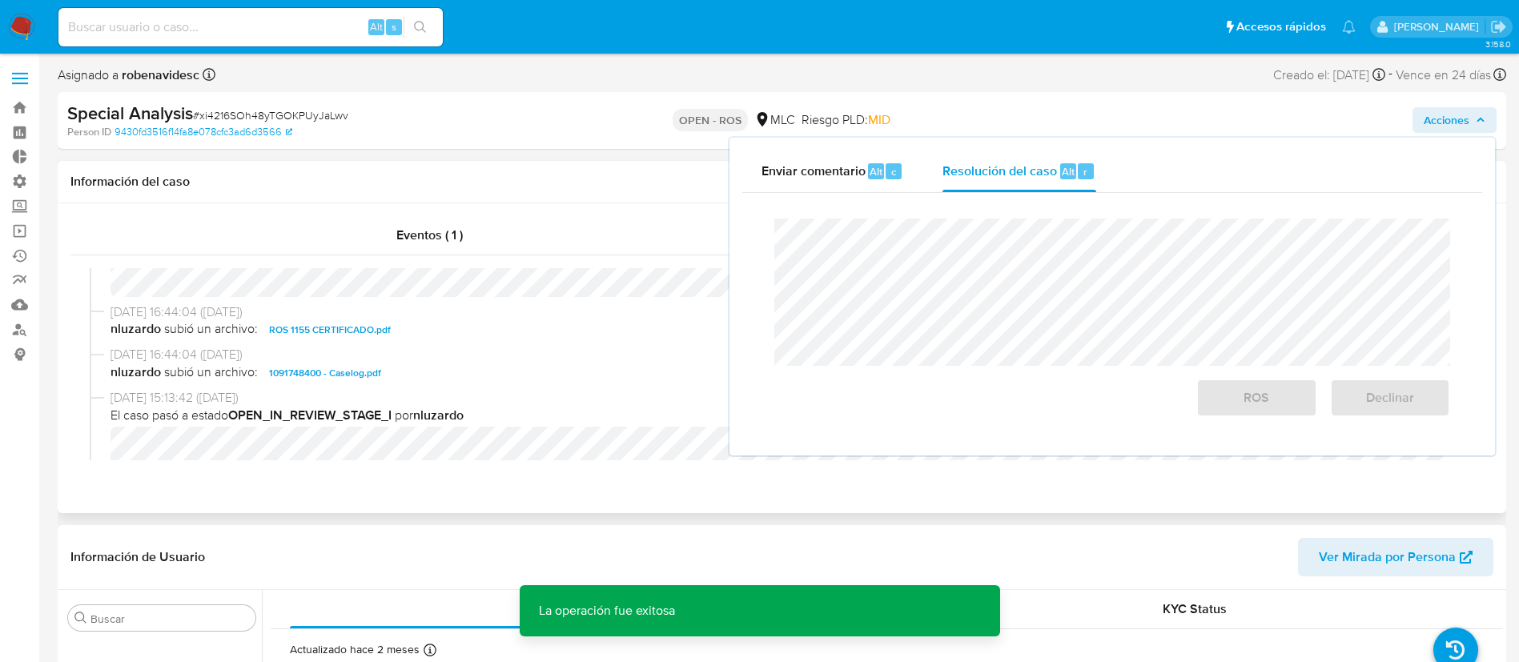
scroll to position [411, 0]
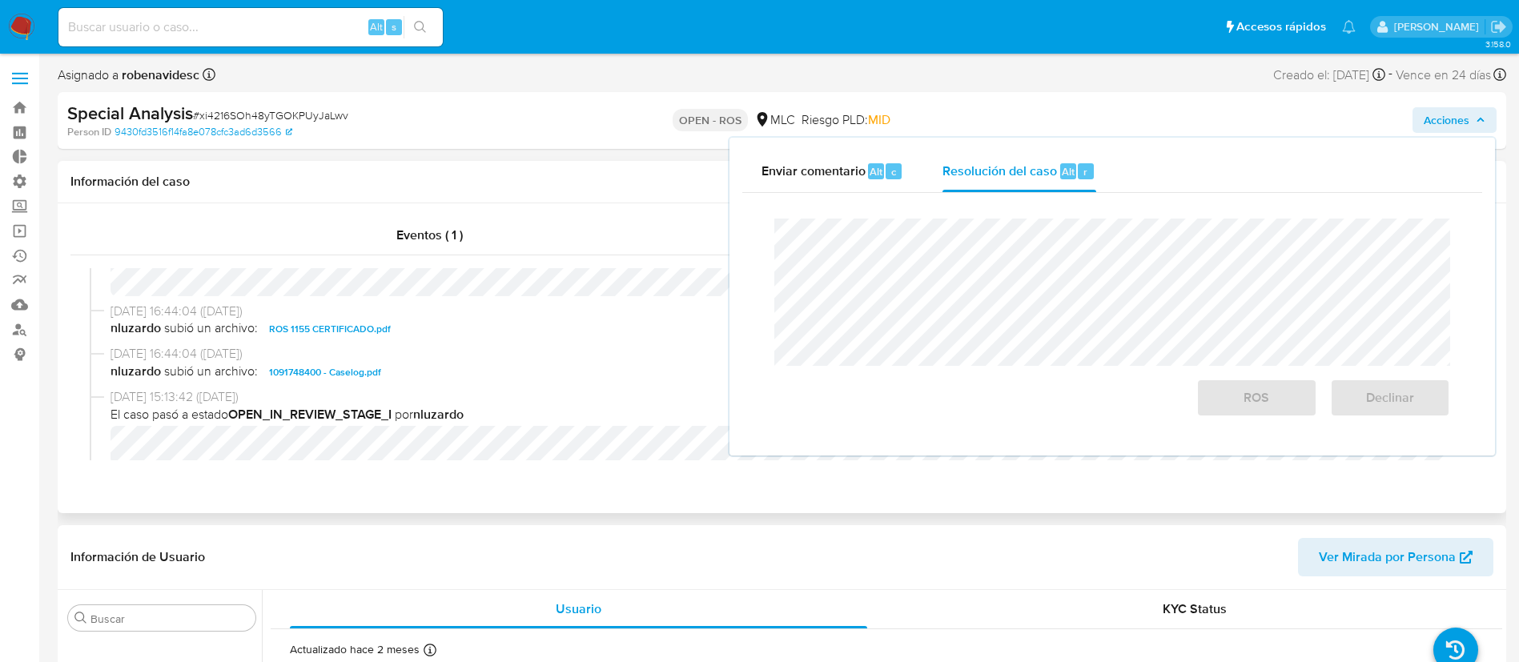
click at [364, 336] on span "ROS 1155 CERTIFICADO.pdf" at bounding box center [330, 329] width 122 height 19
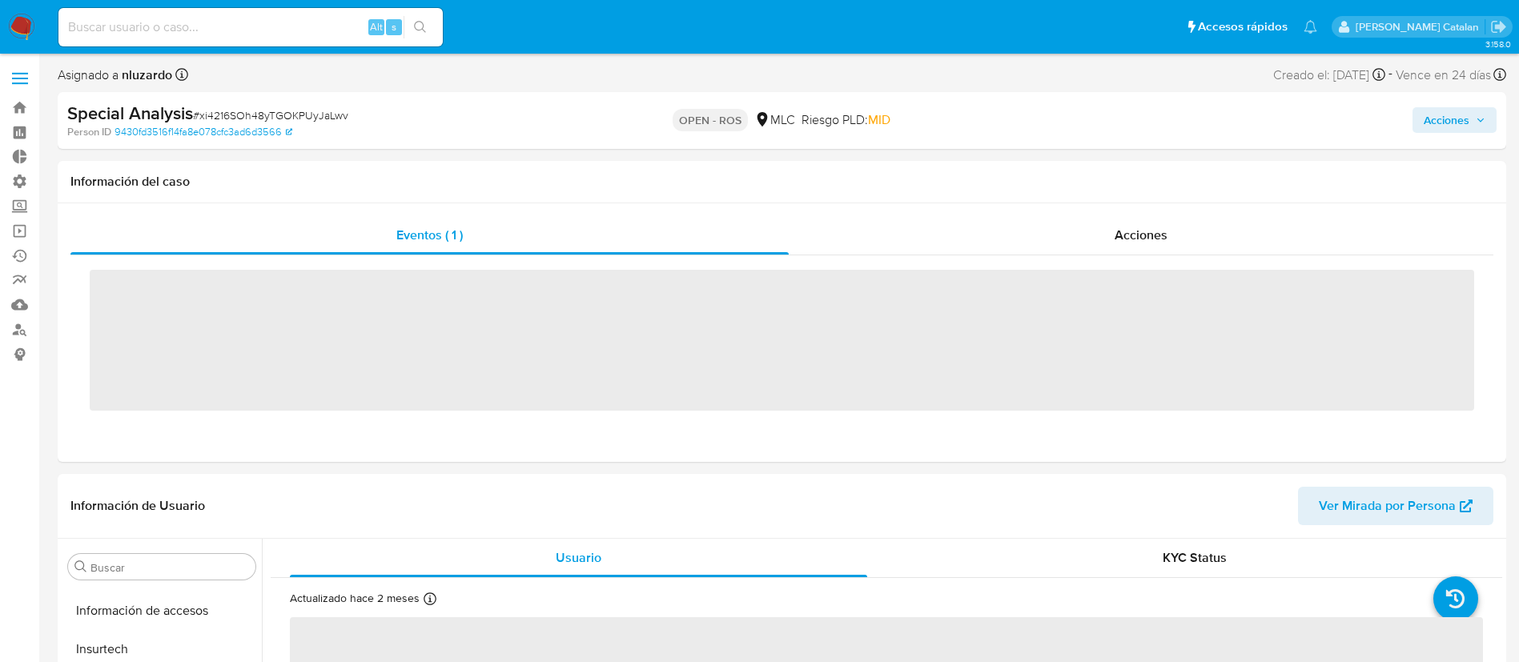
scroll to position [677, 0]
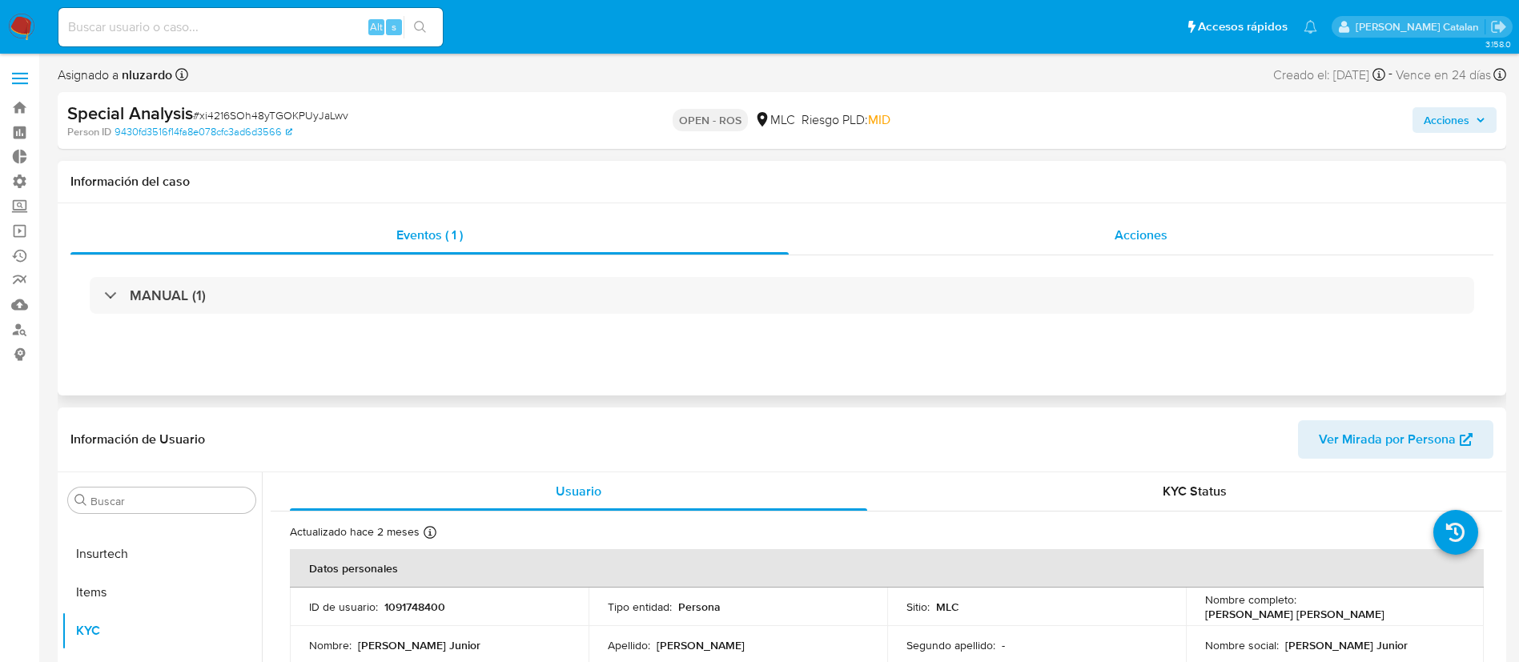
click at [1063, 239] on div "Acciones" at bounding box center [1141, 235] width 705 height 38
select select "10"
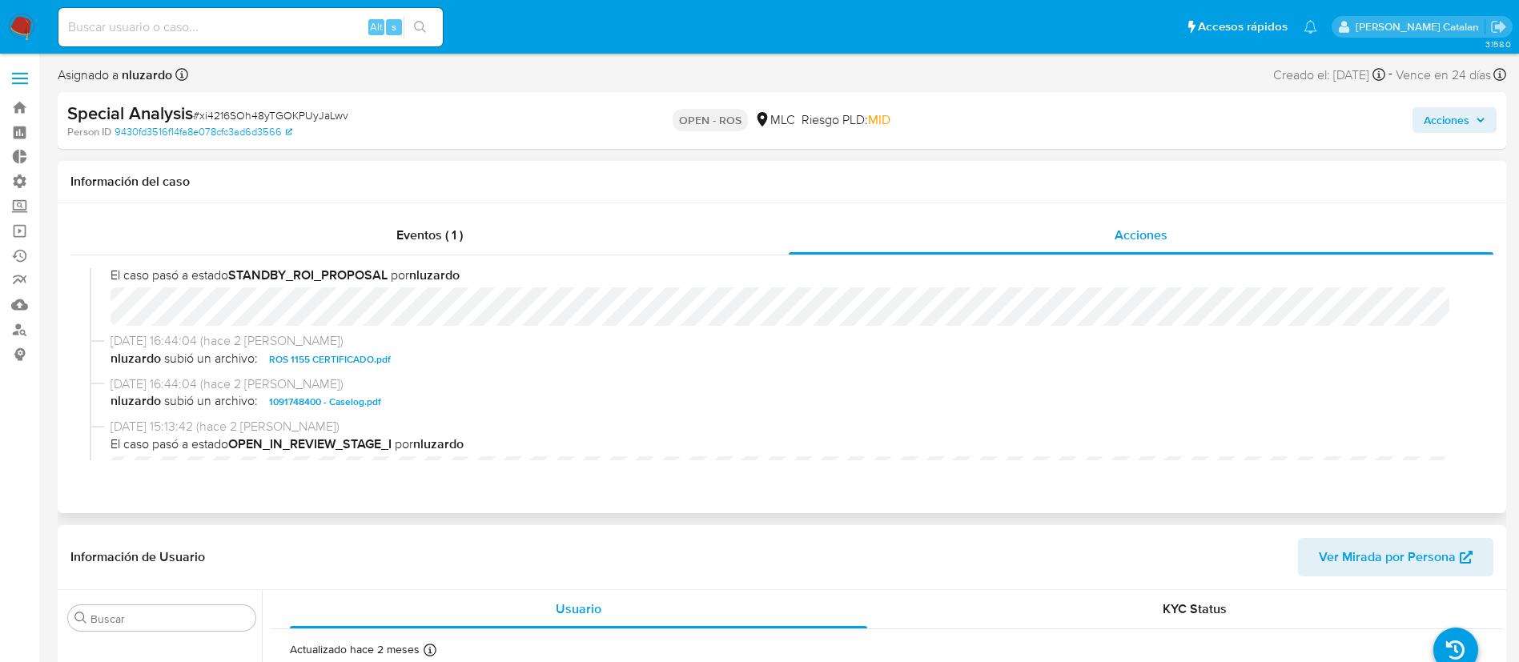
scroll to position [492, 0]
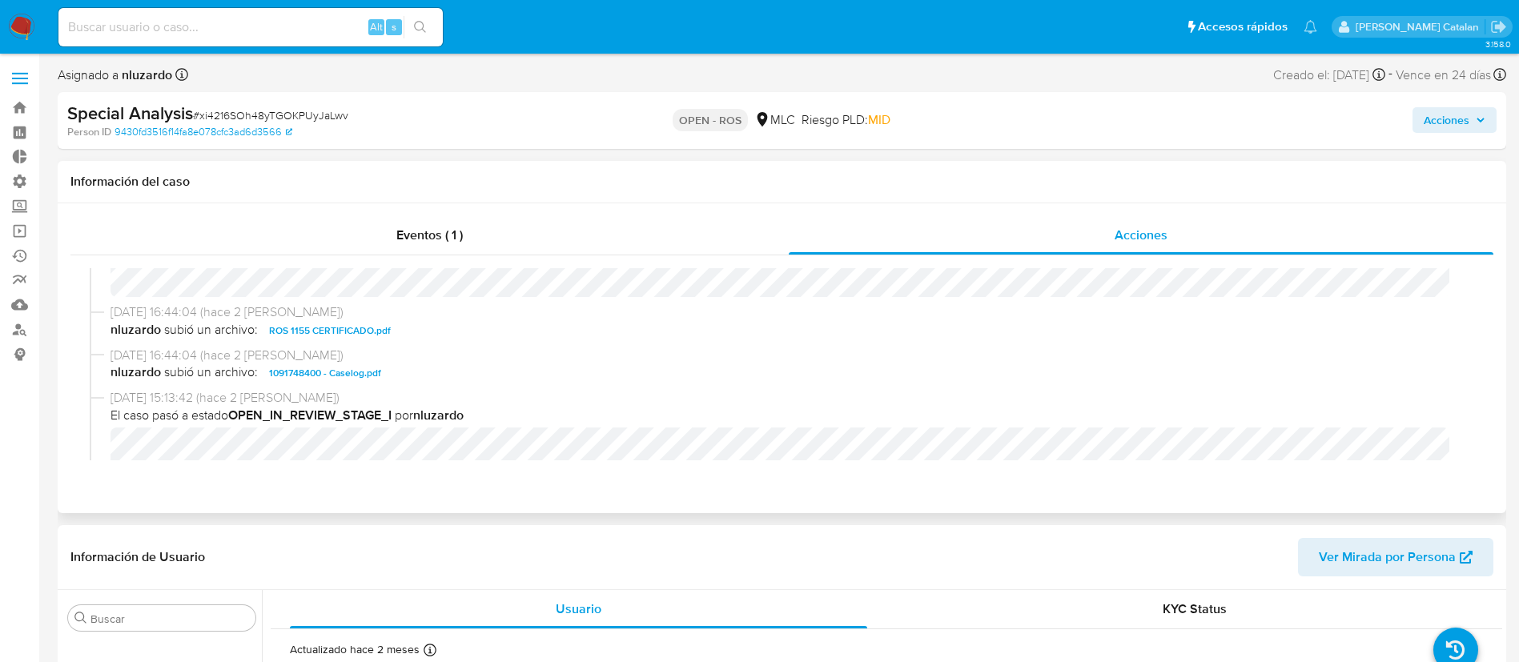
click at [361, 336] on span "ROS 1155 CERTIFICADO.pdf" at bounding box center [330, 330] width 122 height 19
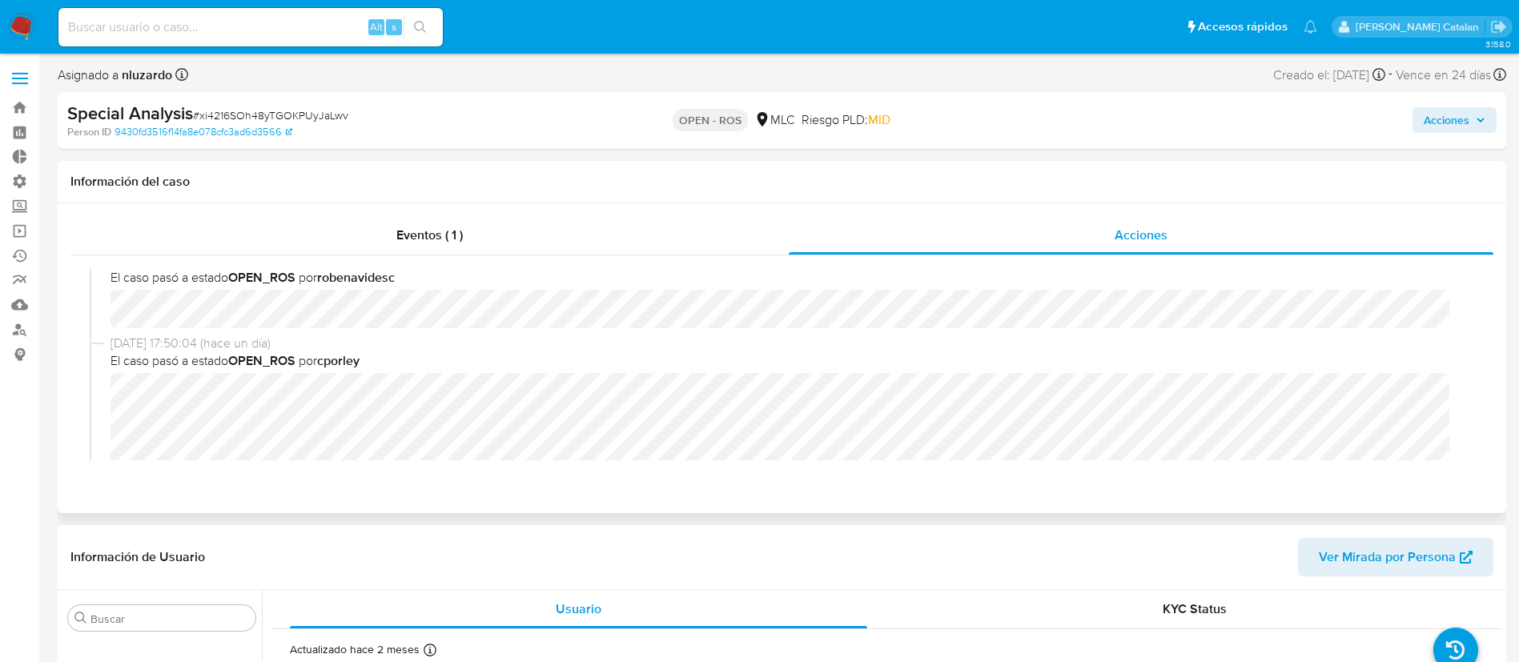
scroll to position [0, 0]
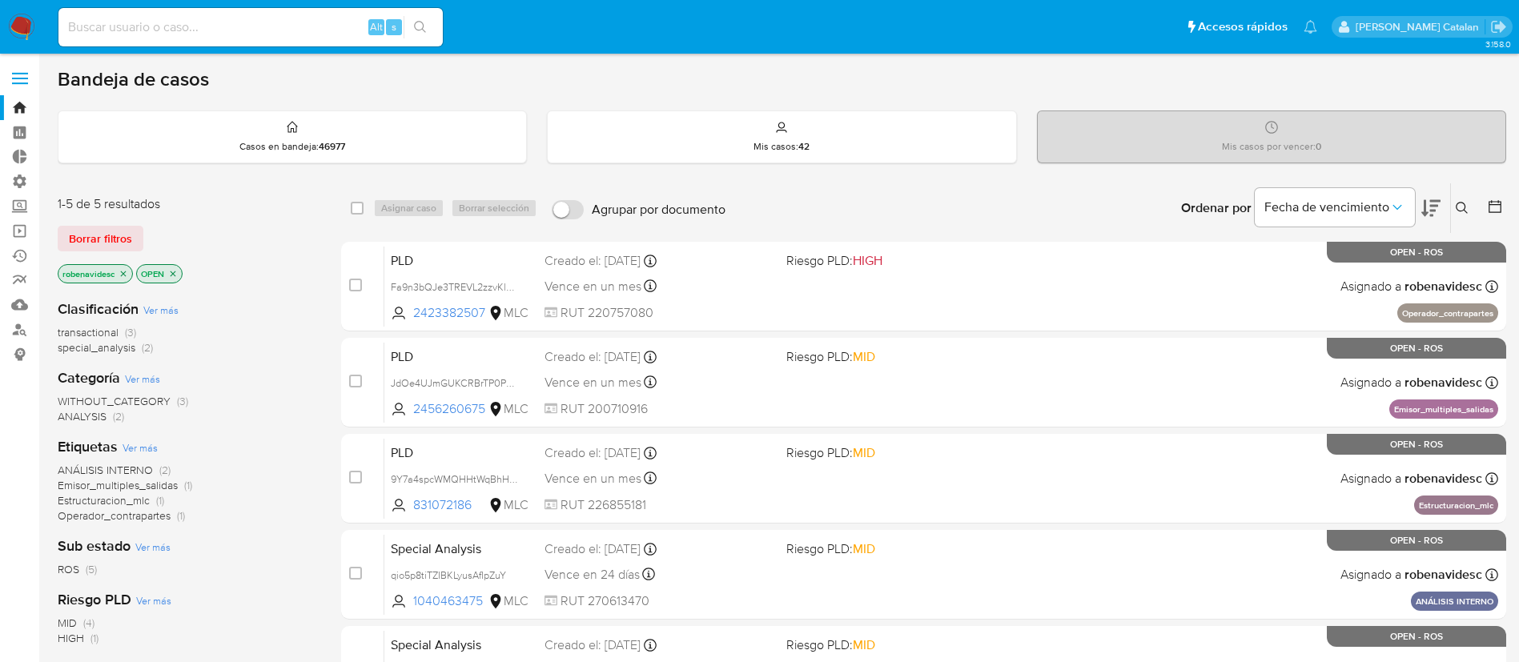
click at [285, 33] on input at bounding box center [250, 27] width 384 height 21
paste input "1762346027"
type input "1762346027"
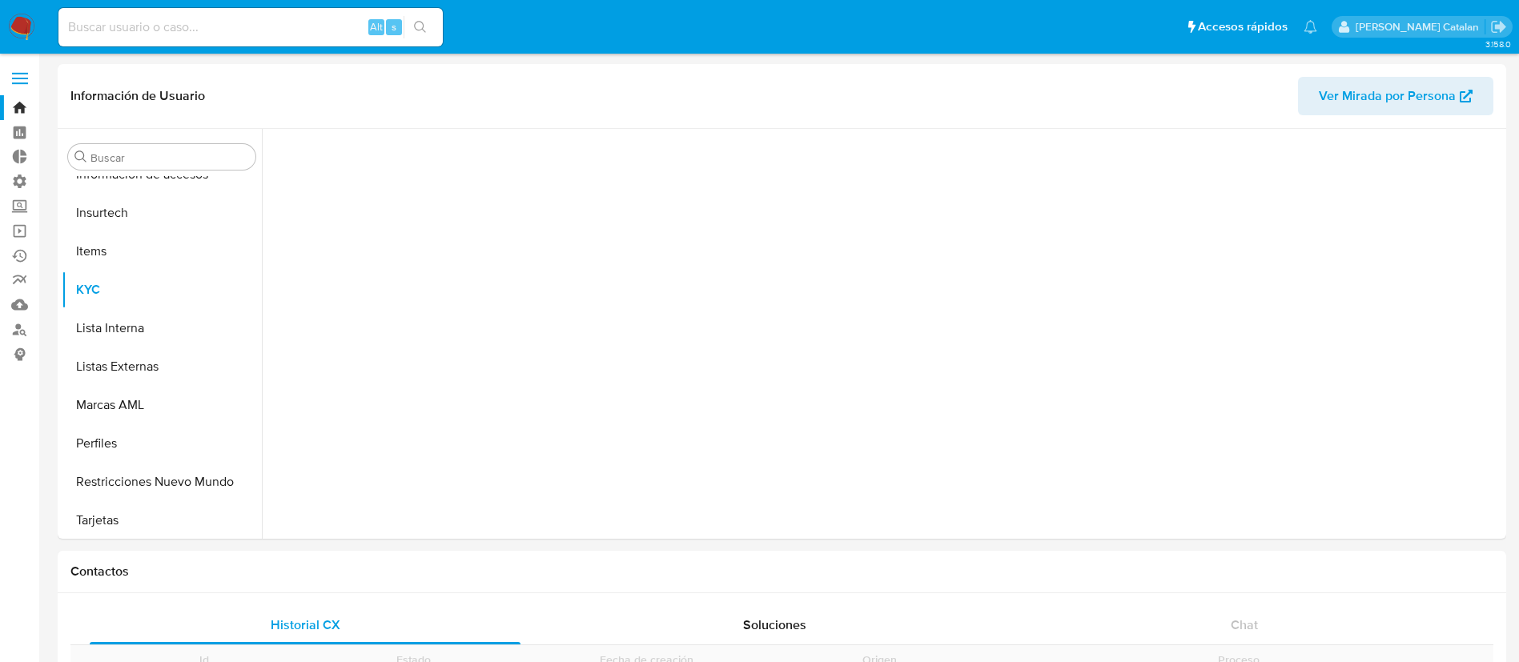
scroll to position [677, 0]
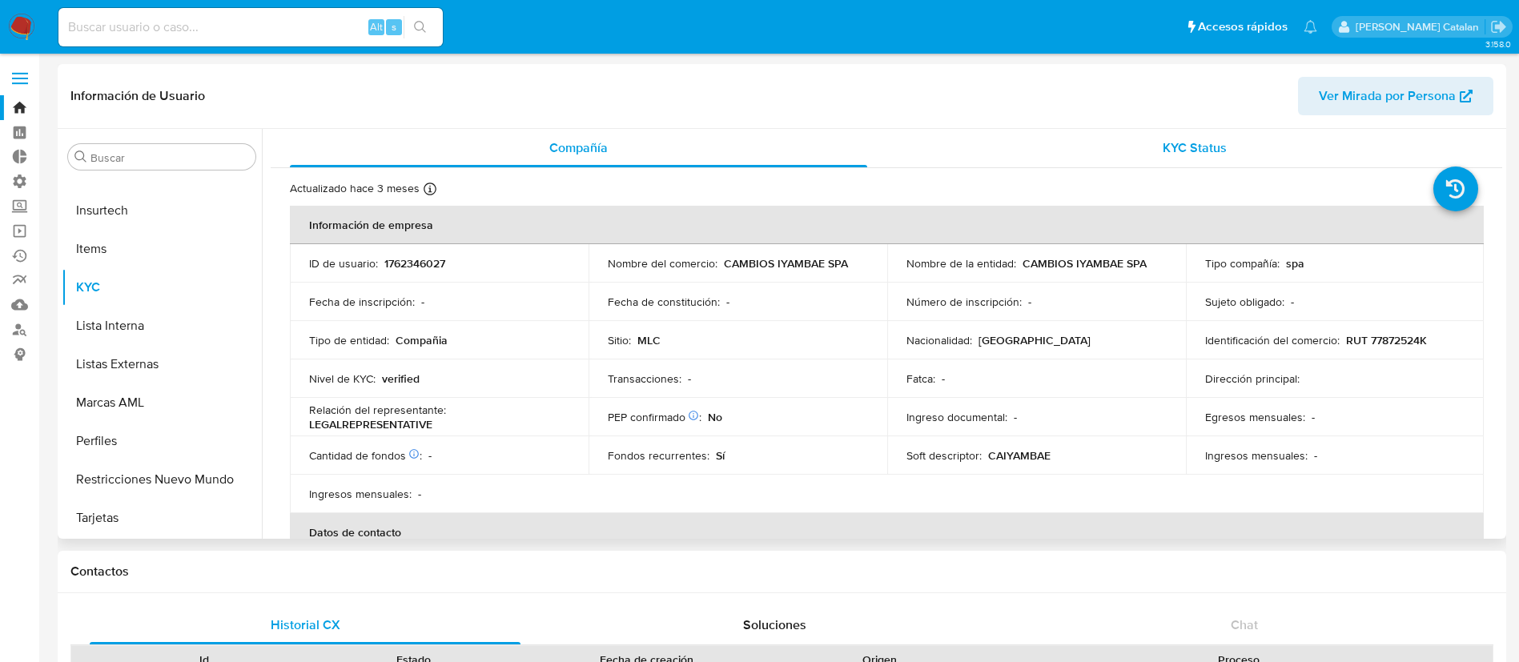
select select "10"
drag, startPoint x: 846, startPoint y: 270, endPoint x: 723, endPoint y: 266, distance: 122.6
click at [723, 266] on div "Nombre del comercio : CAMBIOS IYAMBAE SPA" at bounding box center [738, 263] width 260 height 14
copy p "CAMBIOS IYAMBAE SPA"
drag, startPoint x: 1438, startPoint y: 340, endPoint x: 1361, endPoint y: 340, distance: 76.9
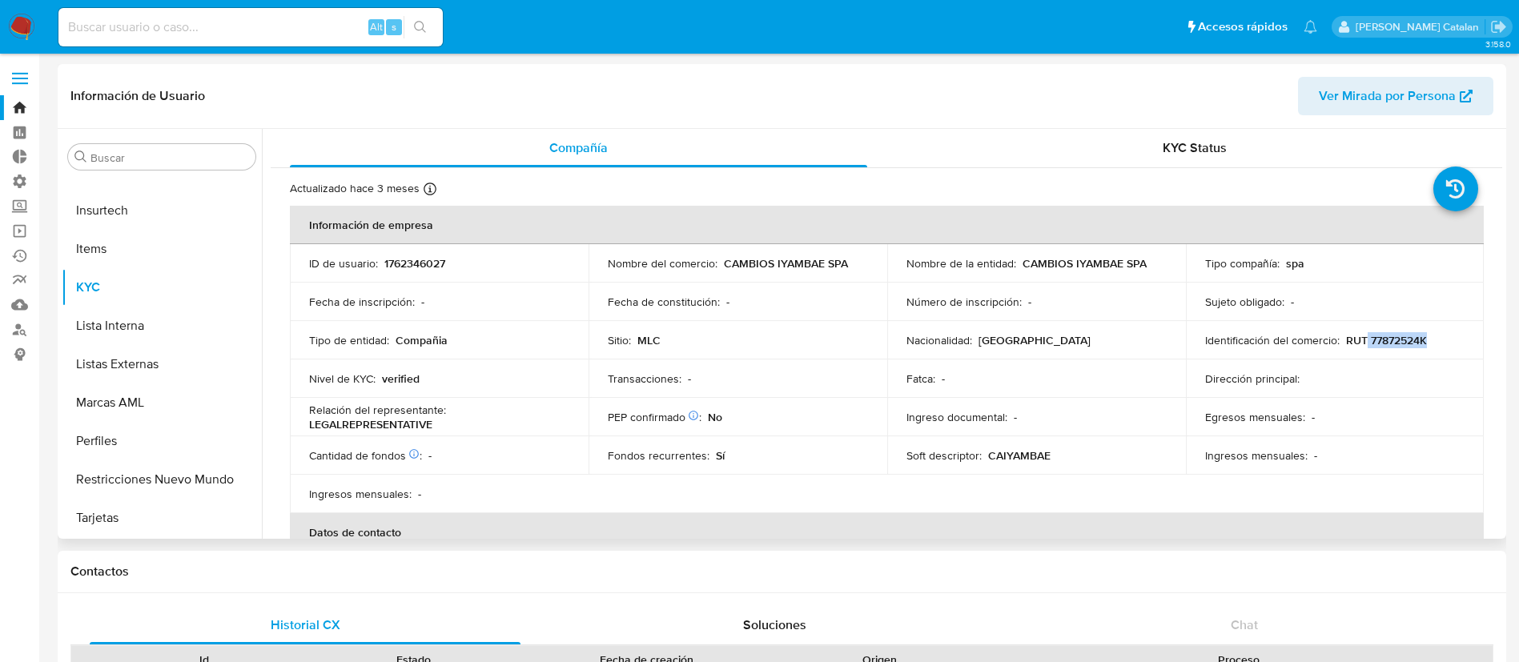
click at [1361, 340] on div "Identificación del comercio : RUT 77872524K" at bounding box center [1335, 340] width 260 height 14
copy p "77872524K"
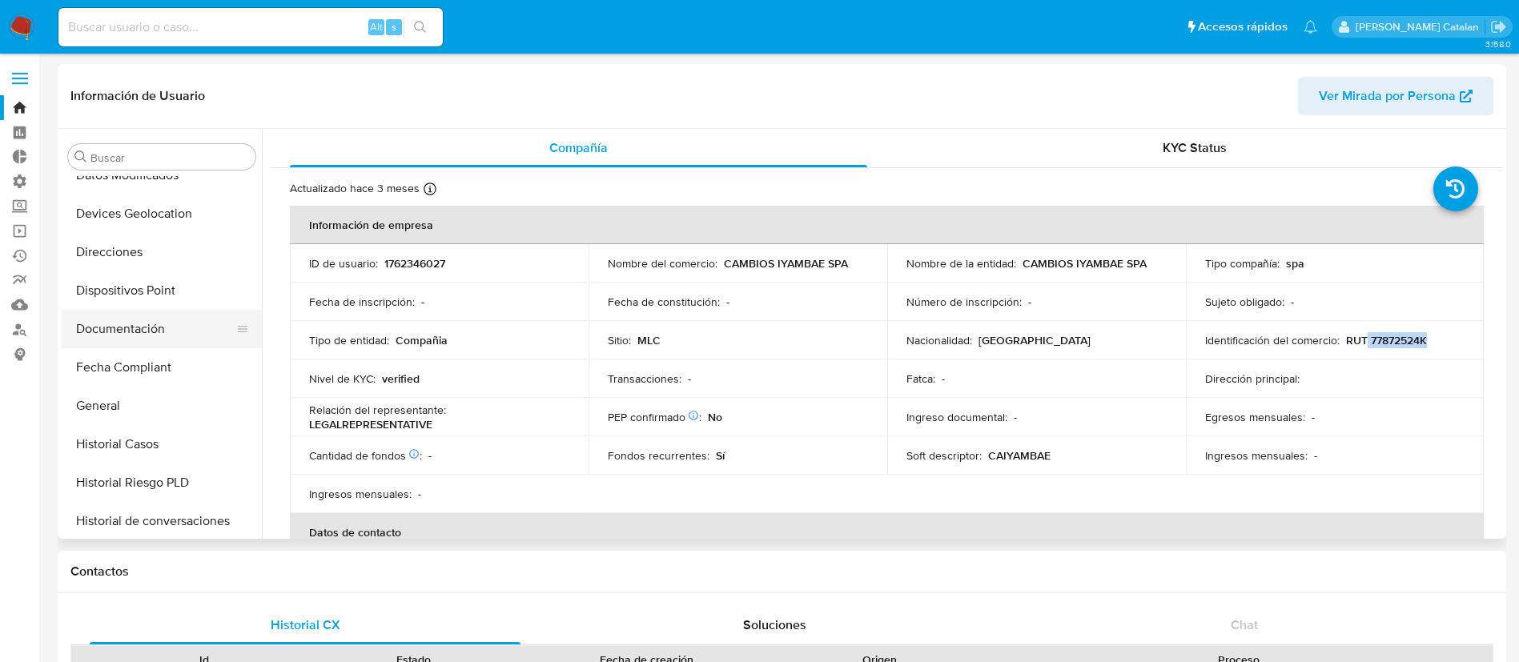
click at [118, 336] on button "Documentación" at bounding box center [155, 329] width 187 height 38
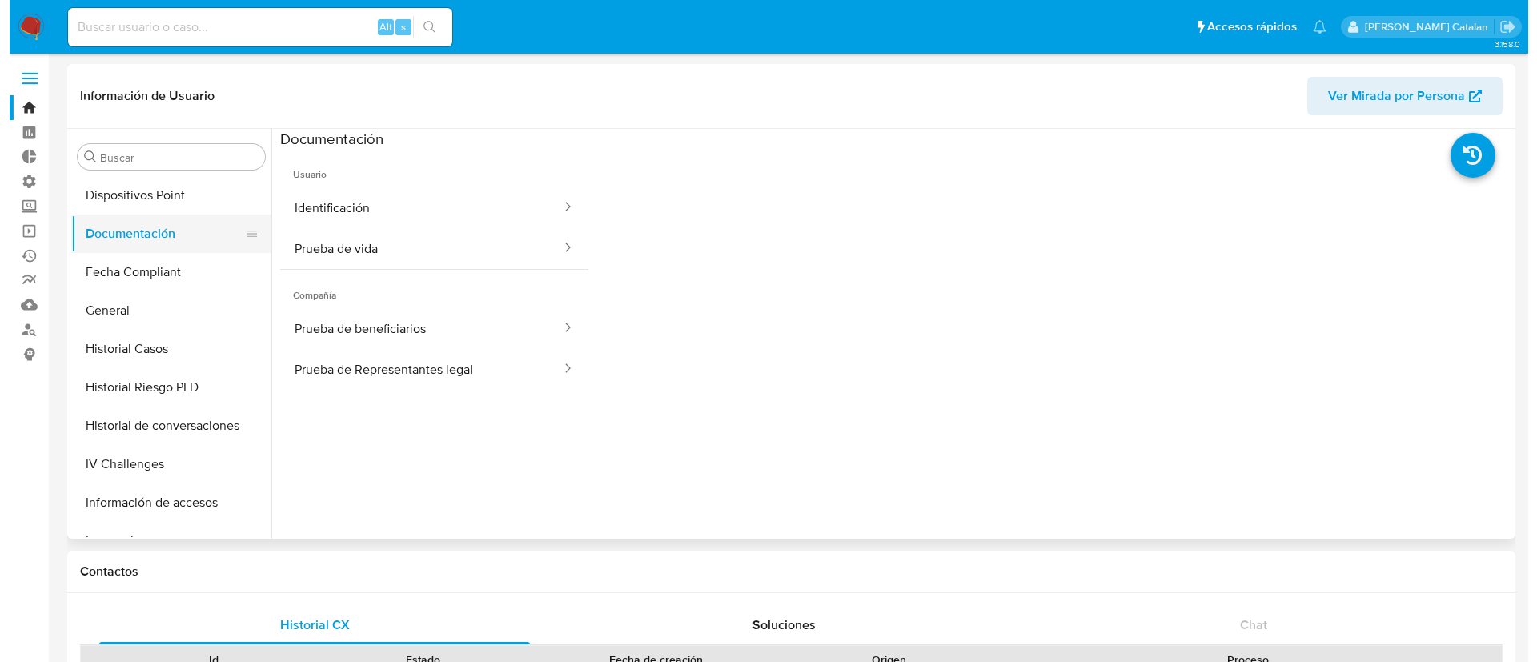
scroll to position [360, 0]
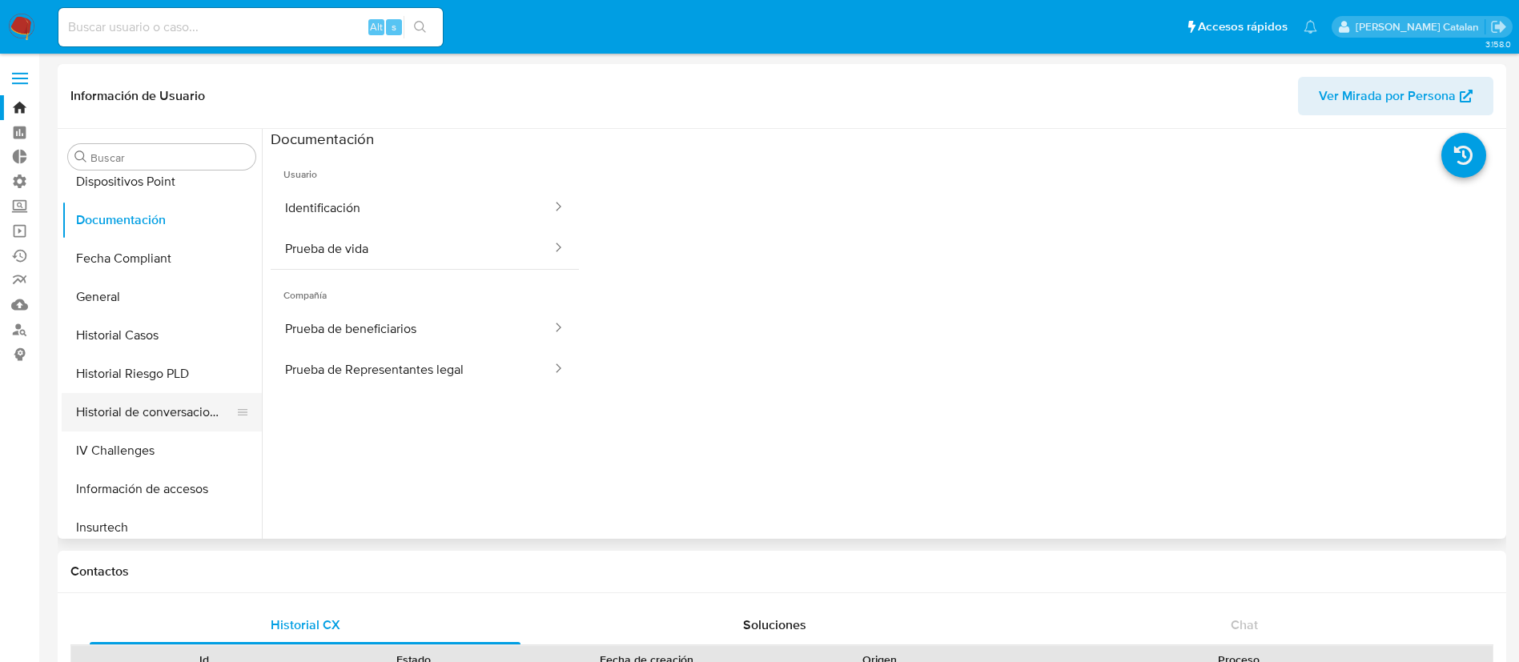
click at [108, 419] on button "Historial de conversaciones" at bounding box center [155, 412] width 187 height 38
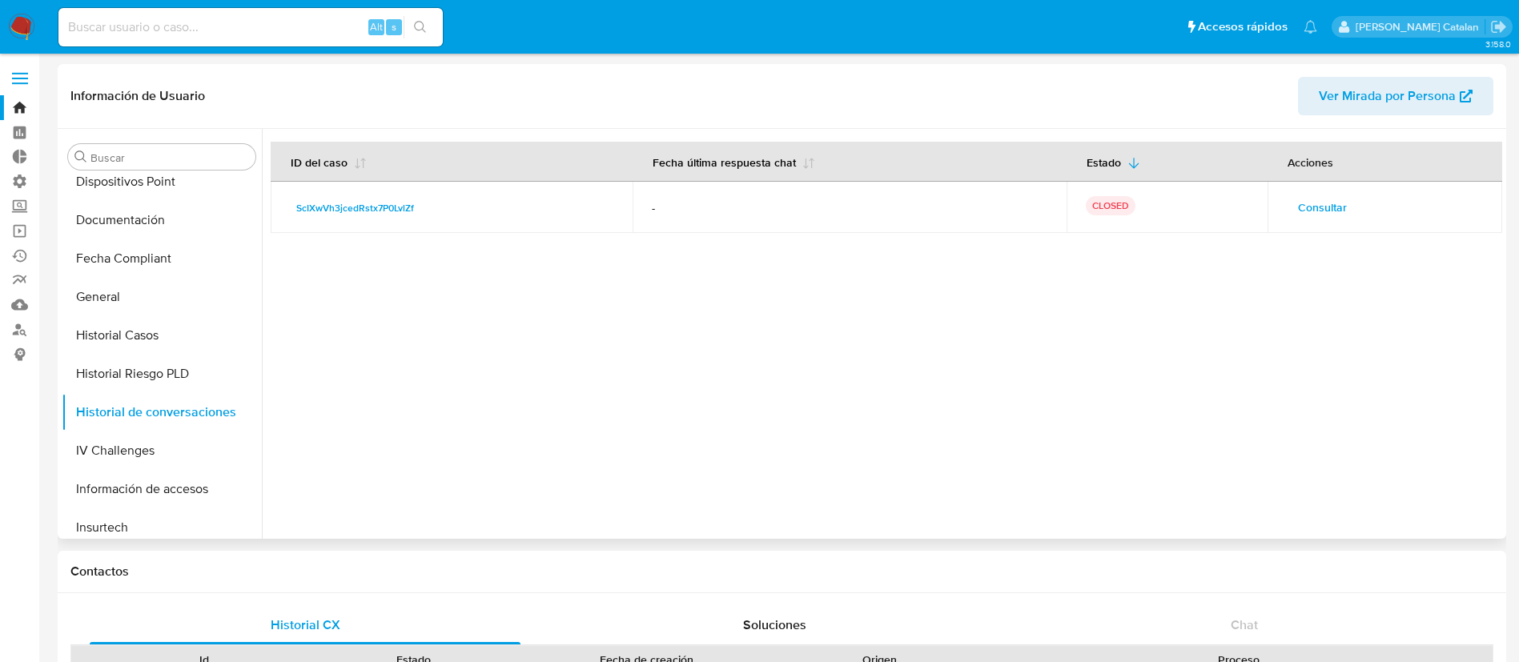
click at [1300, 206] on span "Consultar" at bounding box center [1322, 207] width 49 height 22
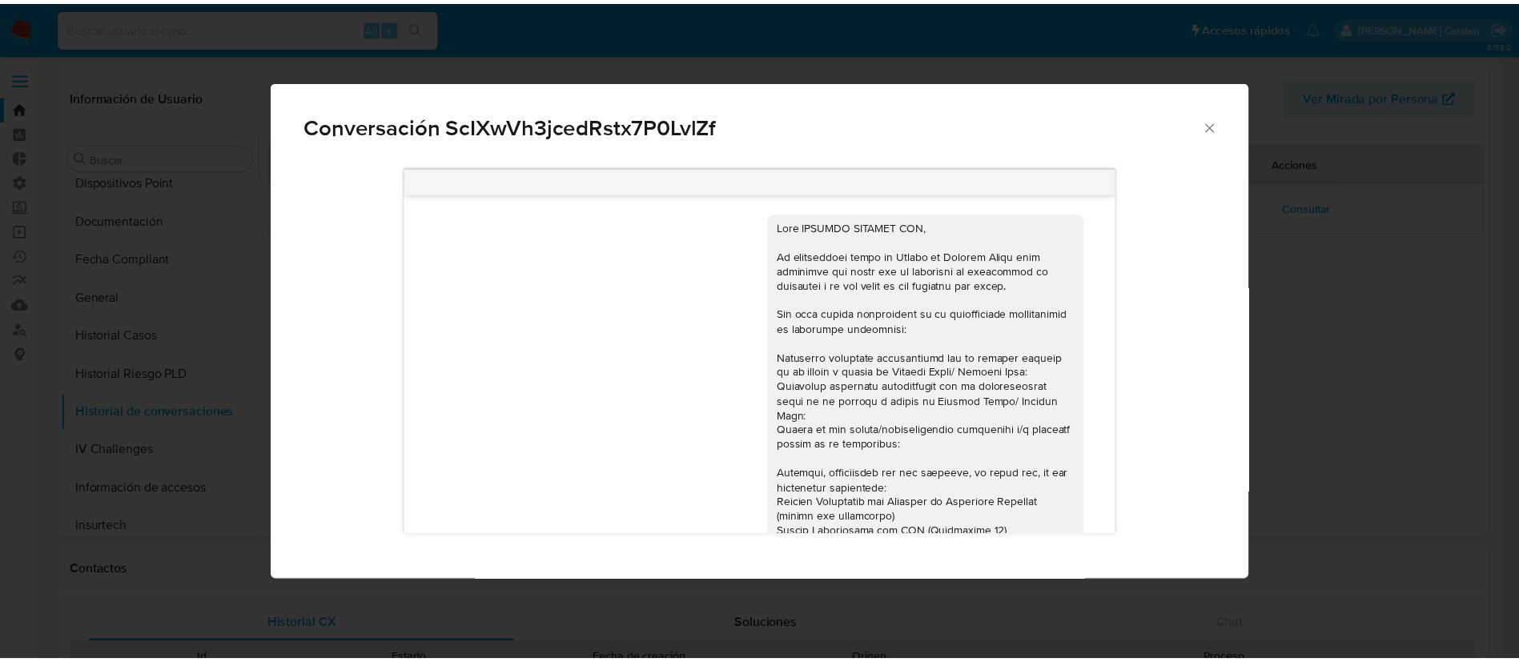
scroll to position [376, 0]
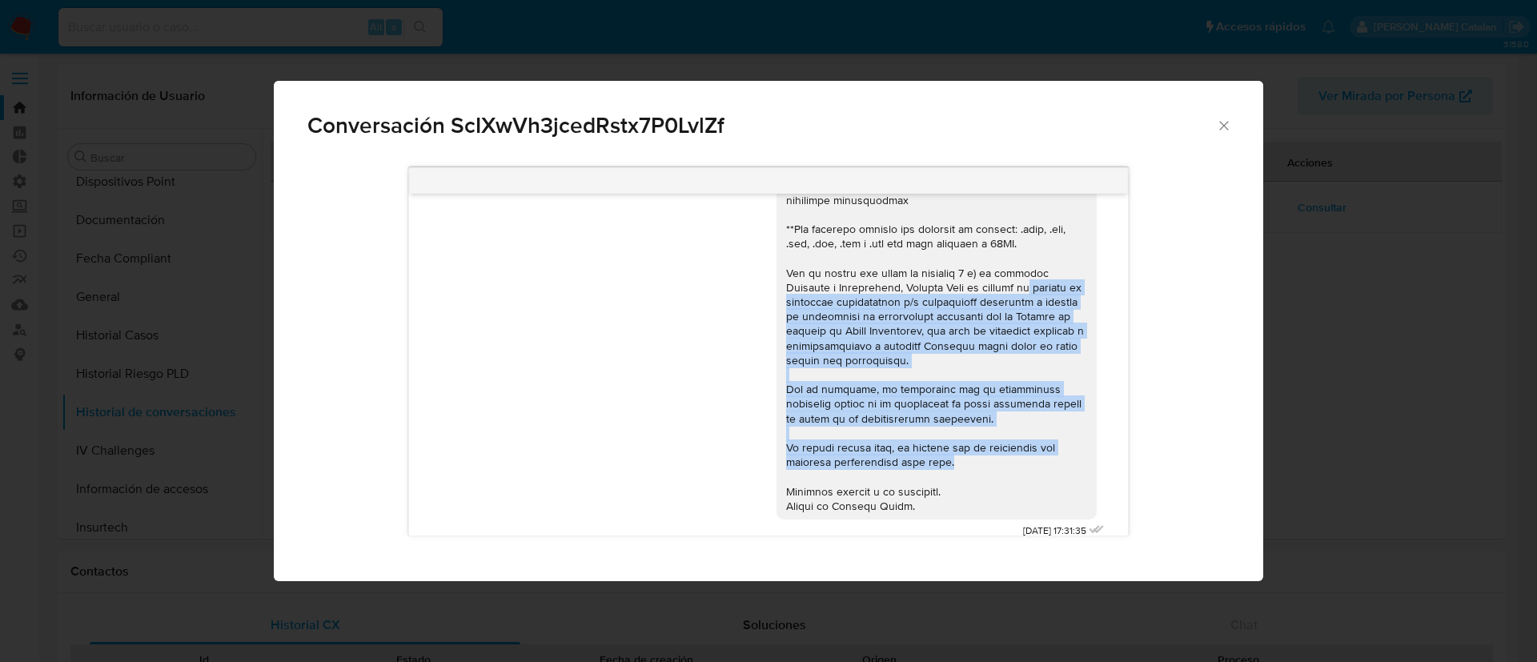
drag, startPoint x: 1109, startPoint y: 442, endPoint x: 1127, endPoint y: 251, distance: 192.3
click at [1127, 251] on div "[DATE] 17:31:35" at bounding box center [768, 365] width 718 height 342
click at [1229, 119] on icon "Cerrar" at bounding box center [1224, 126] width 16 height 16
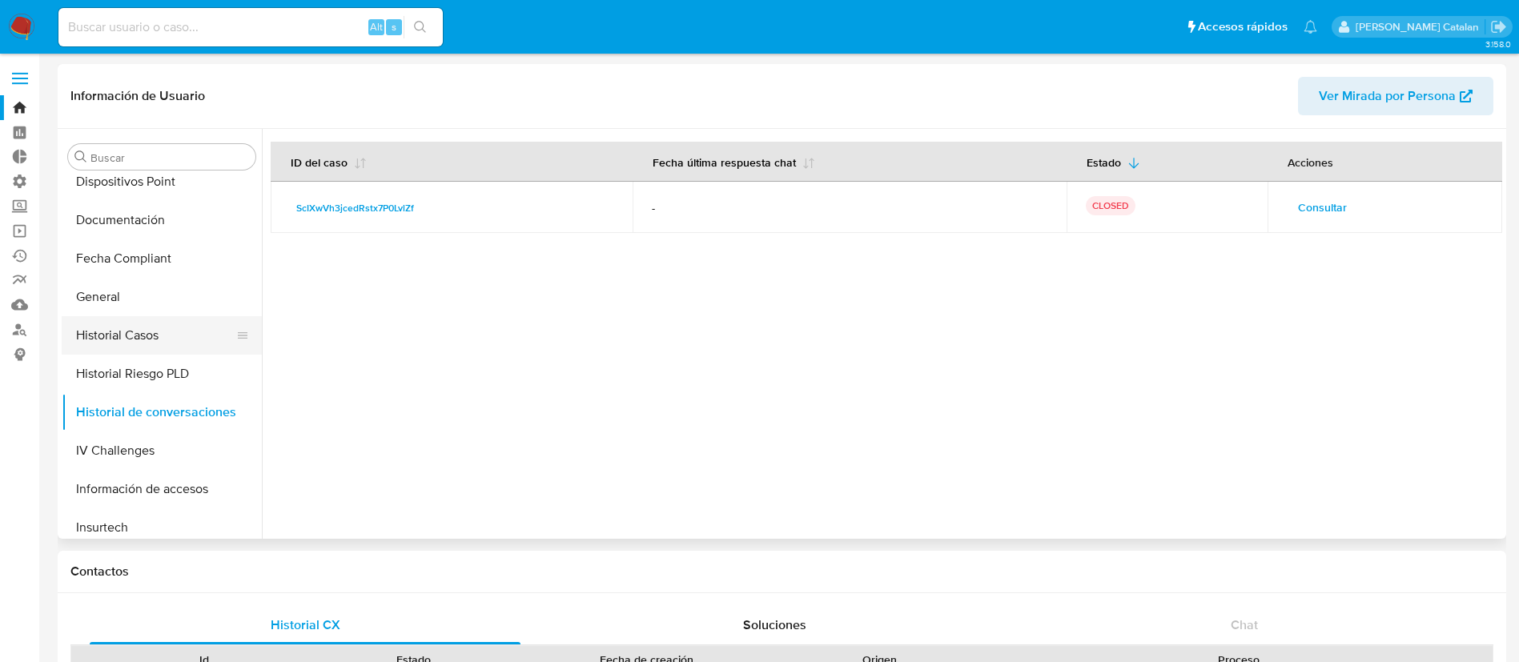
click at [110, 340] on button "Historial Casos" at bounding box center [155, 335] width 187 height 38
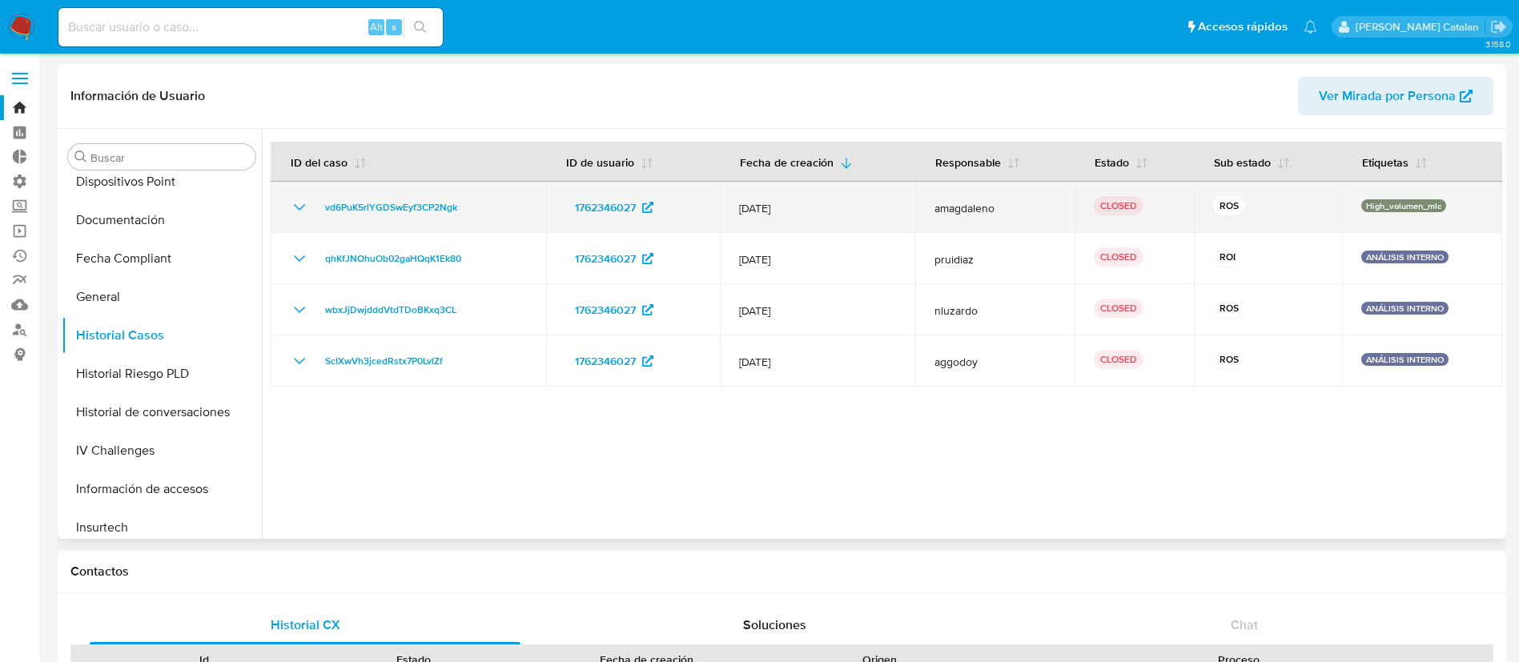
click at [296, 203] on icon "Mostrar/Ocultar" at bounding box center [299, 207] width 19 height 19
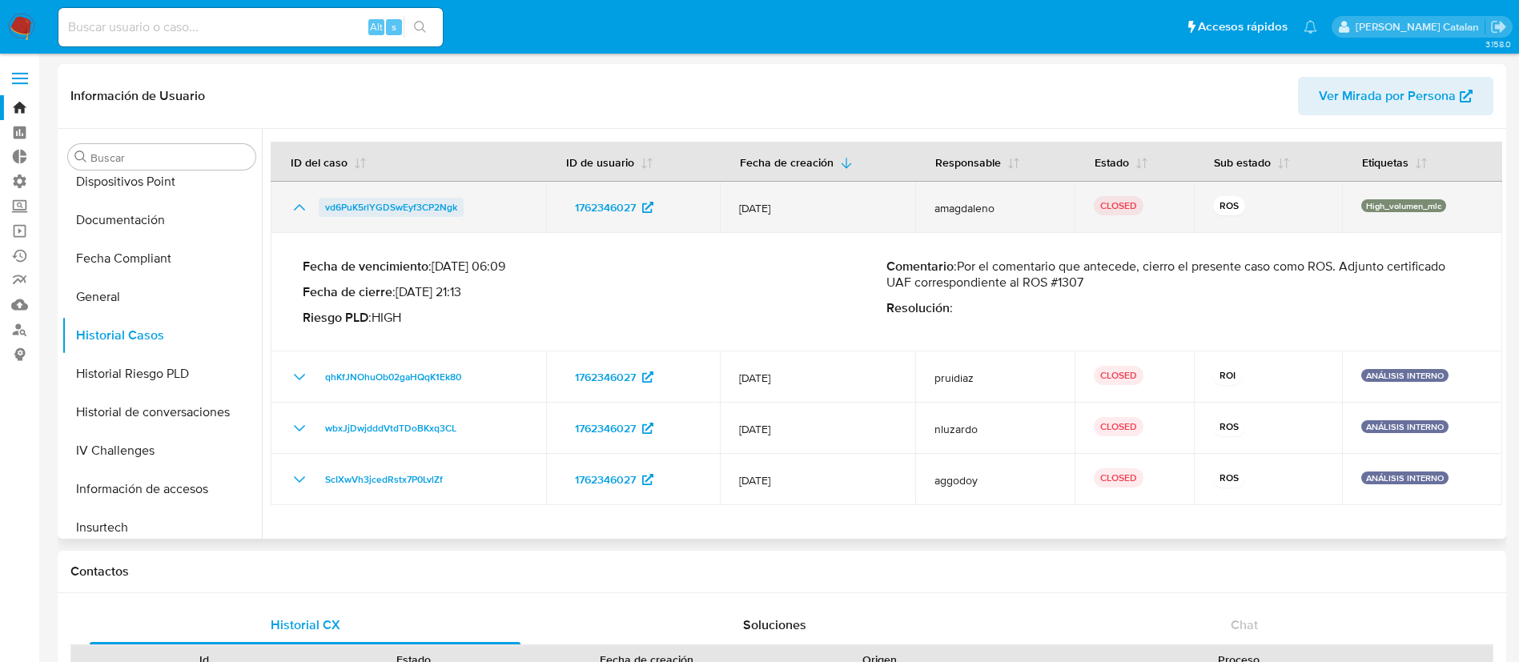
click at [430, 211] on span "vd6PuK5rlYGDSwEyf3CP2Ngk" at bounding box center [391, 207] width 132 height 19
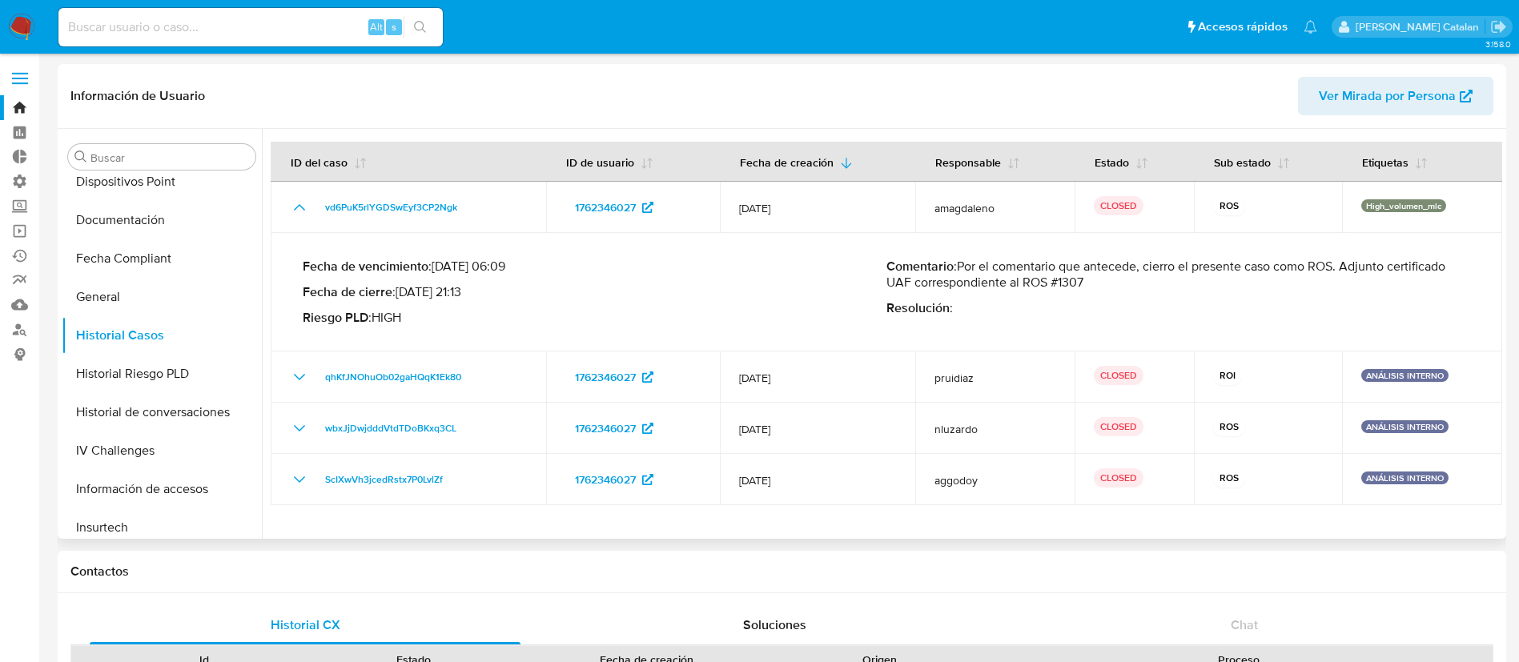
click at [895, 82] on header "Información de Usuario Ver Mirada por Persona" at bounding box center [781, 96] width 1423 height 38
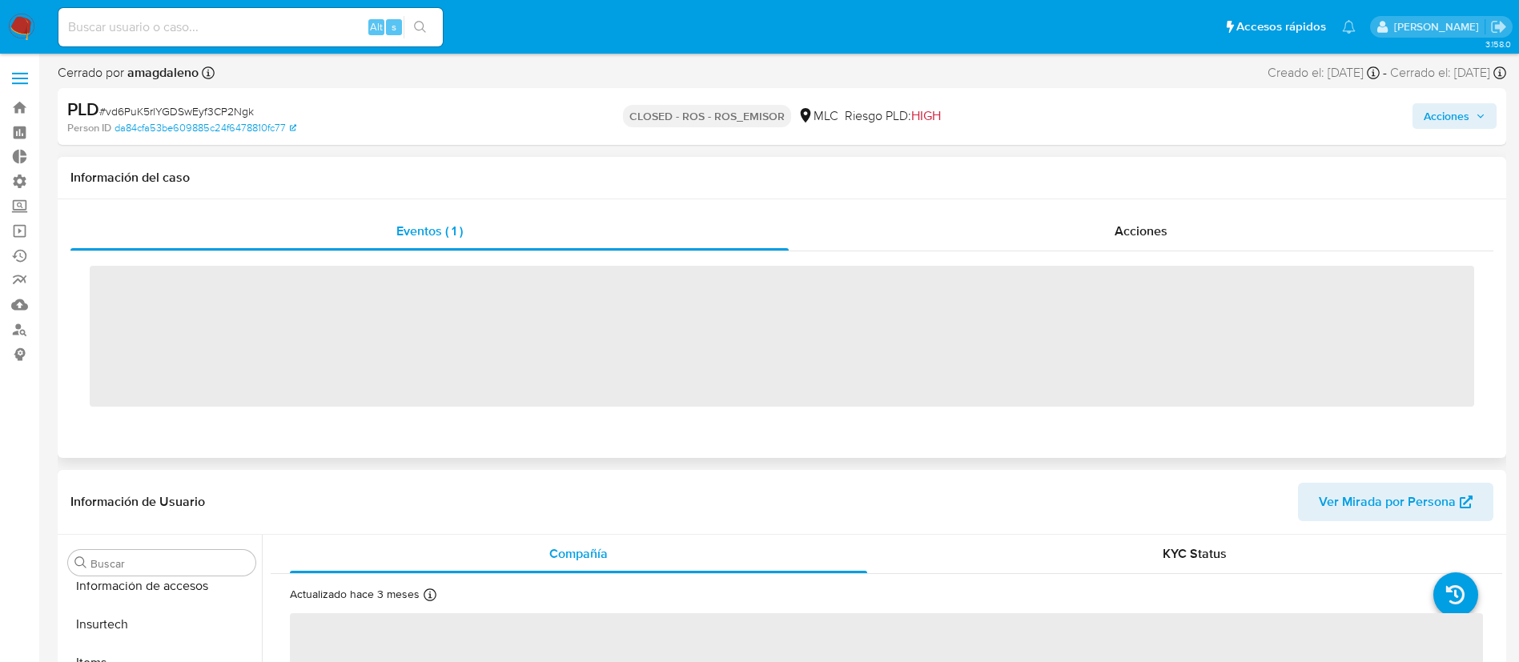
scroll to position [677, 0]
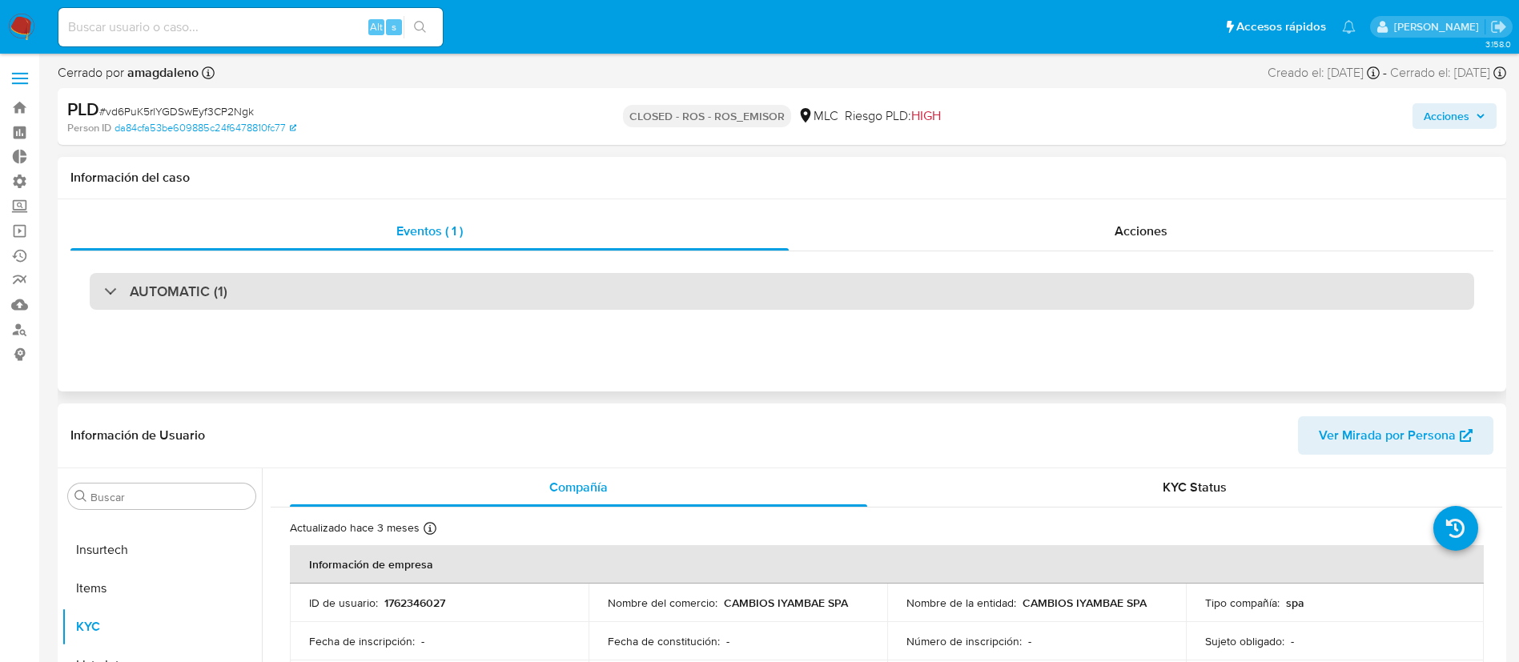
select select "10"
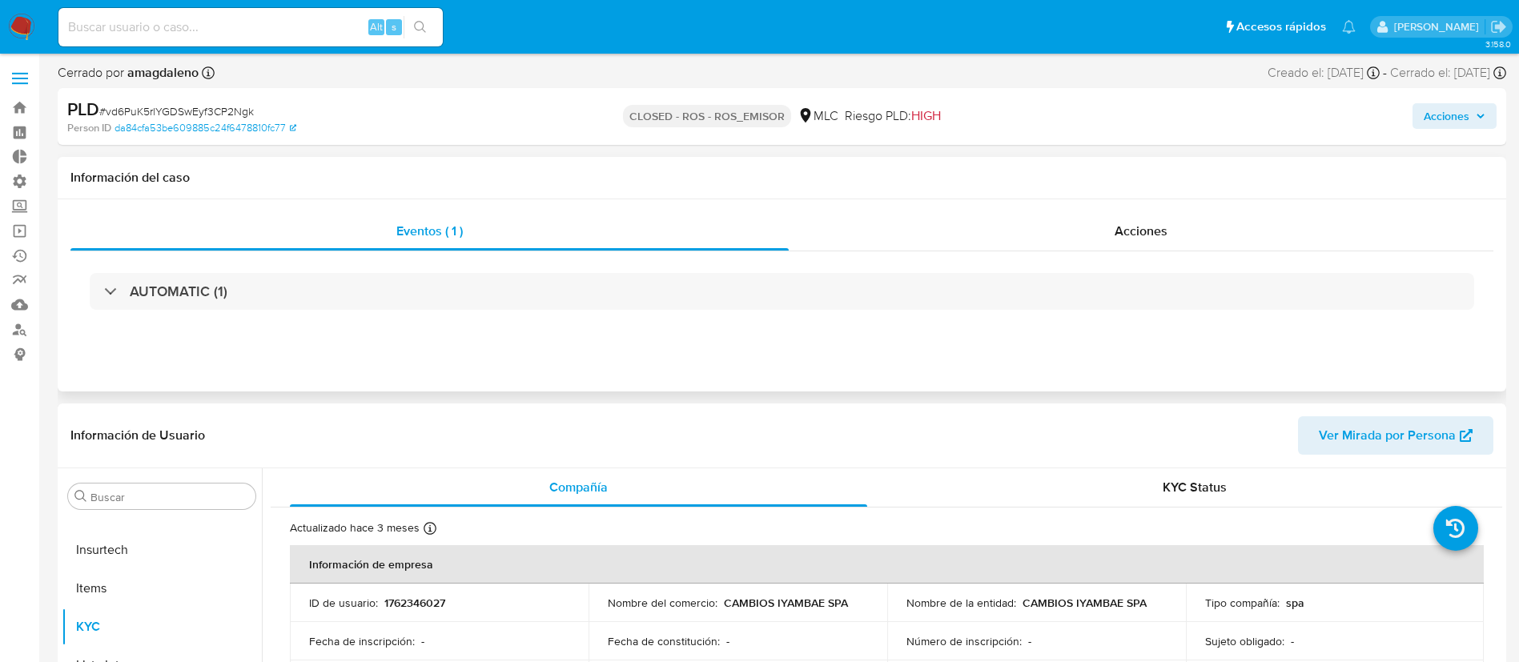
click at [1047, 251] on div "AUTOMATIC (1)" at bounding box center [781, 291] width 1423 height 80
click at [1082, 223] on div "Acciones" at bounding box center [1141, 231] width 705 height 38
